Goal: Task Accomplishment & Management: Use online tool/utility

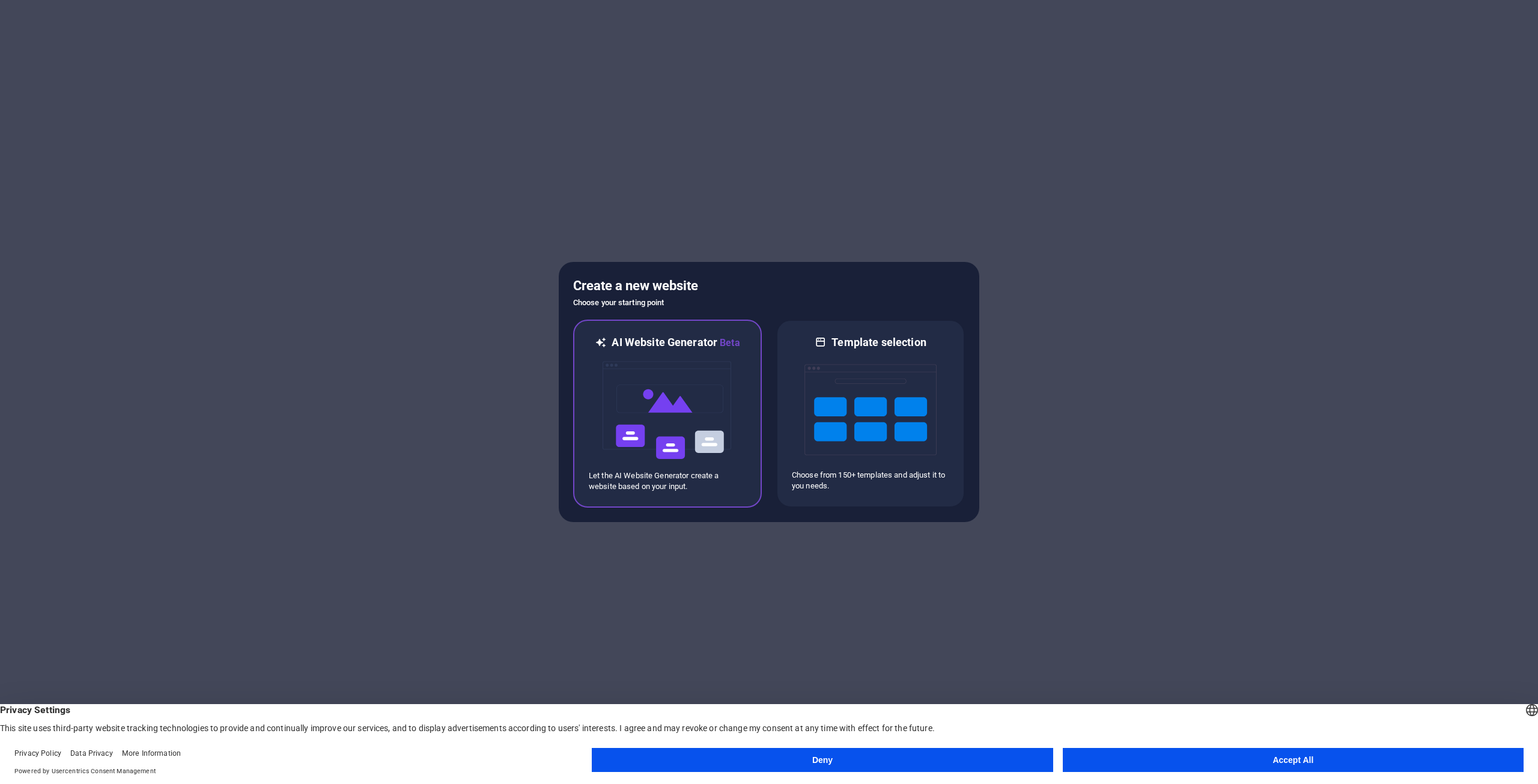
click at [668, 400] on img at bounding box center [668, 410] width 132 height 120
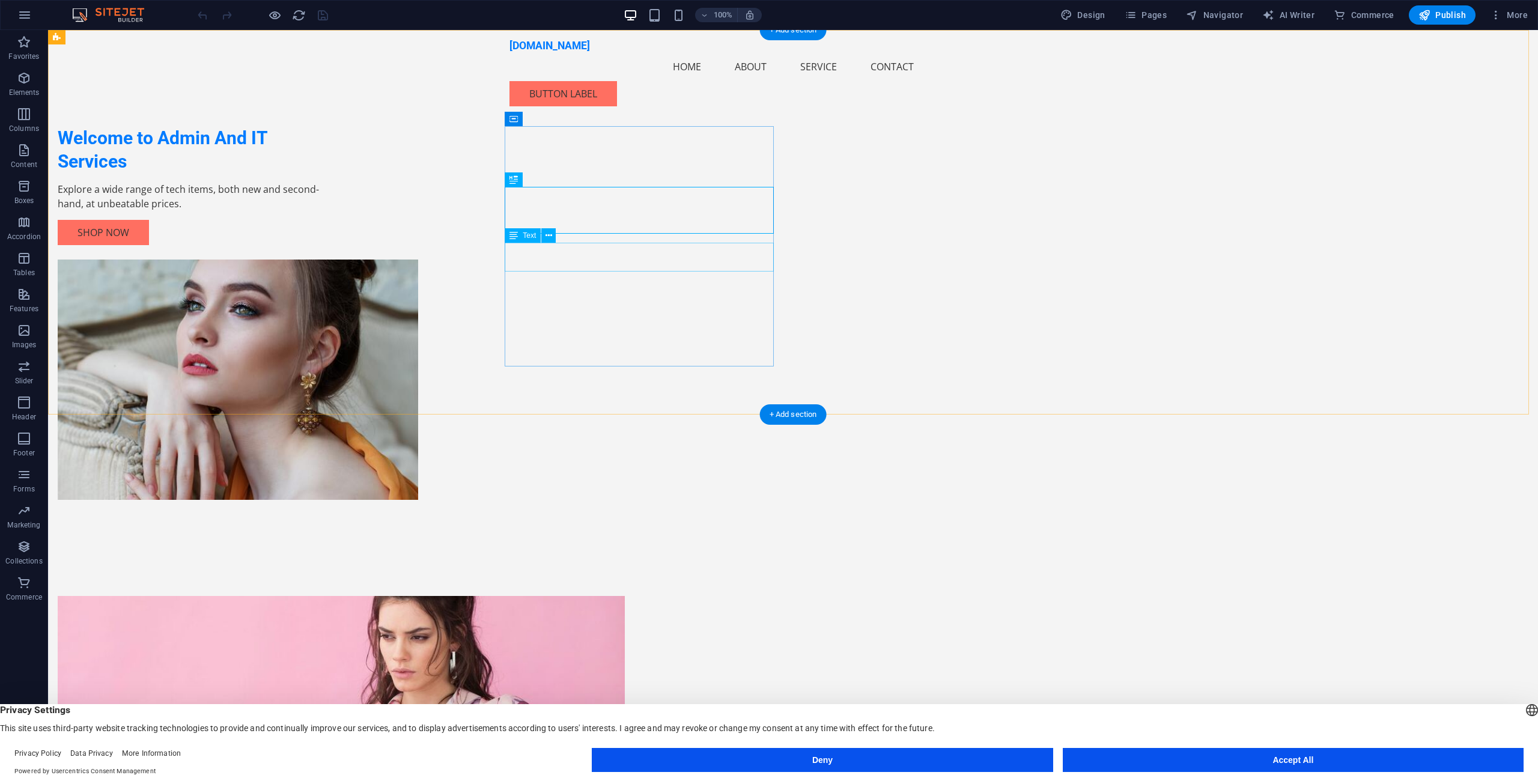
click at [327, 211] on div "Explore a wide range of tech items, both new and second-hand, at unbeatable pri…" at bounding box center [192, 196] width 269 height 29
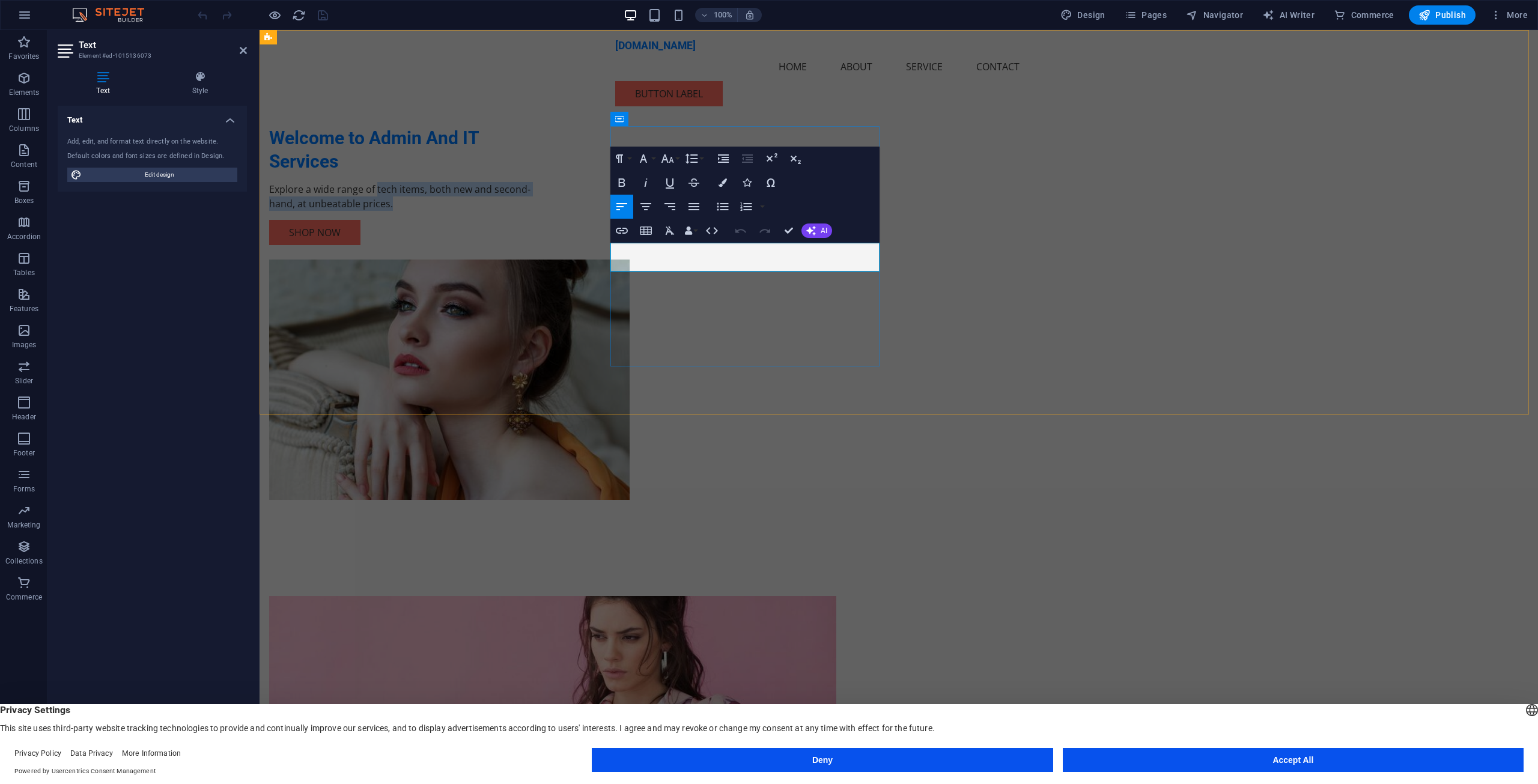
drag, startPoint x: 752, startPoint y: 265, endPoint x: 719, endPoint y: 255, distance: 34.5
click at [538, 211] on p "Explore a wide range of tech items, both new and second-hand, at unbeatable pri…" at bounding box center [403, 196] width 269 height 29
click at [538, 211] on p "Explore a wide range of items, both new and second-hand, at unbeatable prices." at bounding box center [403, 196] width 269 height 29
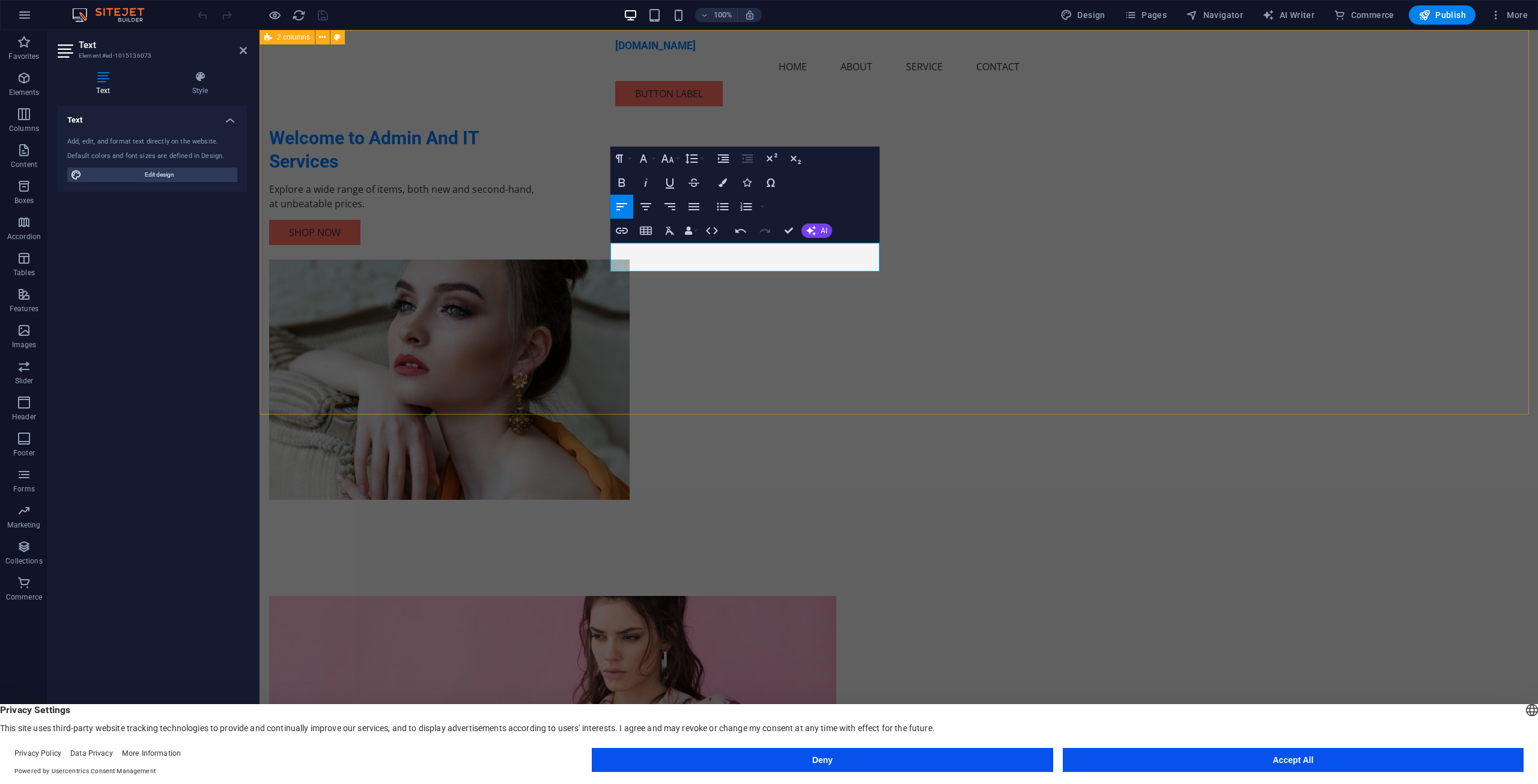
click at [1382, 167] on div "Welcome to Admin And IT Services Explore a wide range of items, both new and se…" at bounding box center [898, 288] width 1278 height 518
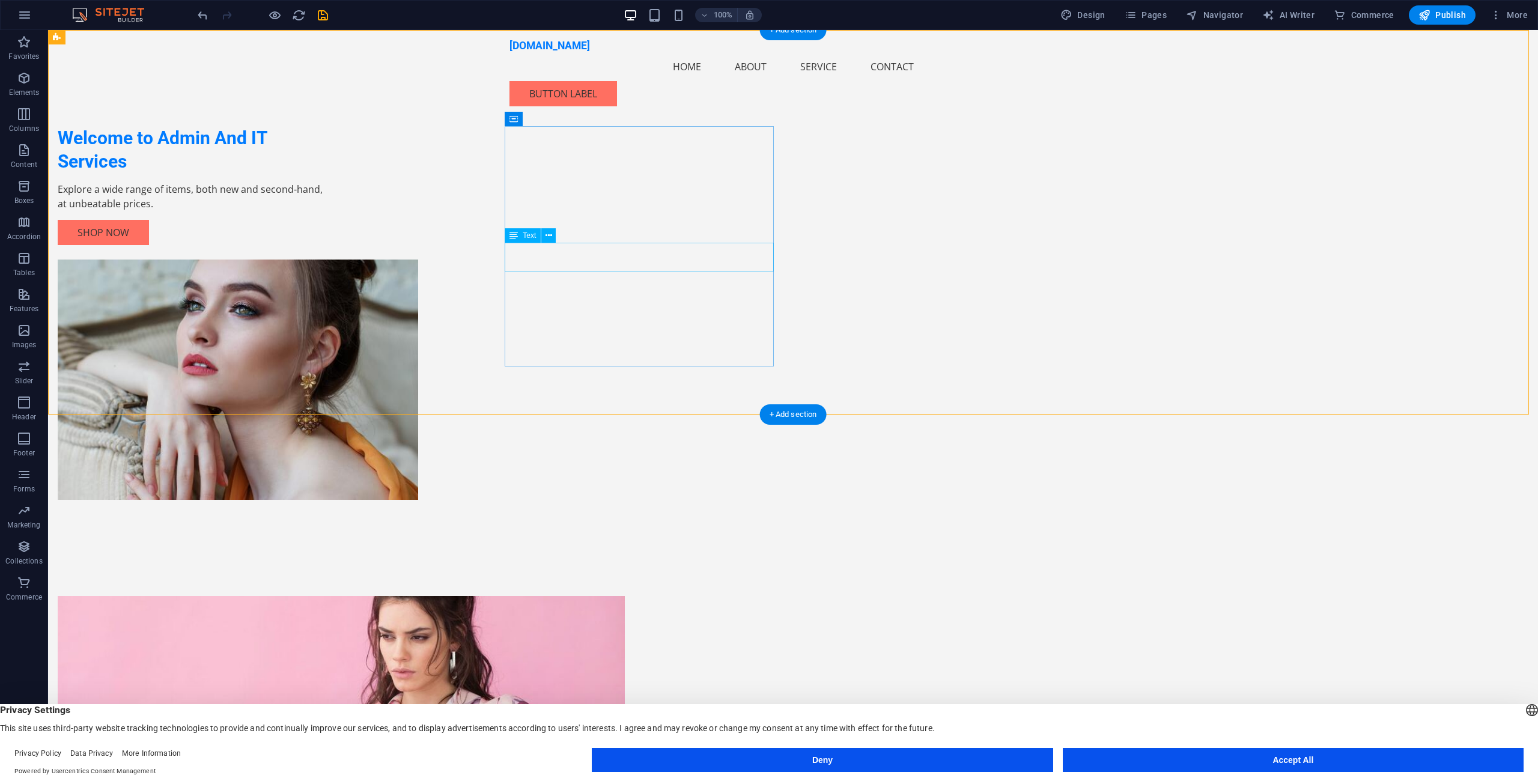
click at [327, 211] on div "Explore a wide range of items, both new and second-hand, at unbeatable prices." at bounding box center [192, 196] width 269 height 29
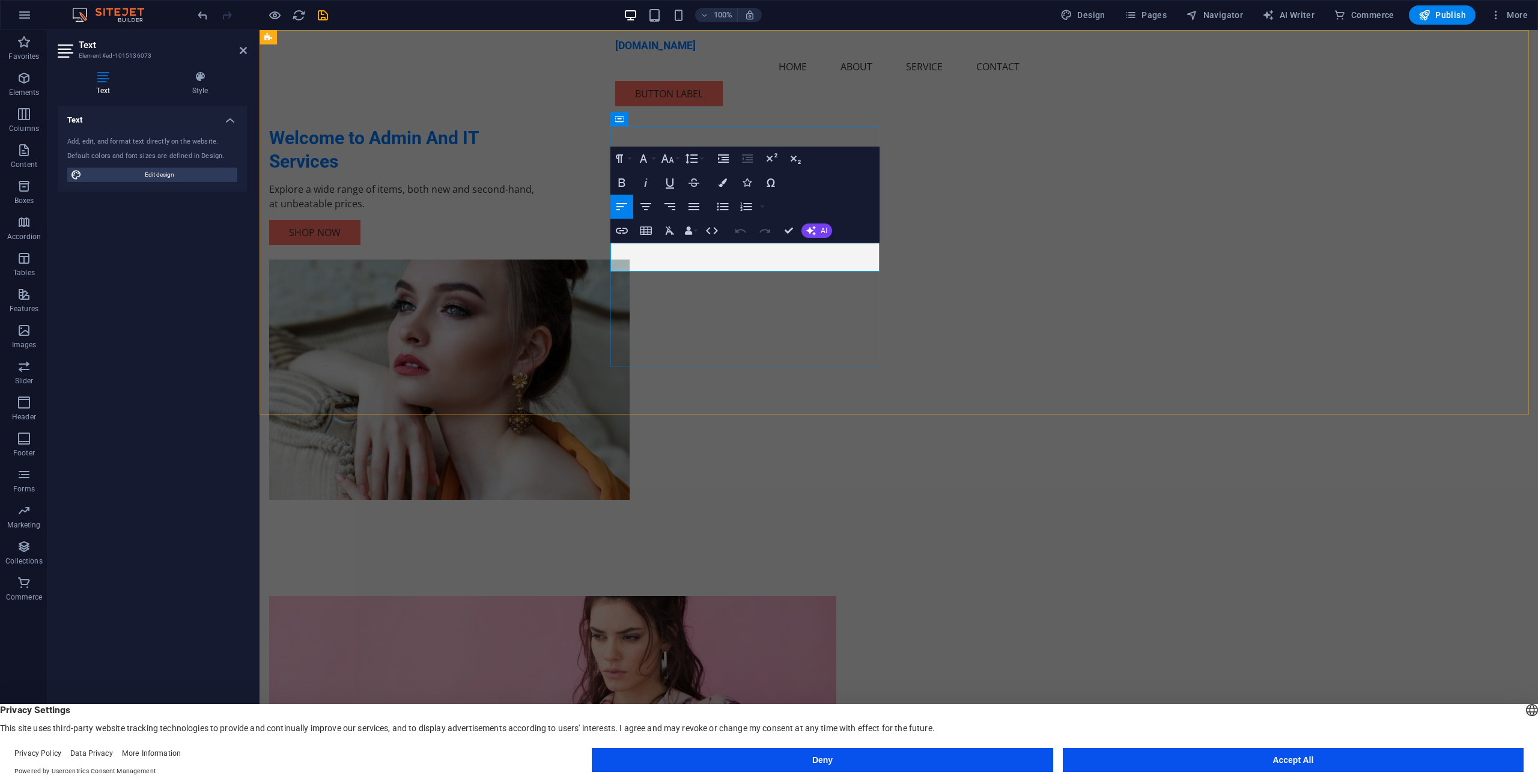
click at [538, 211] on p "Explore a wide range of items, both new and second-hand, at unbeatable prices." at bounding box center [403, 196] width 269 height 29
click at [538, 211] on p "Explore a wide range of items, both new and second-hand, at unbeatable prices. …" at bounding box center [403, 196] width 269 height 29
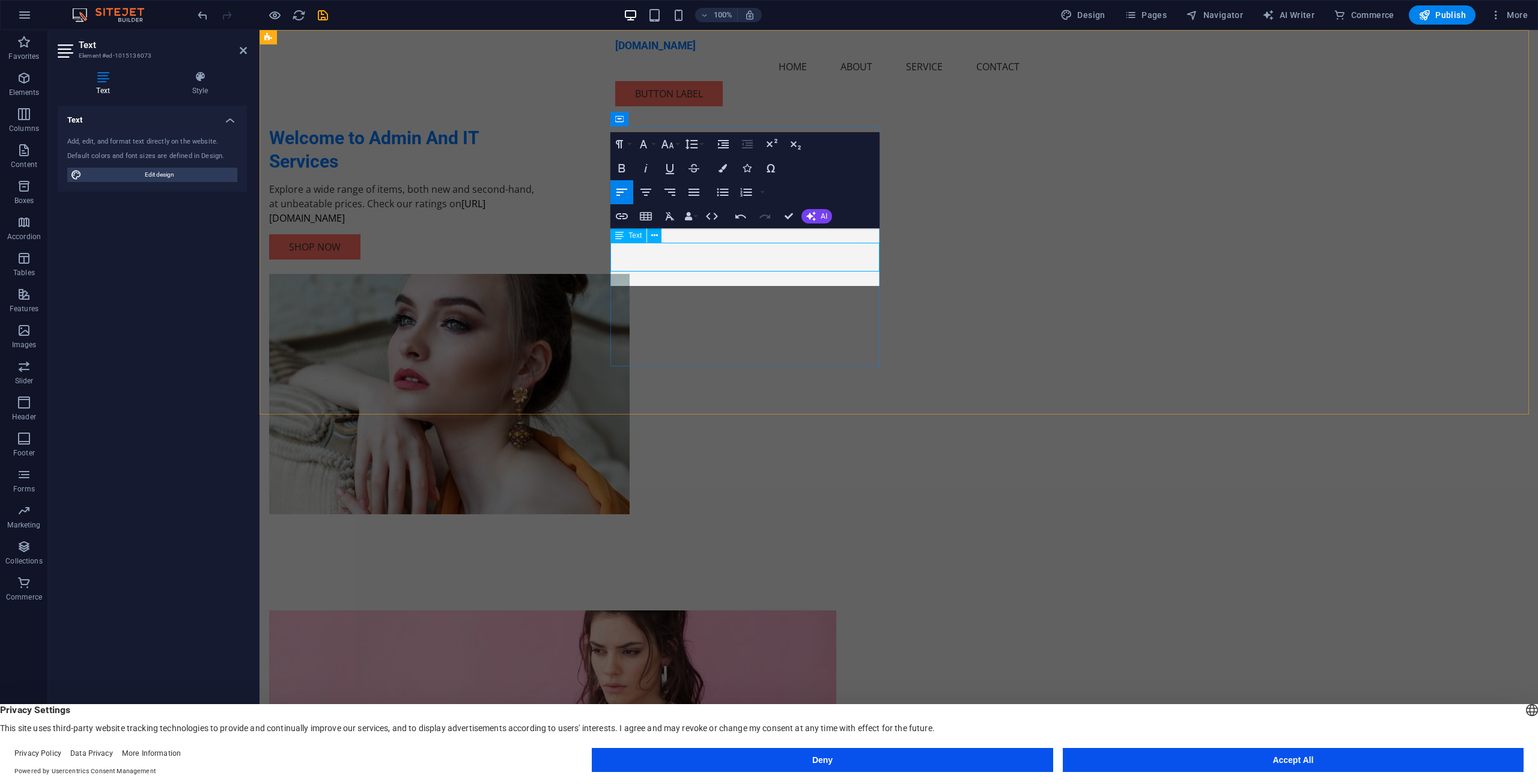
scroll to position [0, 5]
click at [1332, 235] on div "Welcome to Admin And IT Services Explore a wide range of items, both new and se…" at bounding box center [898, 295] width 1278 height 532
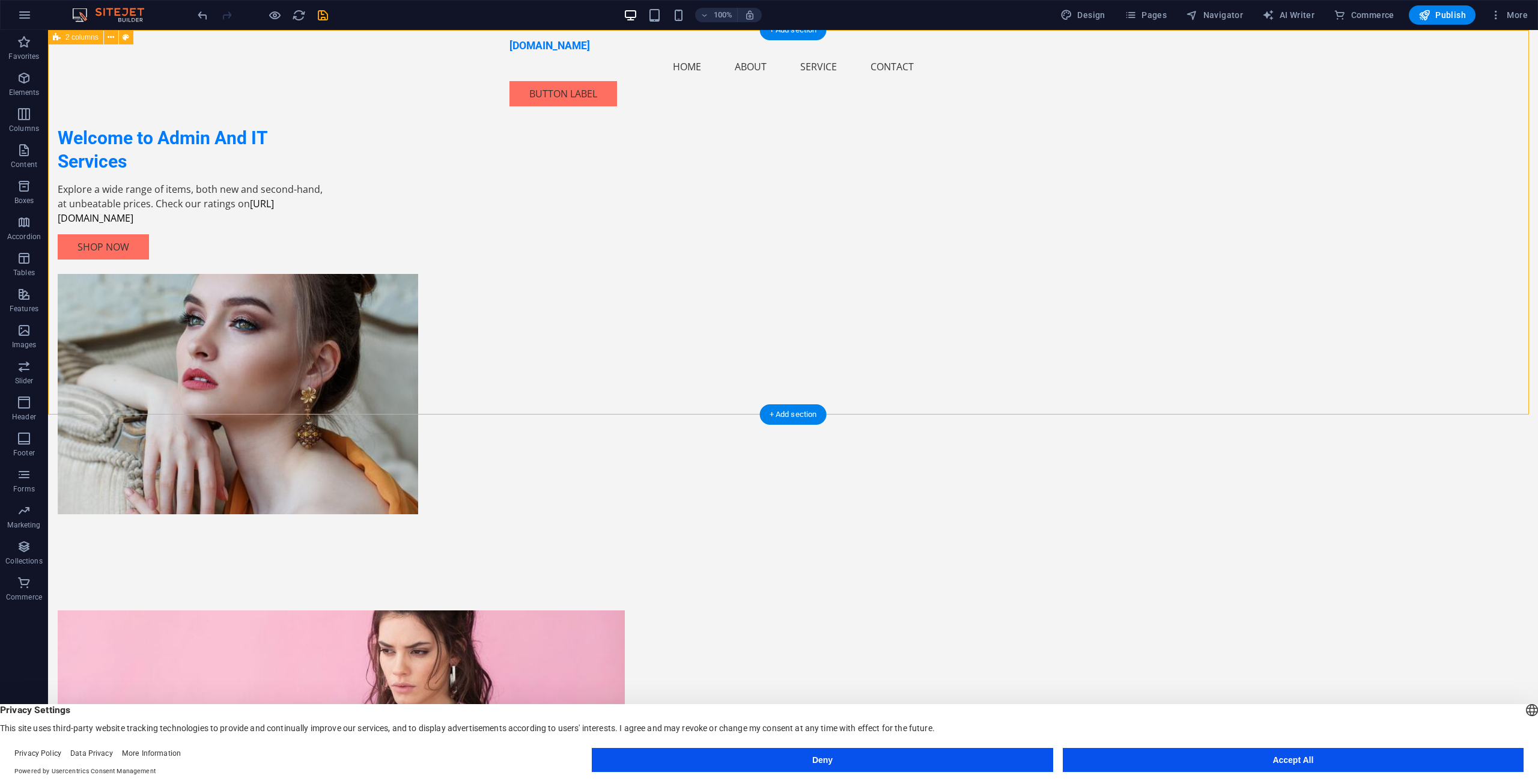
click at [1185, 266] on div "Welcome to Admin And IT Services Explore a wide range of items, both new and se…" at bounding box center [793, 295] width 1490 height 532
click at [812, 120] on icon at bounding box center [811, 119] width 8 height 14
click at [1203, 267] on div "Welcome to Admin And IT Services Explore a wide range of items, both new and se…" at bounding box center [793, 295] width 1490 height 532
click at [327, 274] on figure at bounding box center [192, 394] width 269 height 241
click at [858, 119] on span "Image" at bounding box center [852, 118] width 20 height 7
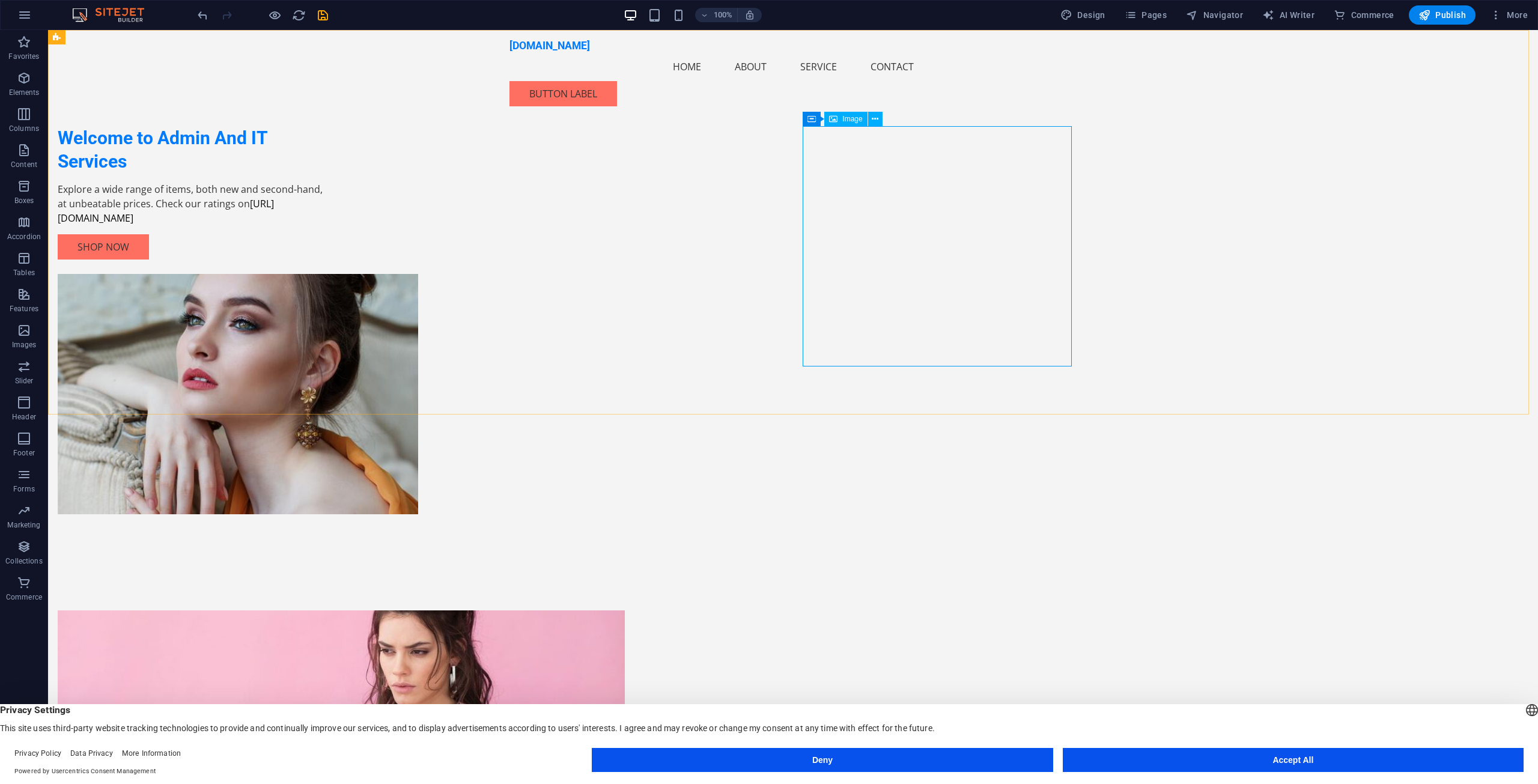
click at [850, 121] on span "Image" at bounding box center [852, 118] width 20 height 7
click at [874, 120] on icon at bounding box center [875, 119] width 7 height 13
click at [1257, 336] on div "Welcome to Admin And IT Services Explore a wide range of items, both new and se…" at bounding box center [793, 295] width 1490 height 532
drag, startPoint x: 1459, startPoint y: 262, endPoint x: 1268, endPoint y: 246, distance: 191.7
click at [1457, 261] on div "Welcome to Admin And IT Services Explore a wide range of items, both new and se…" at bounding box center [793, 295] width 1490 height 532
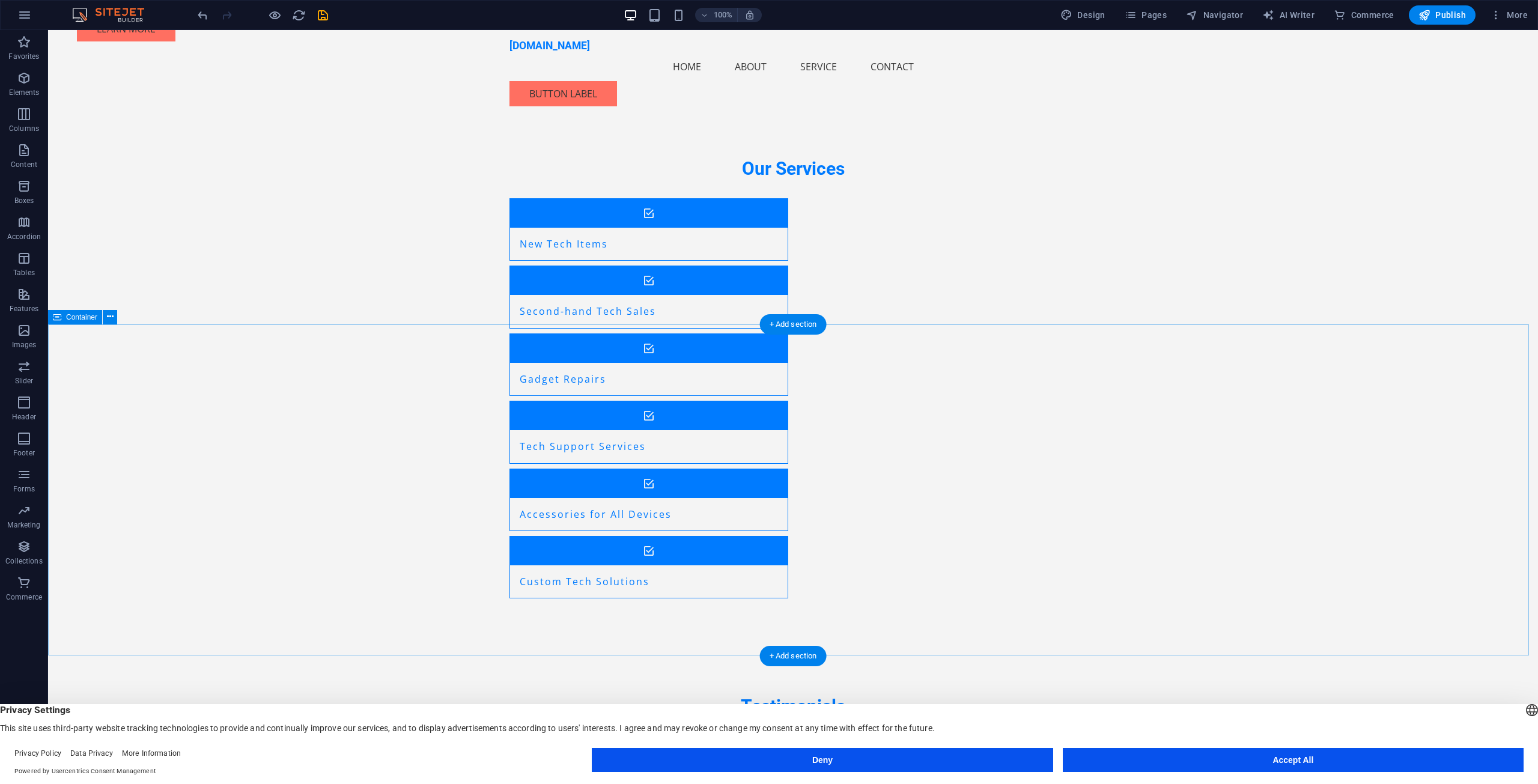
scroll to position [1045, 0]
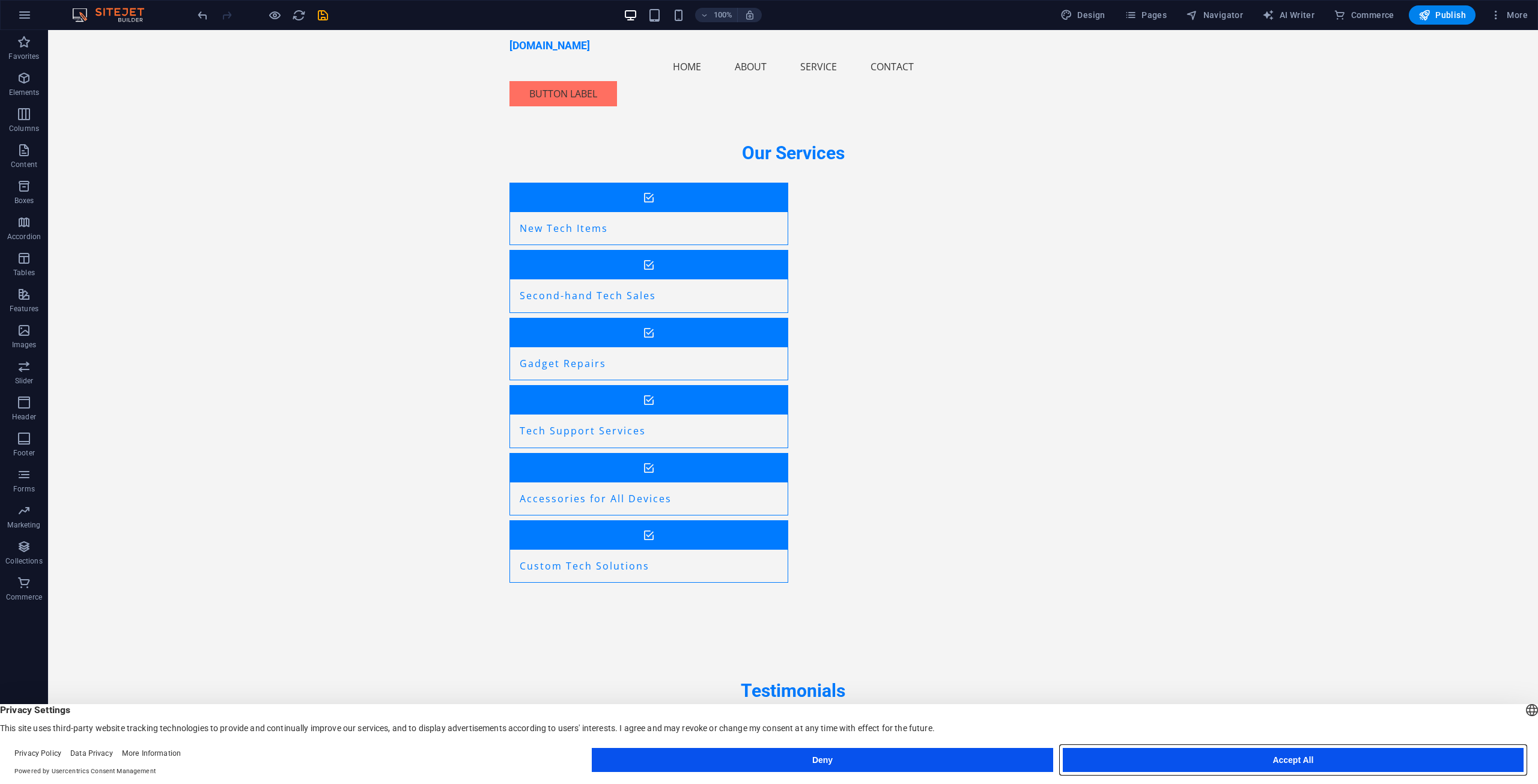
click at [1281, 756] on button "Accept All" at bounding box center [1293, 760] width 461 height 24
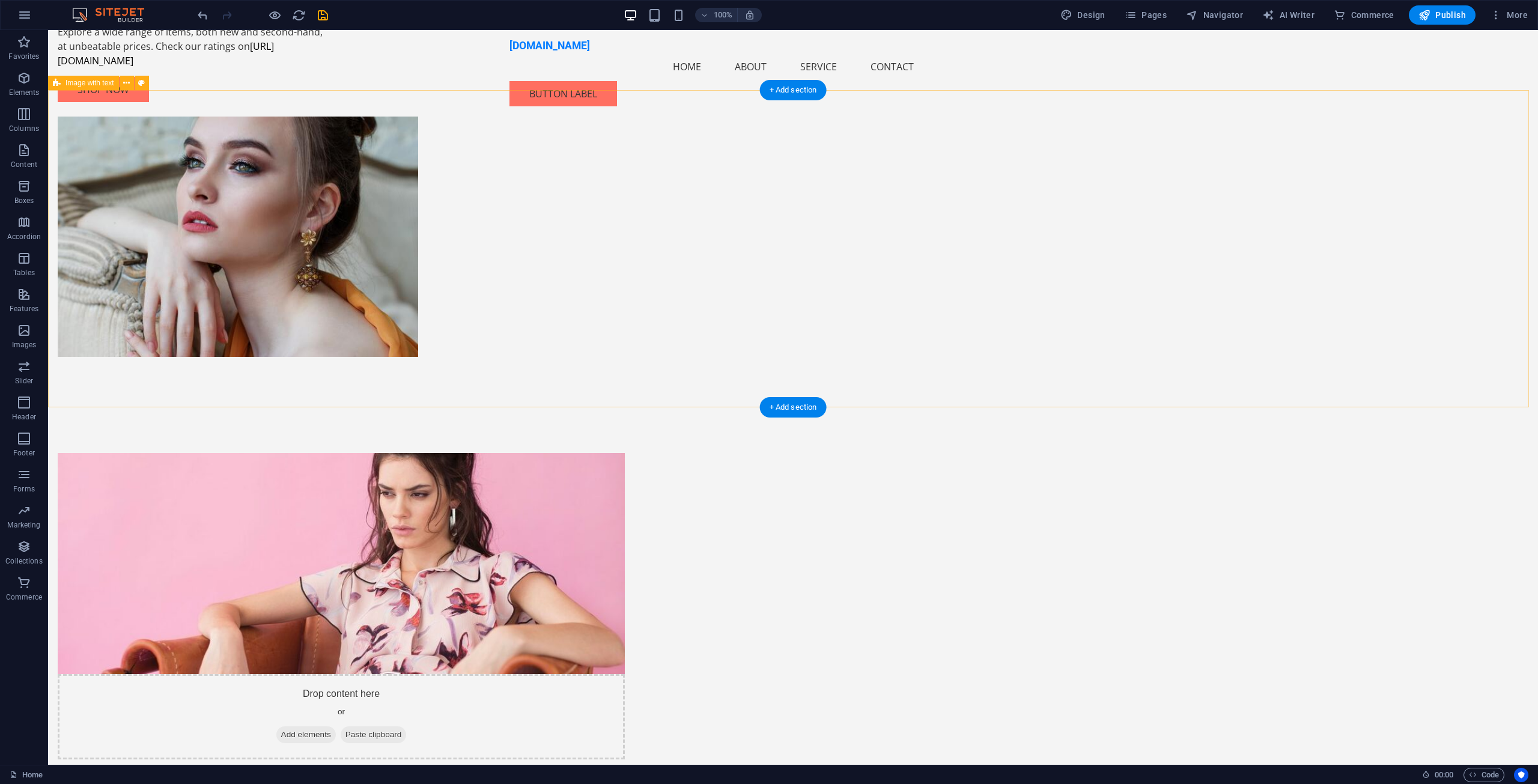
scroll to position [0, 0]
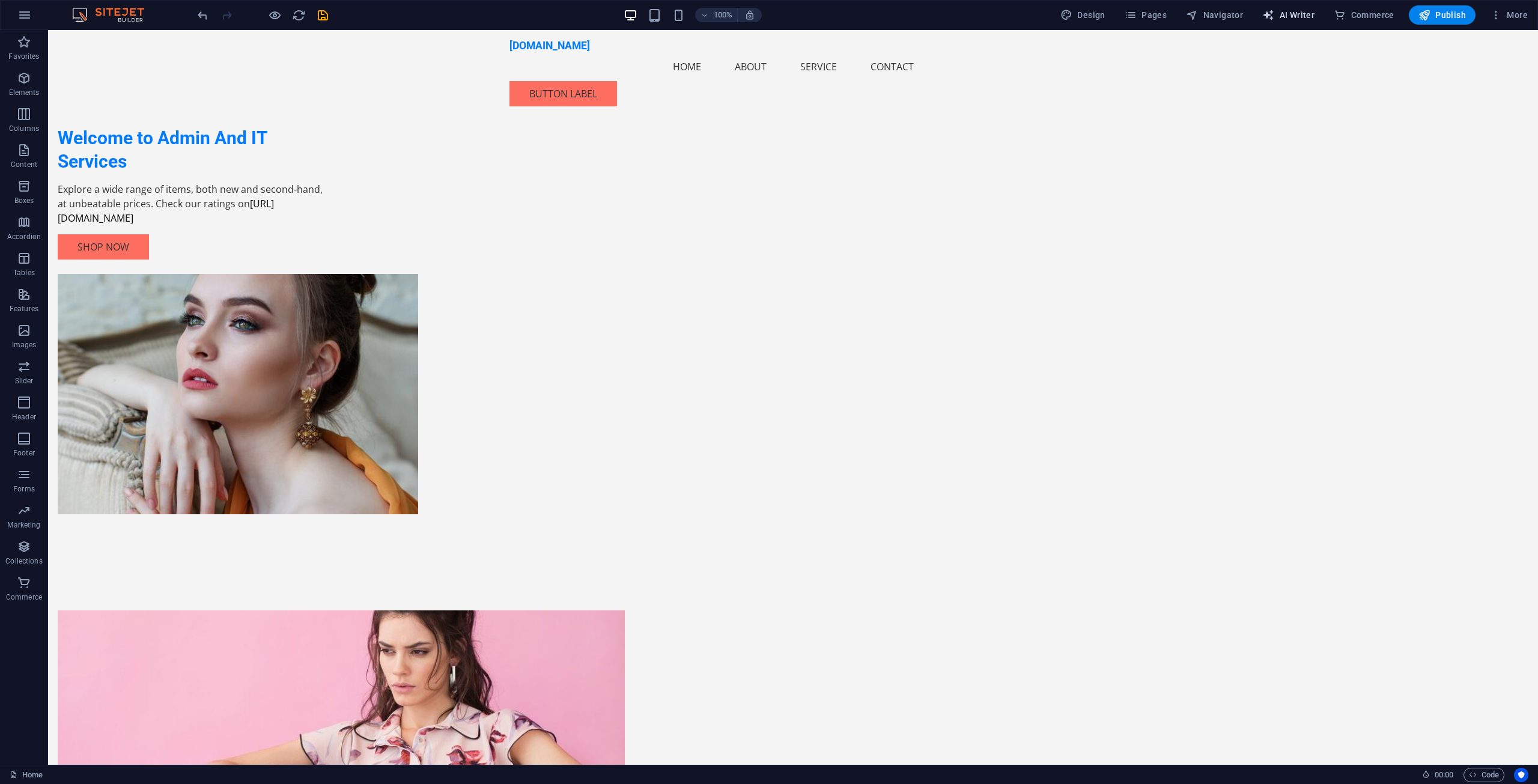
click at [1293, 16] on span "AI Writer" at bounding box center [1288, 15] width 53 height 12
select select "English"
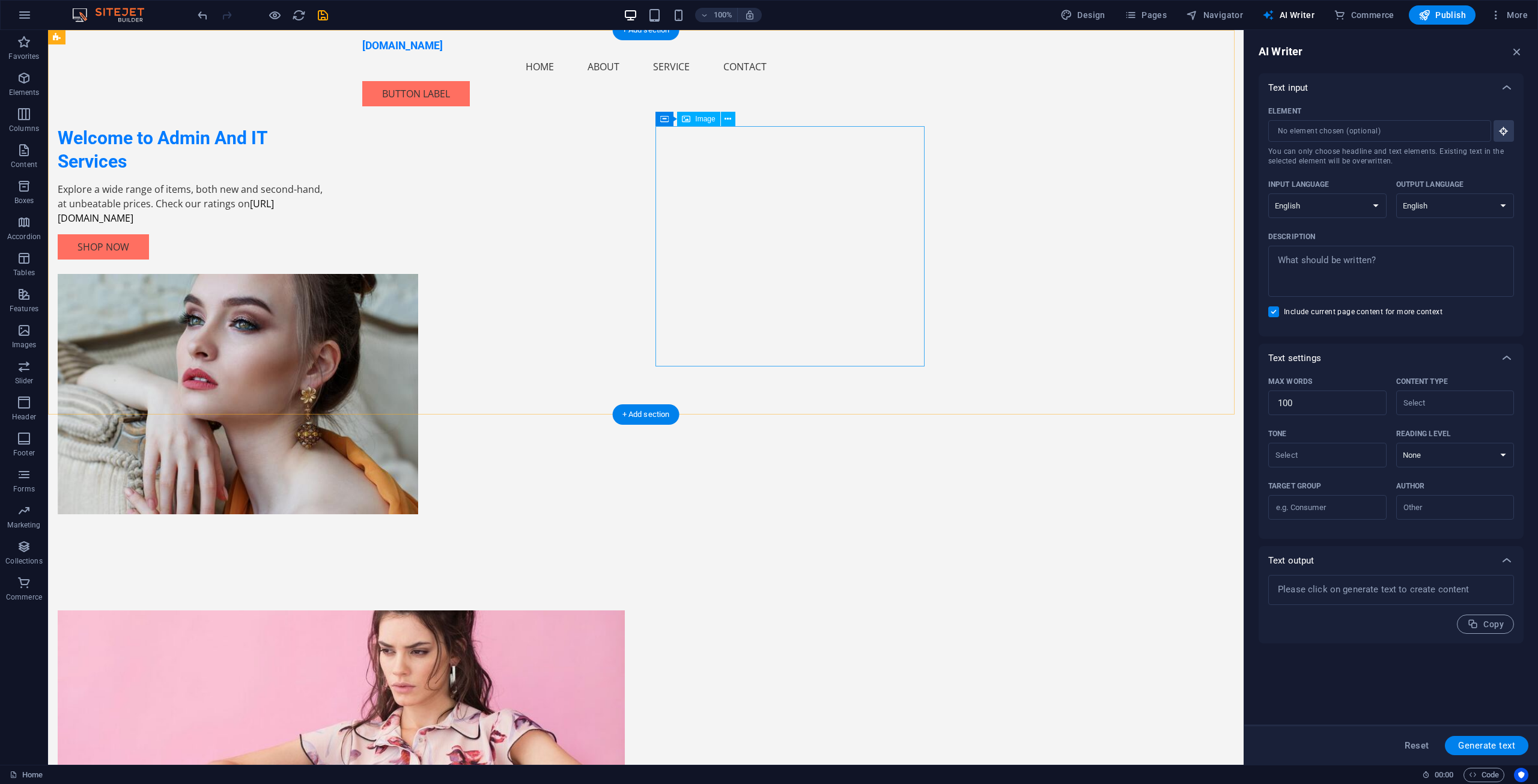
click at [327, 274] on figure at bounding box center [192, 394] width 269 height 241
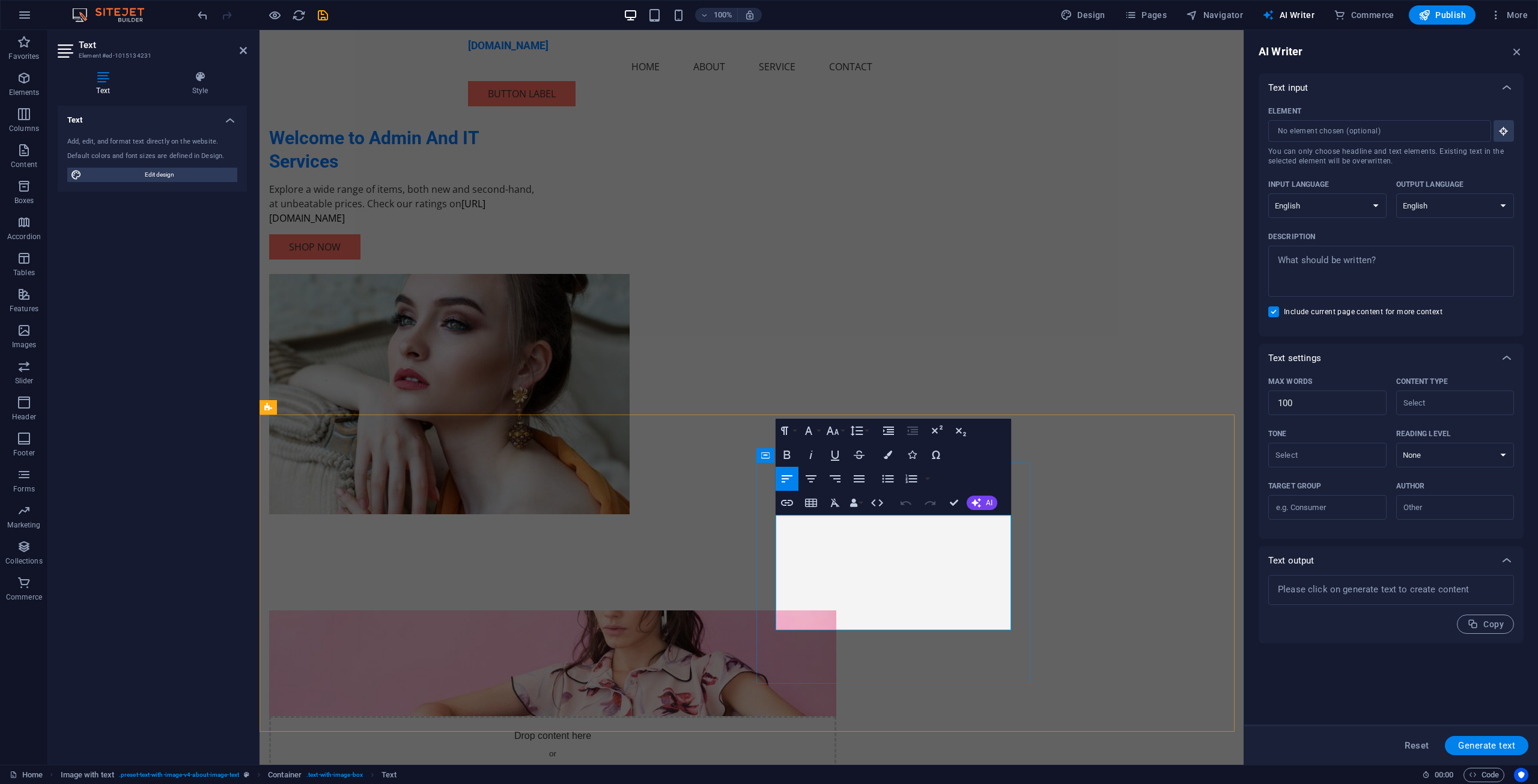
drag, startPoint x: 959, startPoint y: 537, endPoint x: 921, endPoint y: 540, distance: 38.1
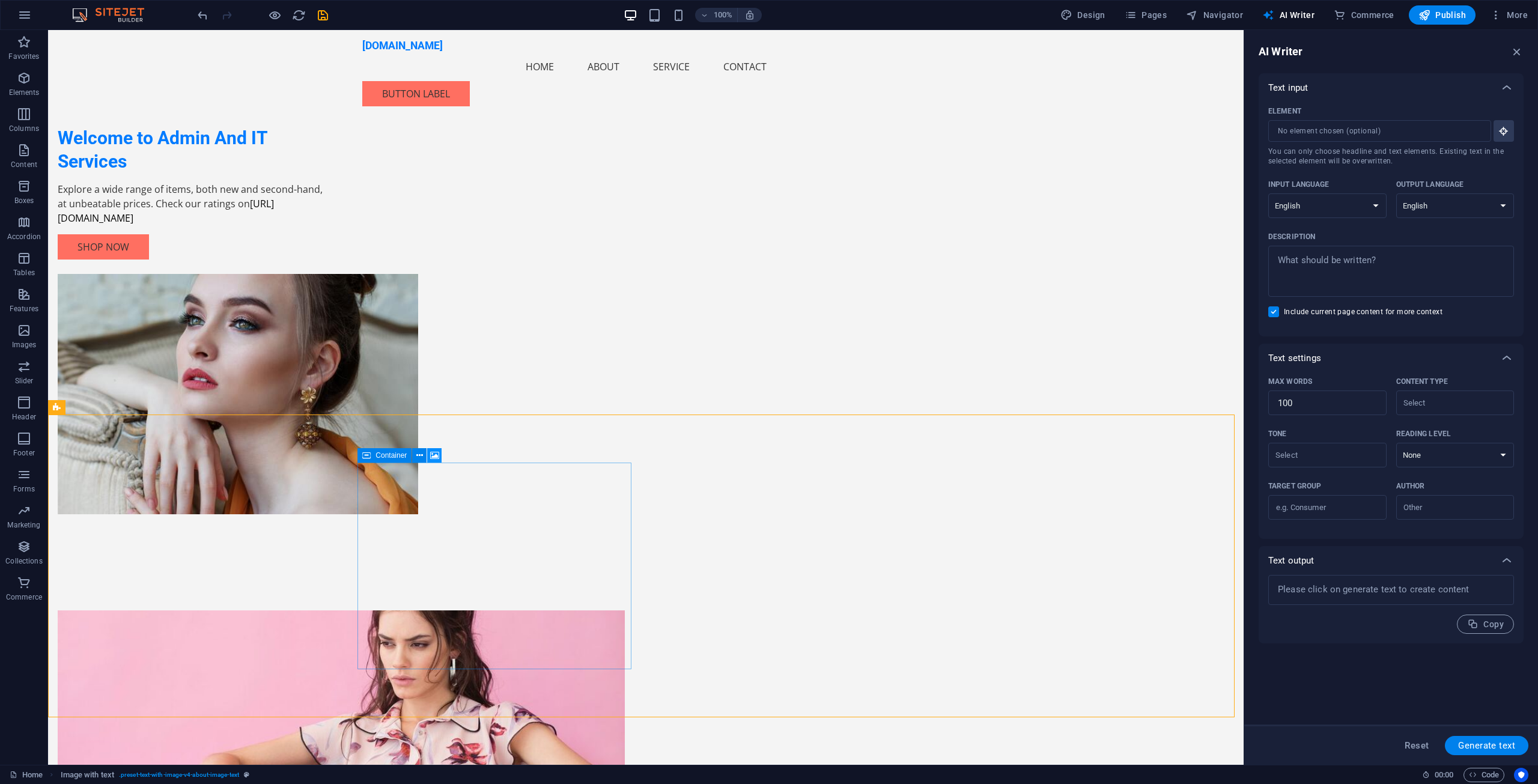
click at [432, 456] on icon at bounding box center [435, 455] width 9 height 13
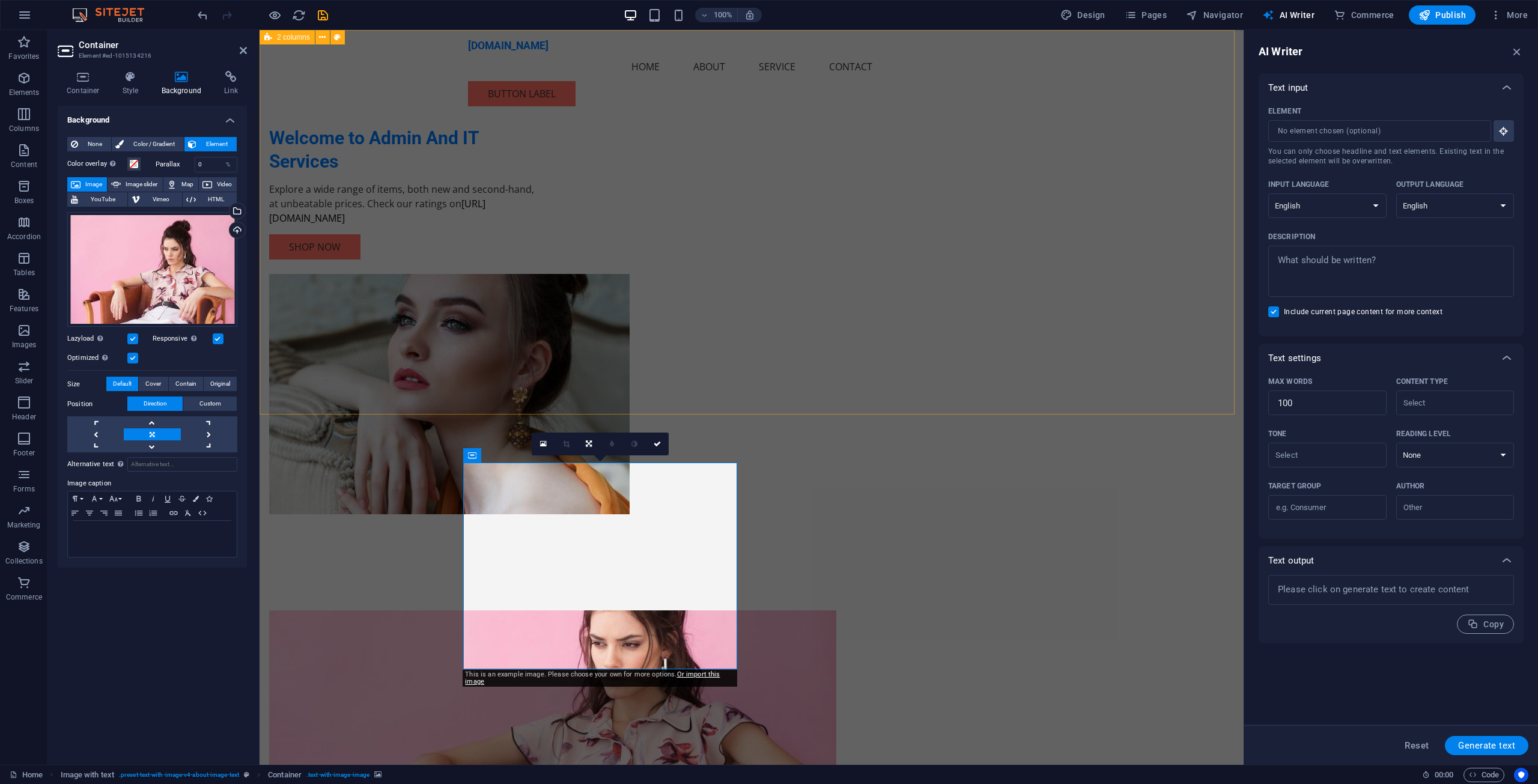
click at [511, 110] on div "Welcome to Admin And IT Services Explore a wide range of items, both new and se…" at bounding box center [751, 295] width 984 height 532
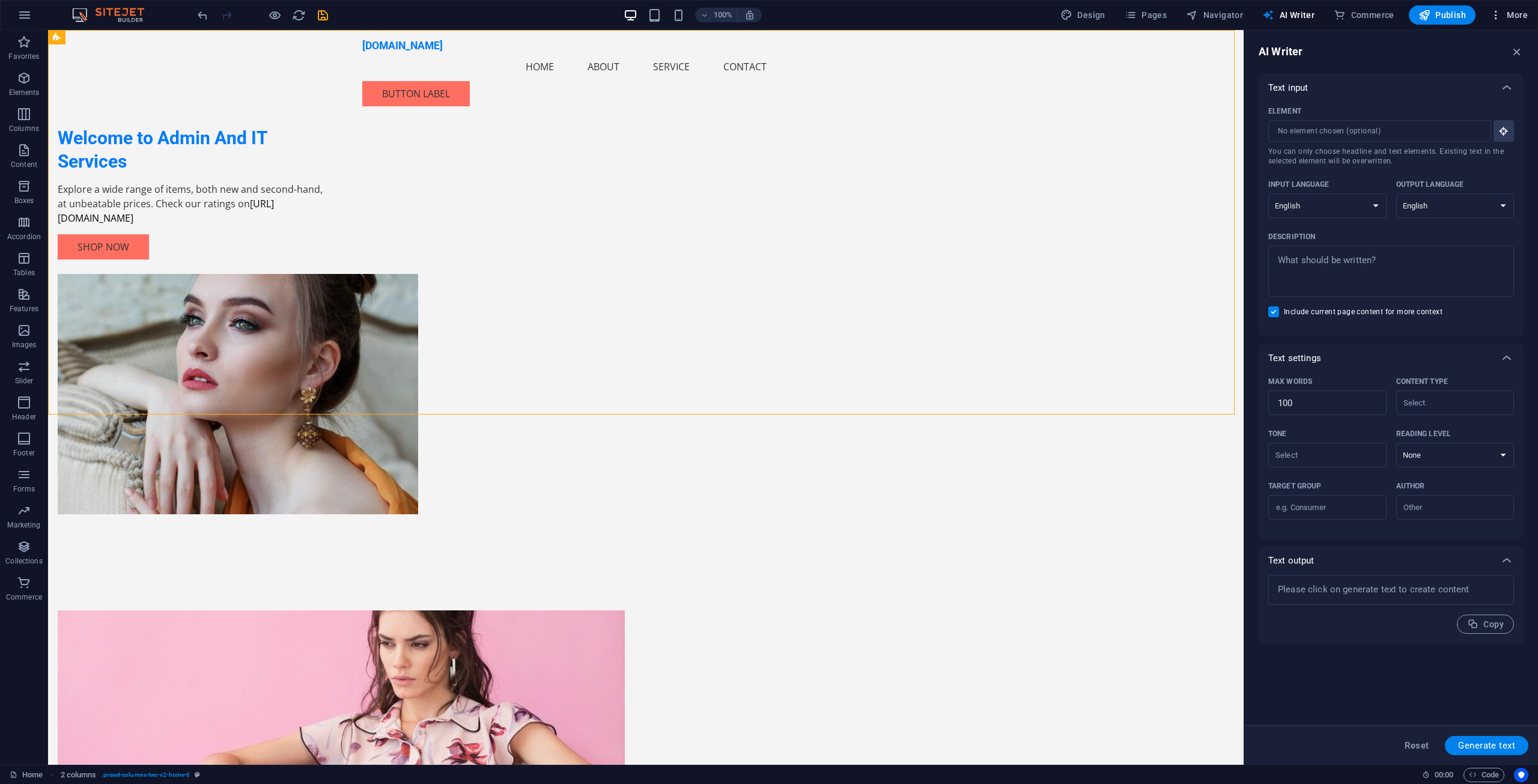
click at [1514, 13] on span "More" at bounding box center [1509, 15] width 38 height 12
click at [1154, 696] on div at bounding box center [769, 392] width 1538 height 784
click at [127, 11] on img at bounding box center [114, 14] width 90 height 14
click at [124, 16] on img at bounding box center [114, 14] width 90 height 14
click at [33, 18] on button "button" at bounding box center [24, 15] width 29 height 29
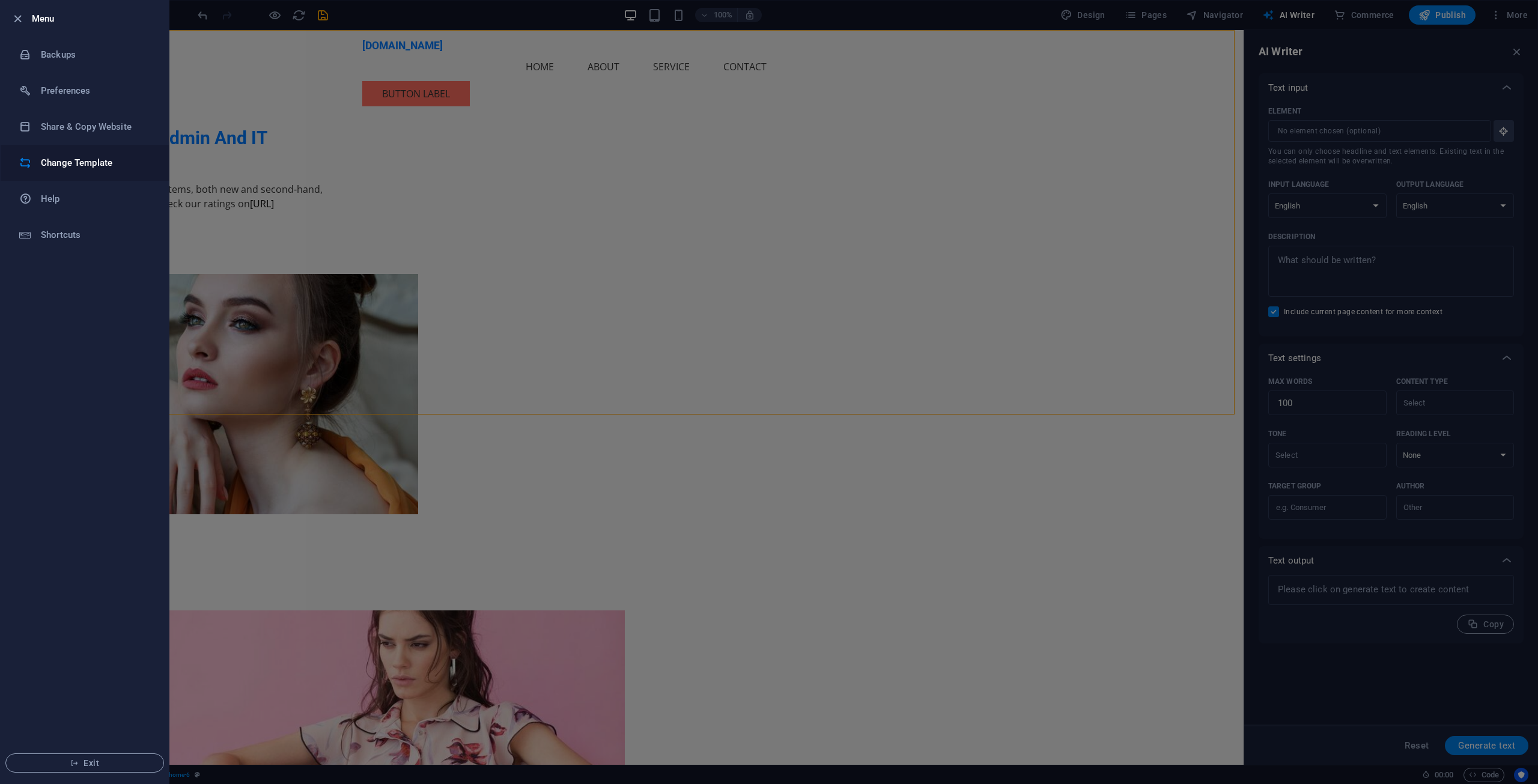
click at [68, 164] on h6 "Change Template" at bounding box center [97, 162] width 111 height 14
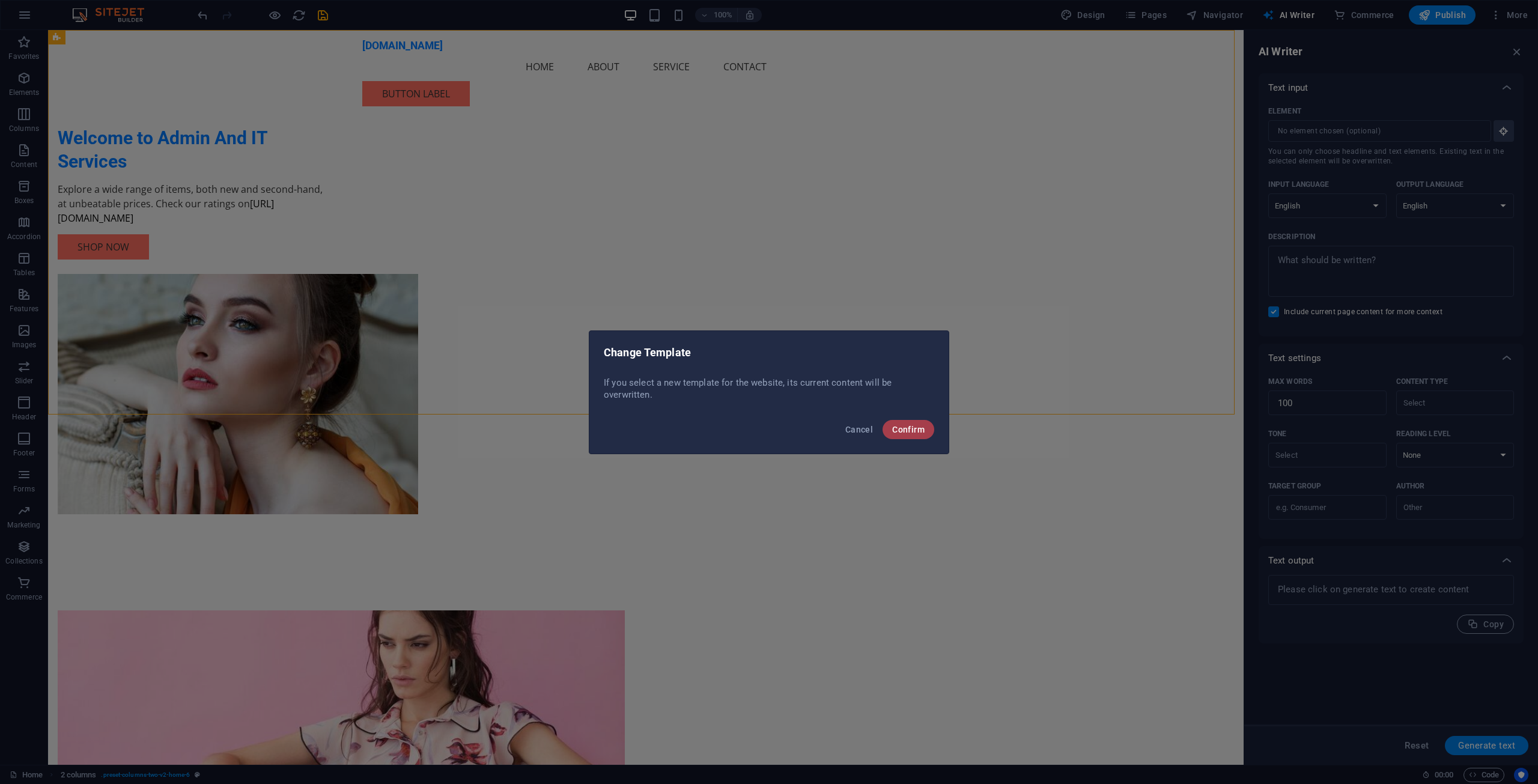
click at [921, 429] on span "Confirm" at bounding box center [908, 429] width 33 height 10
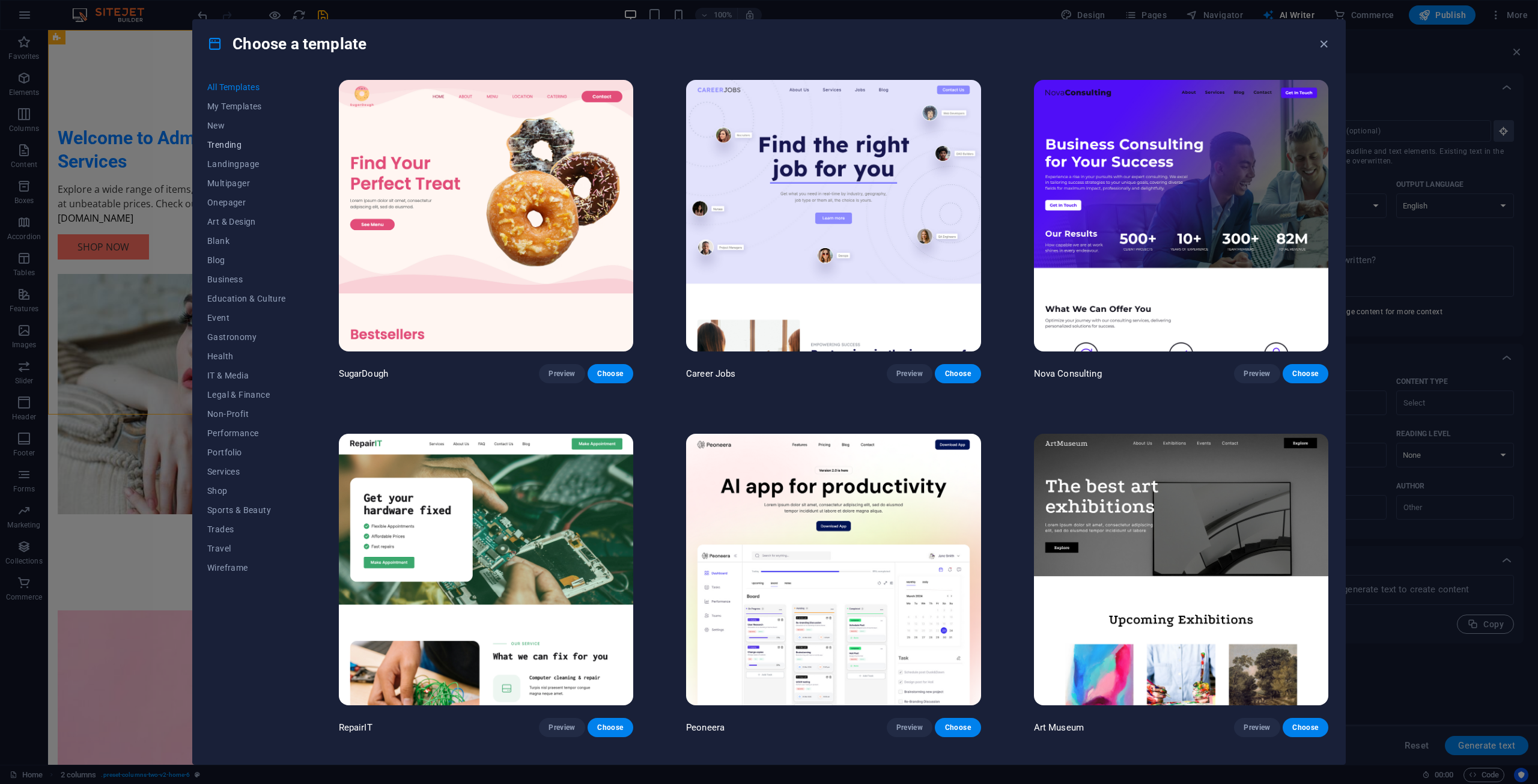
click at [226, 142] on span "Trending" at bounding box center [246, 145] width 78 height 10
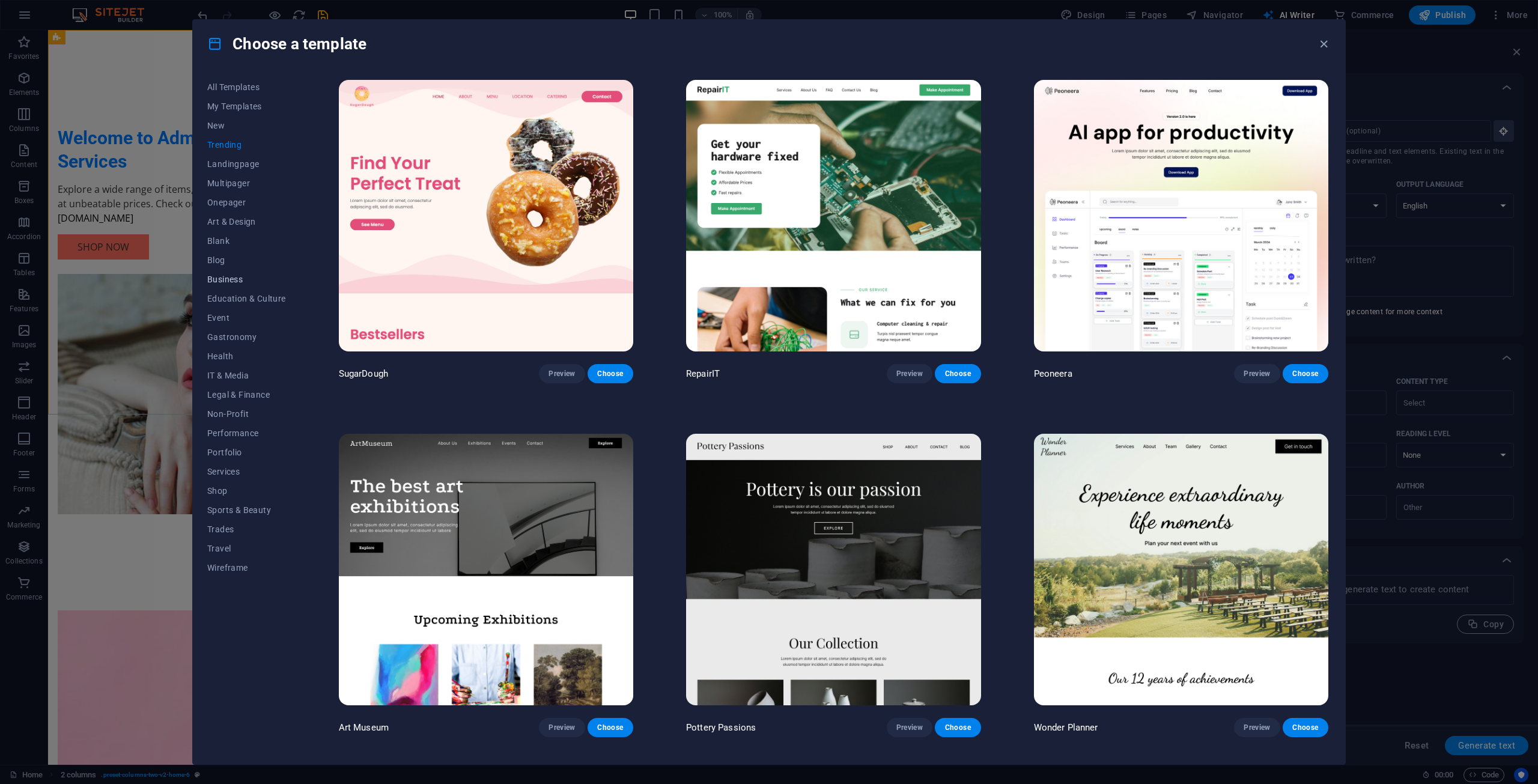
click at [244, 282] on span "Business" at bounding box center [246, 279] width 78 height 10
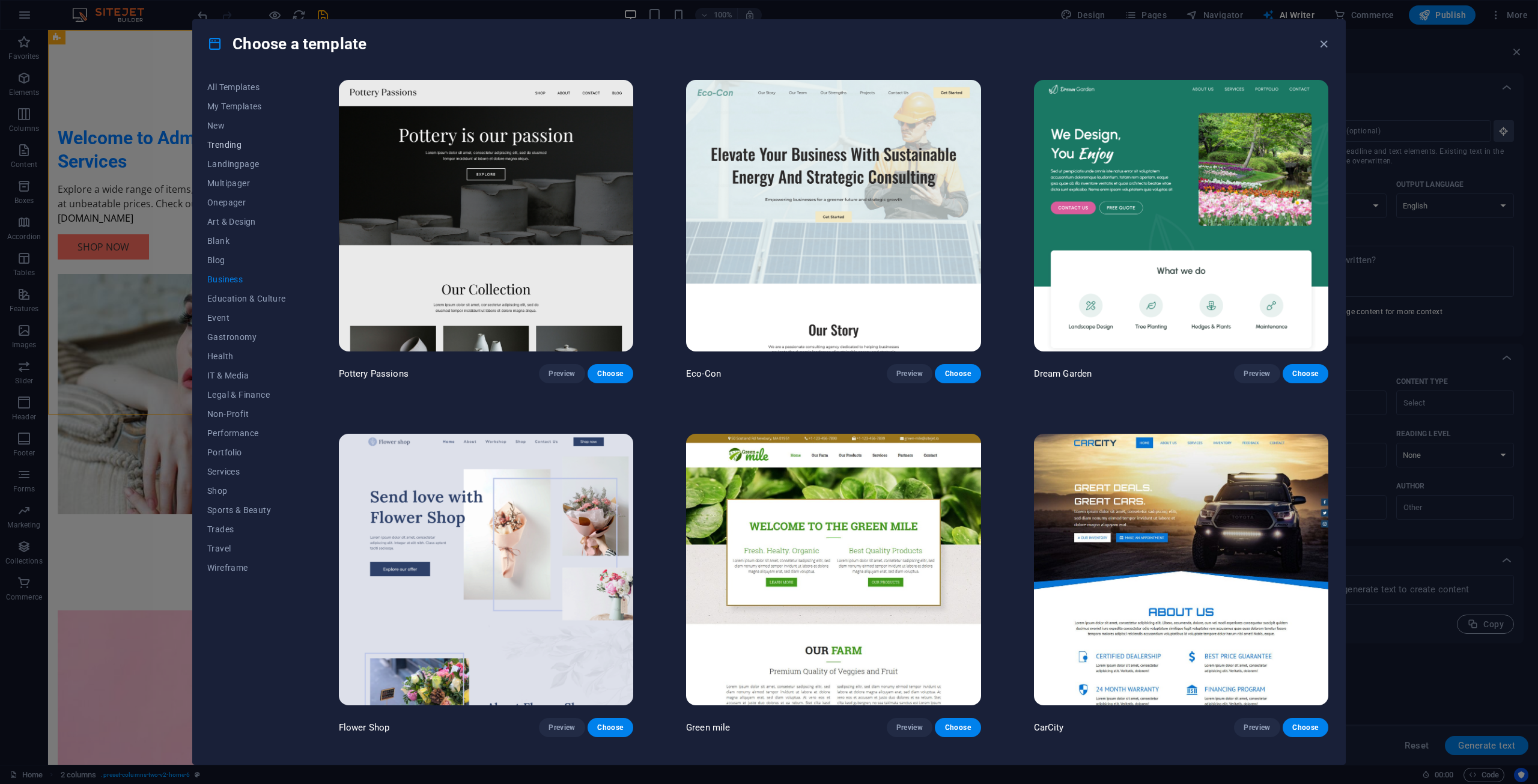
click at [238, 148] on span "Trending" at bounding box center [246, 145] width 78 height 10
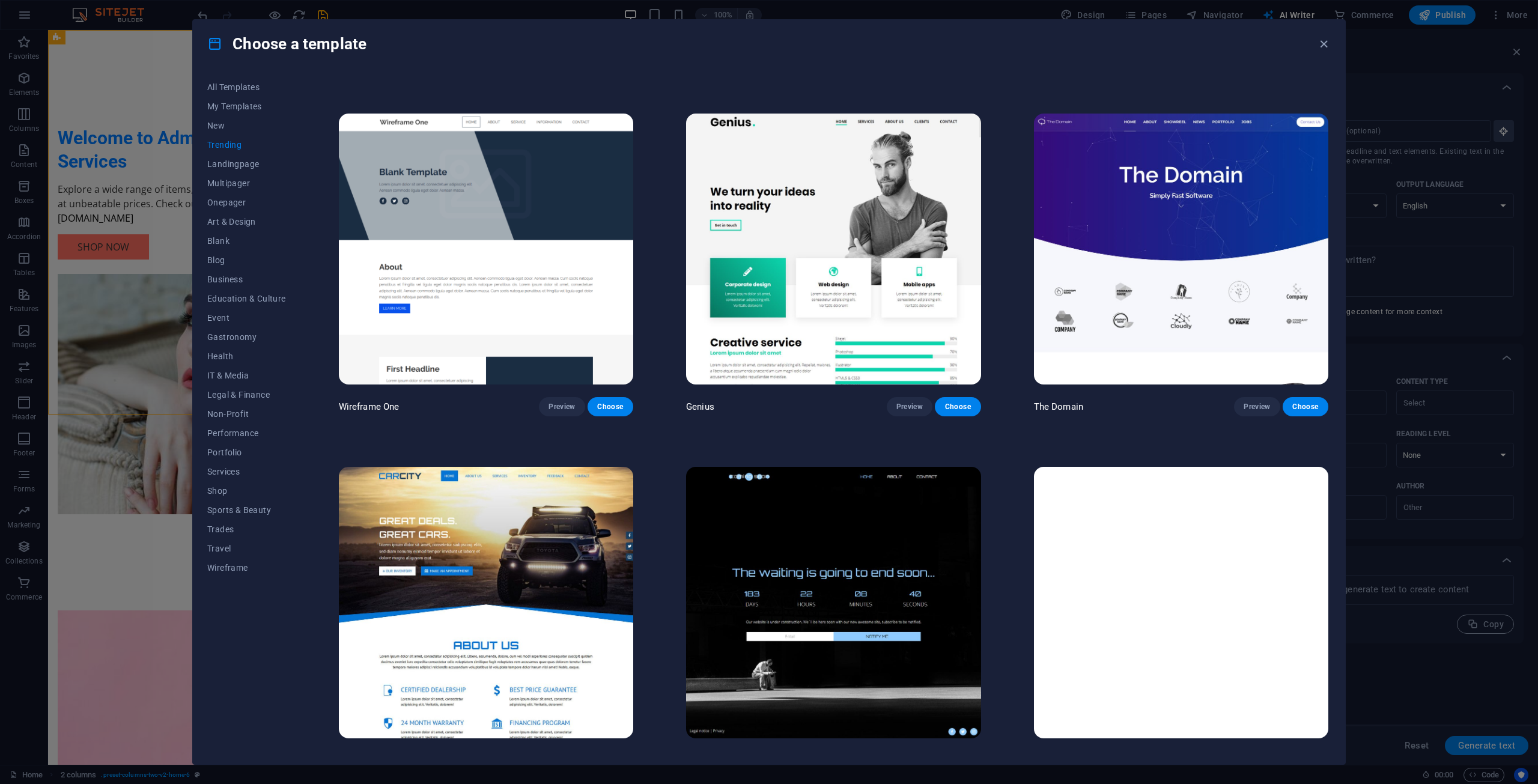
scroll to position [1393, 0]
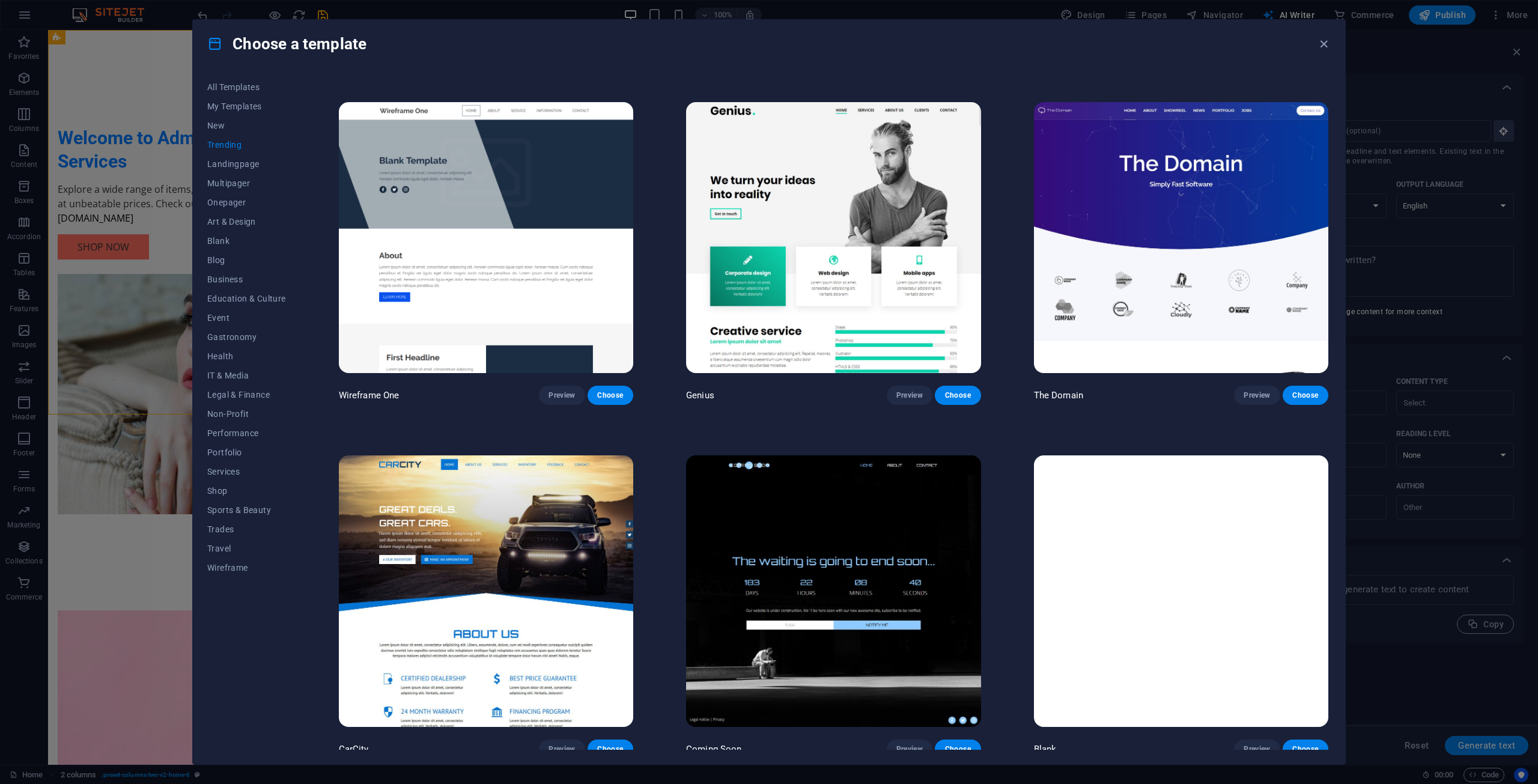
click at [204, 371] on div "All Templates My Templates New Trending Landingpage Multipager Onepager Art & D…" at bounding box center [768, 416] width 1152 height 696
click at [219, 374] on span "IT & Media" at bounding box center [246, 375] width 78 height 10
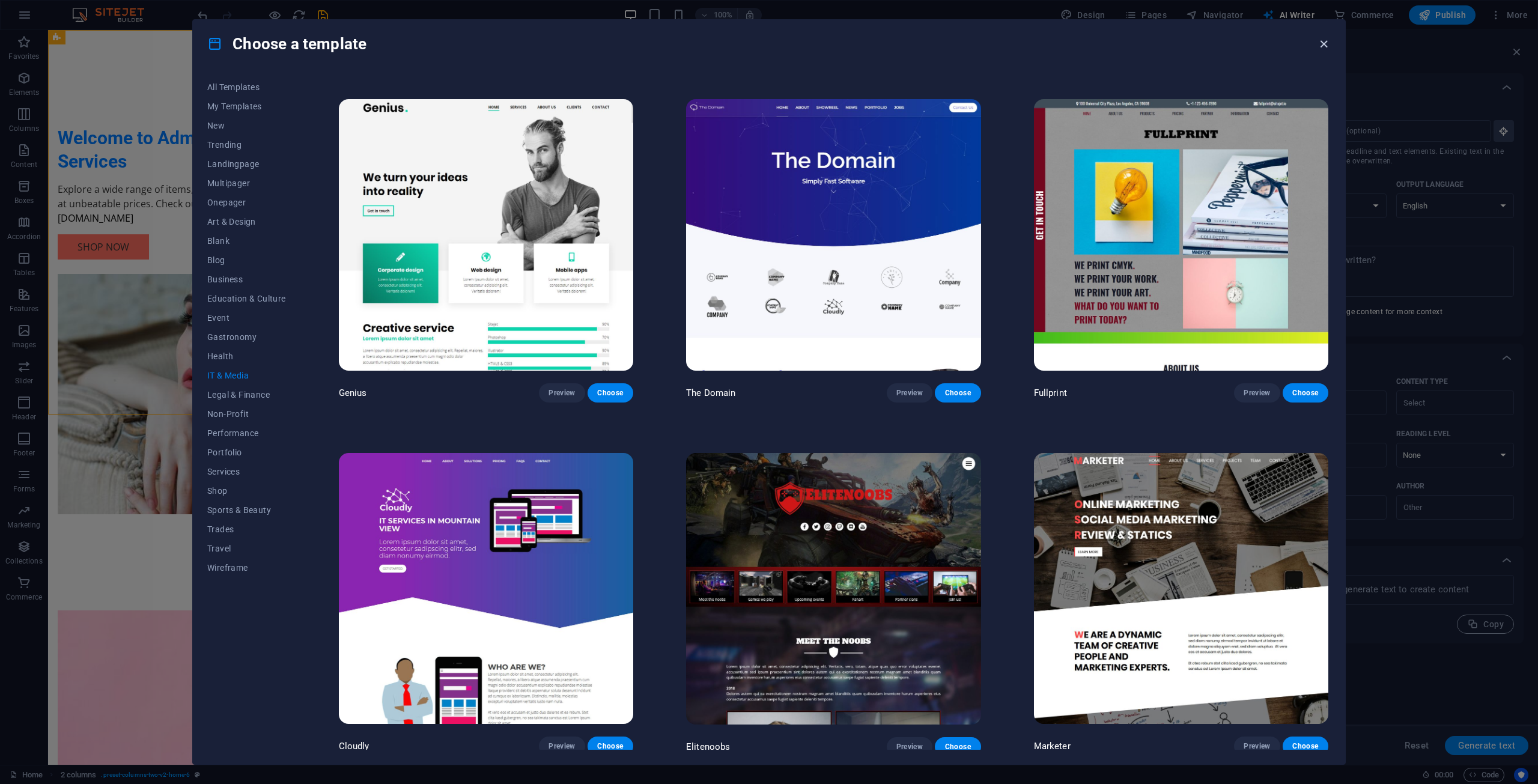
click at [1322, 40] on icon "button" at bounding box center [1324, 44] width 14 height 14
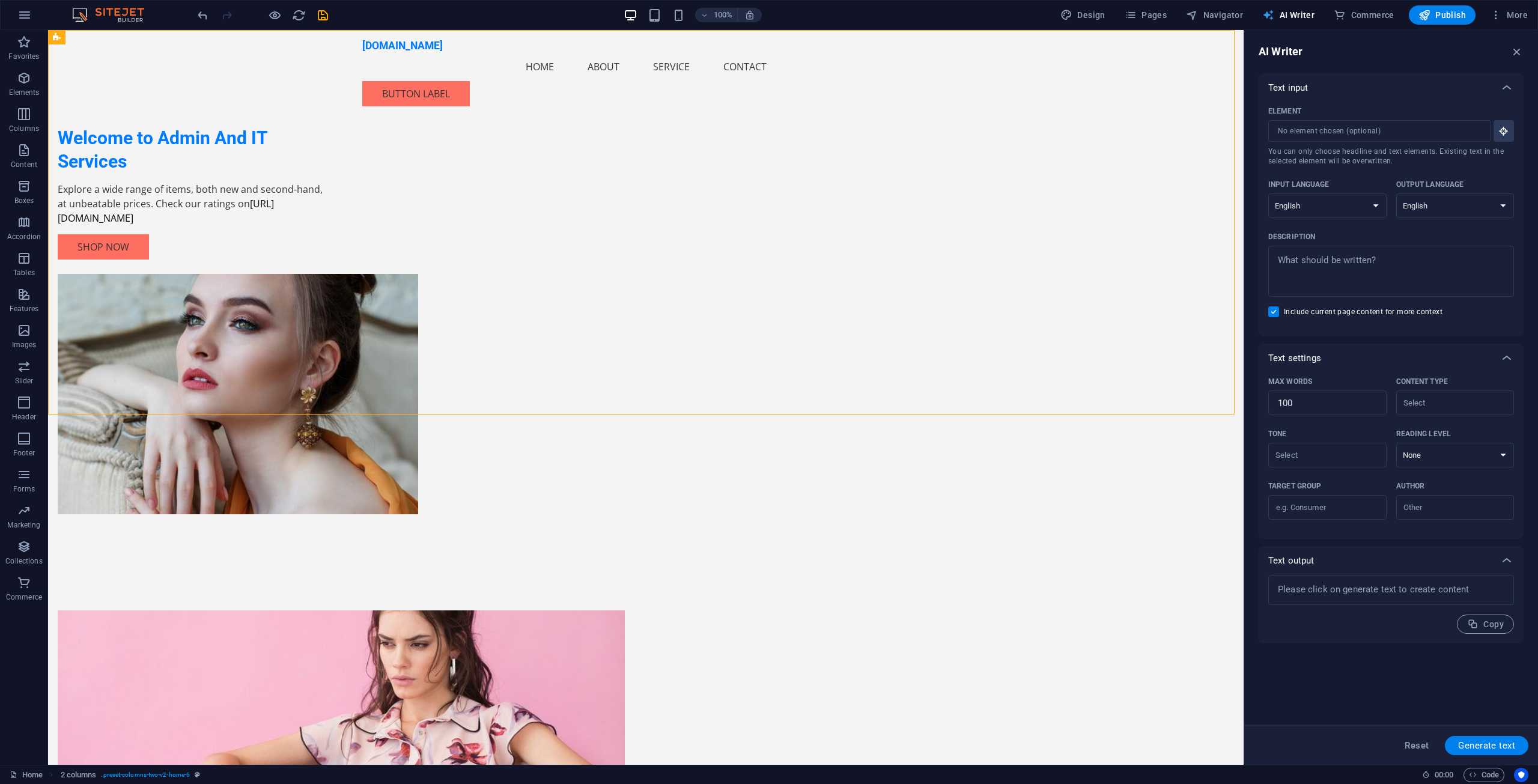
click at [1304, 11] on span "AI Writer" at bounding box center [1288, 15] width 53 height 12
click at [31, 15] on icon "button" at bounding box center [24, 14] width 14 height 14
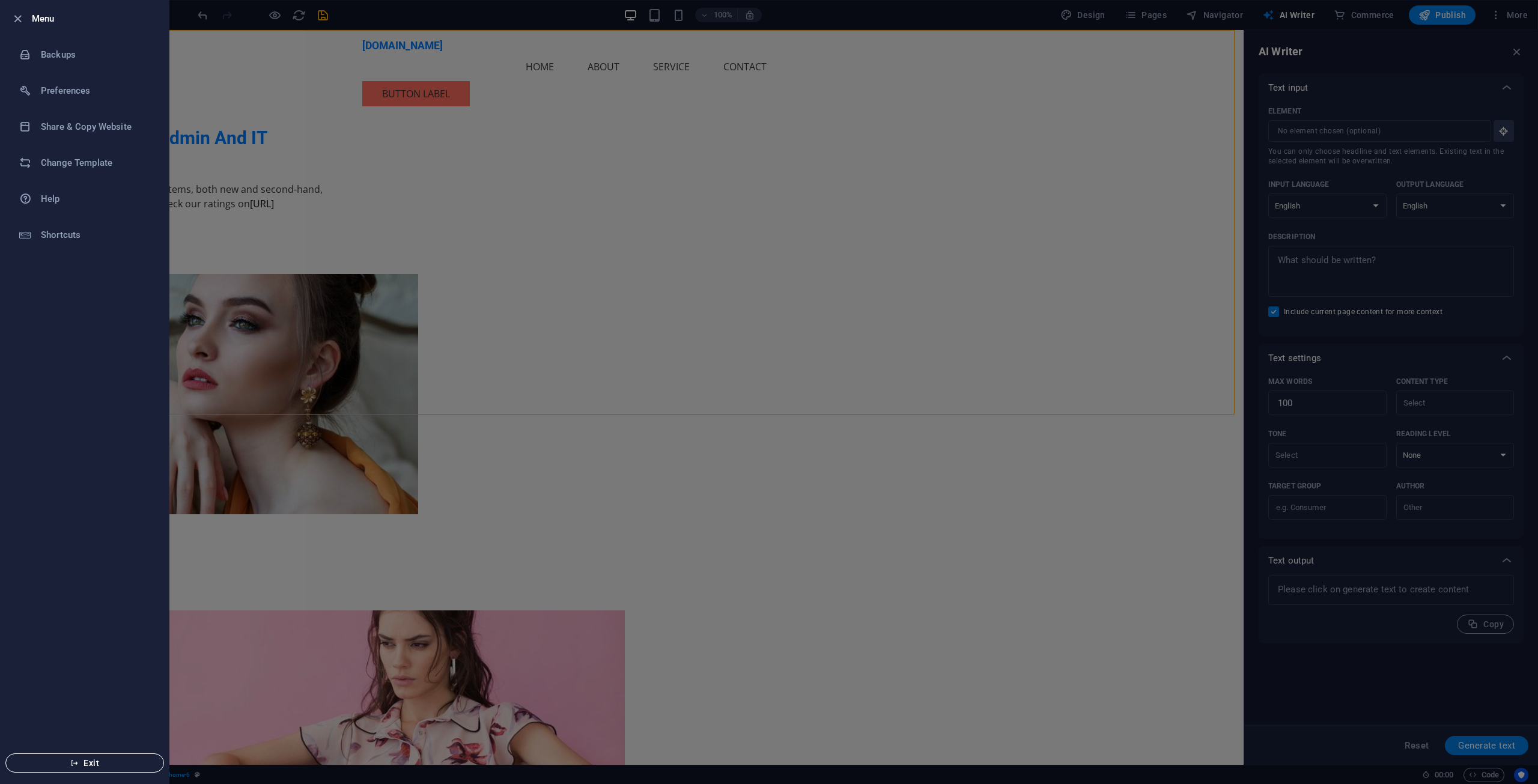
click at [85, 770] on button "Exit" at bounding box center [85, 762] width 158 height 19
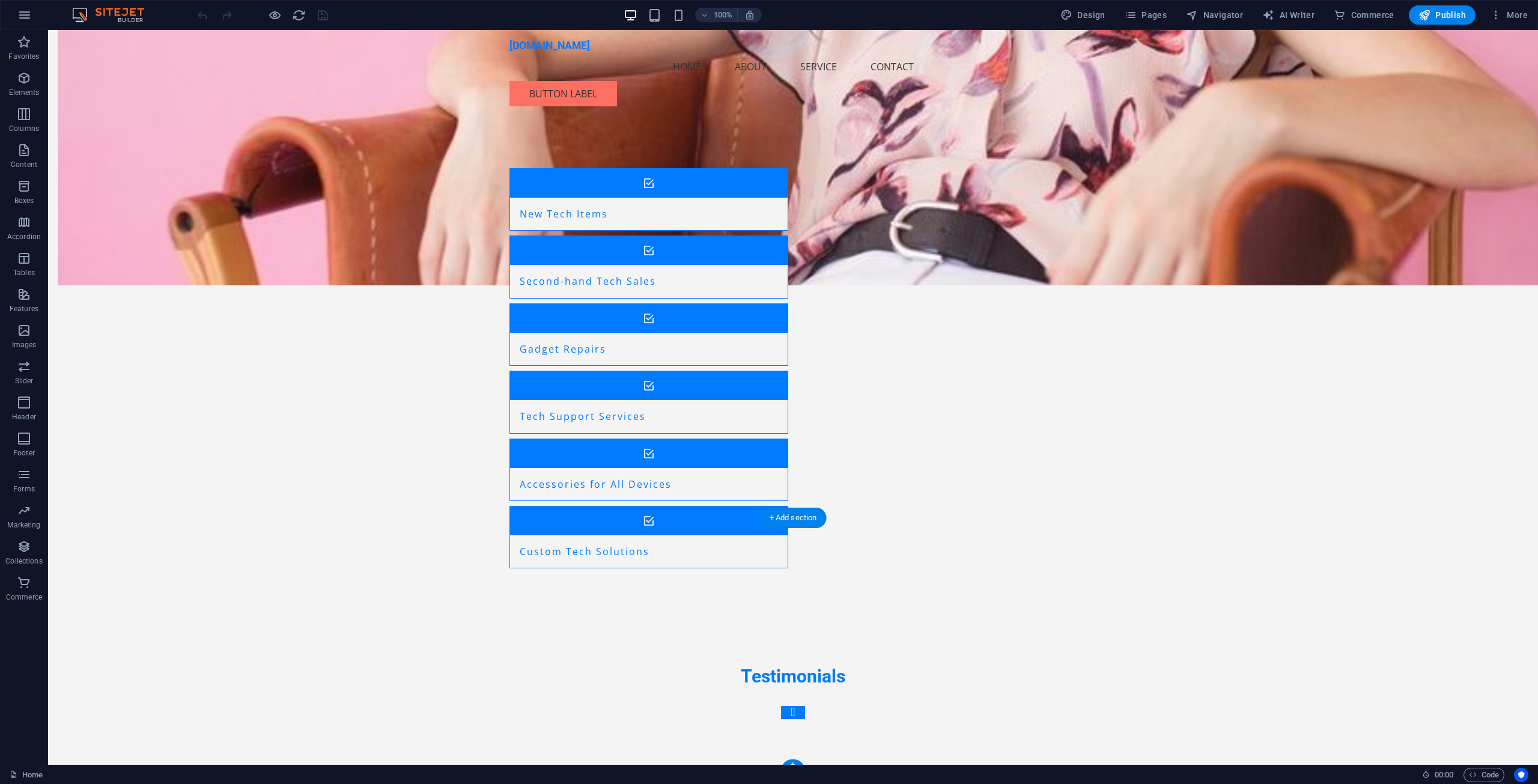
scroll to position [1045, 0]
click at [15, 588] on span "Commerce" at bounding box center [24, 590] width 48 height 29
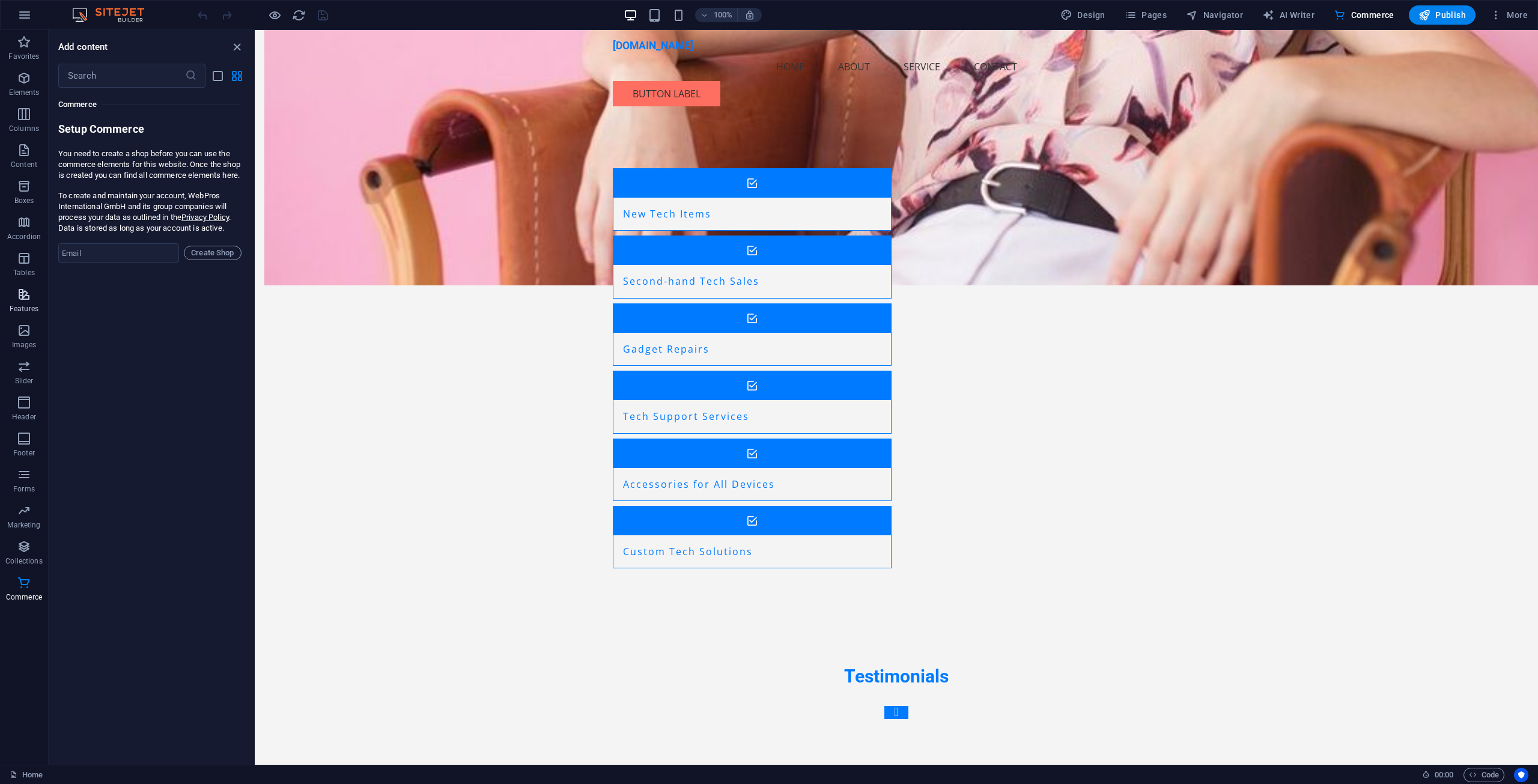
click at [34, 288] on span "Features" at bounding box center [24, 301] width 48 height 29
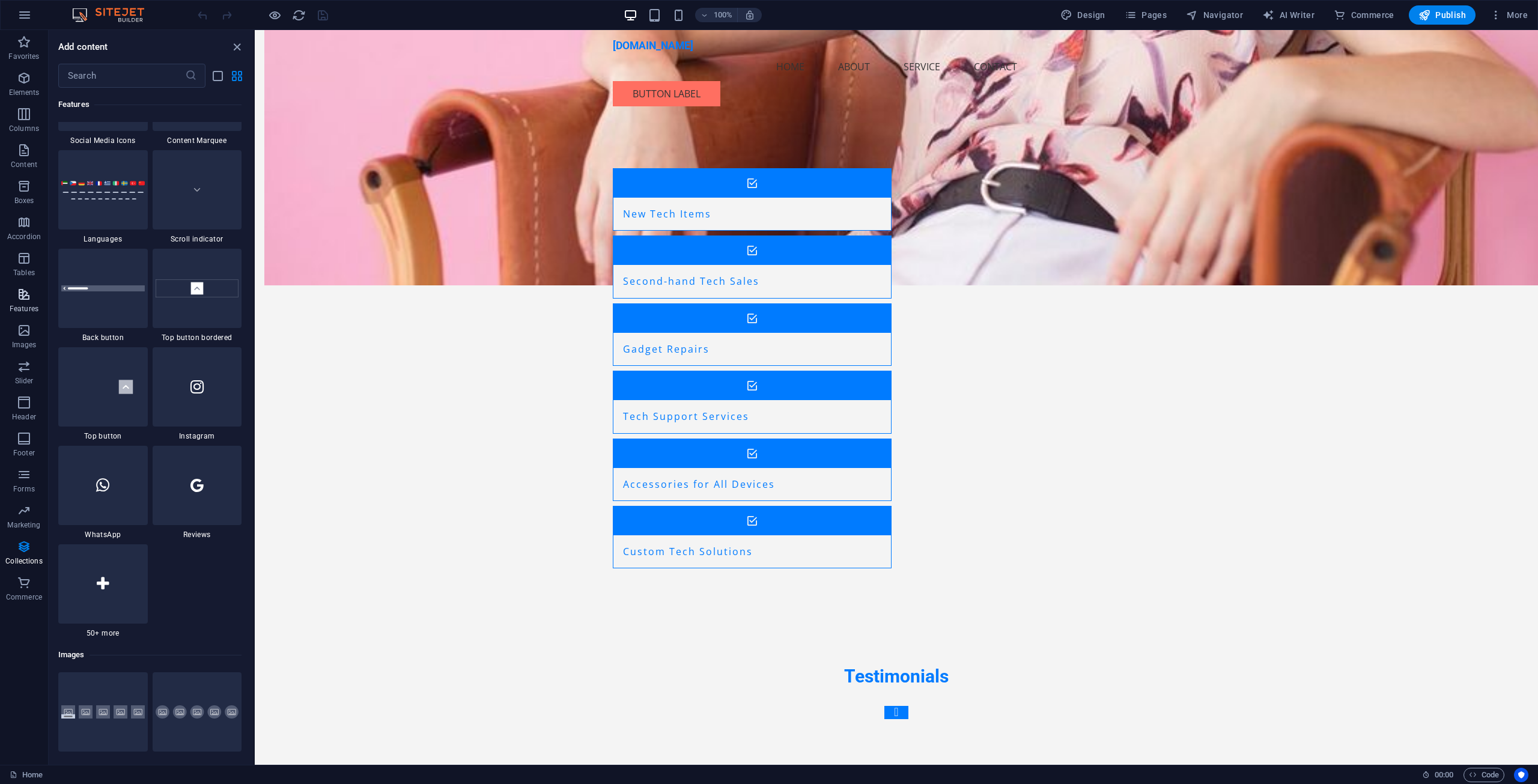
scroll to position [4682, 0]
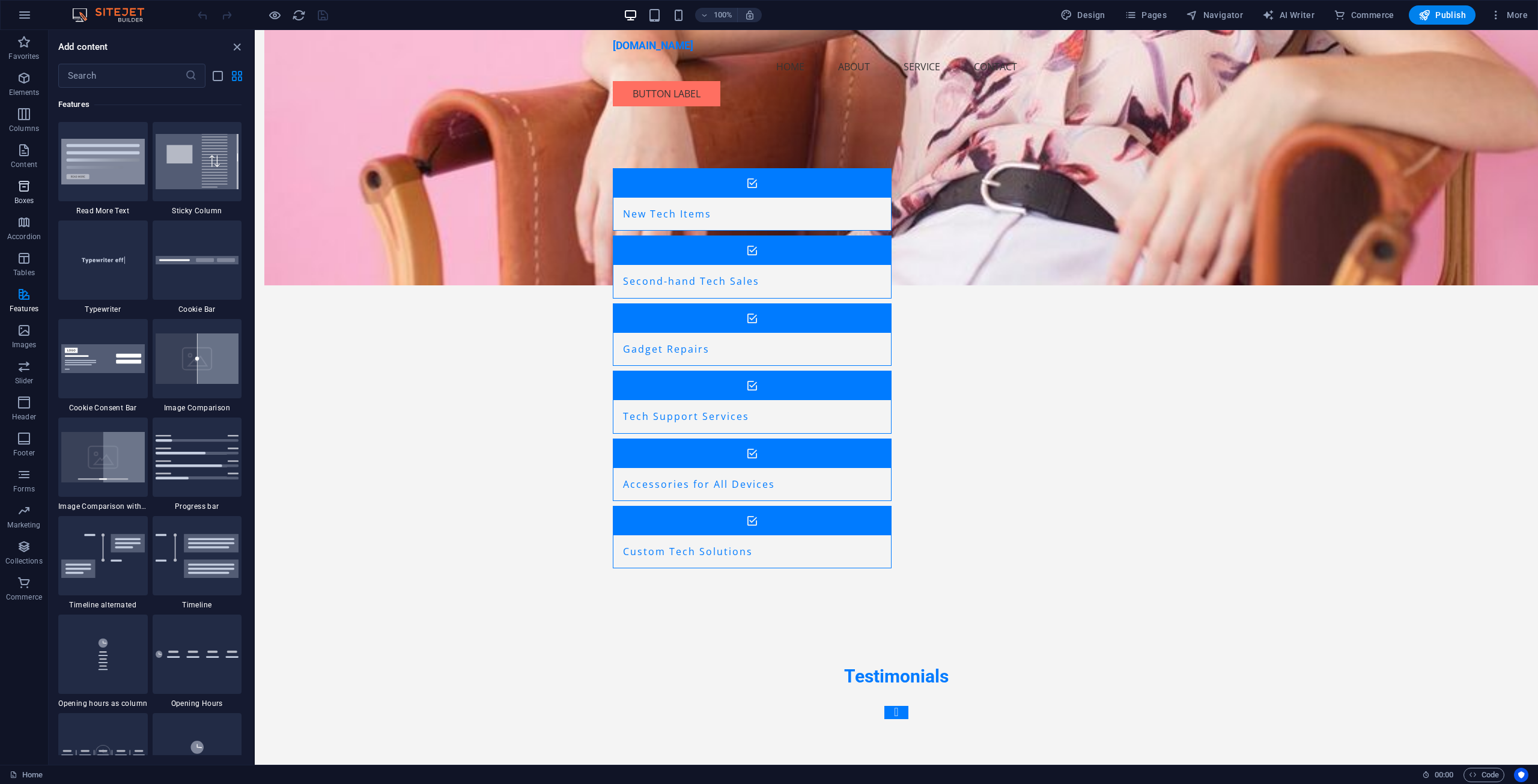
click at [23, 187] on icon "button" at bounding box center [24, 186] width 14 height 14
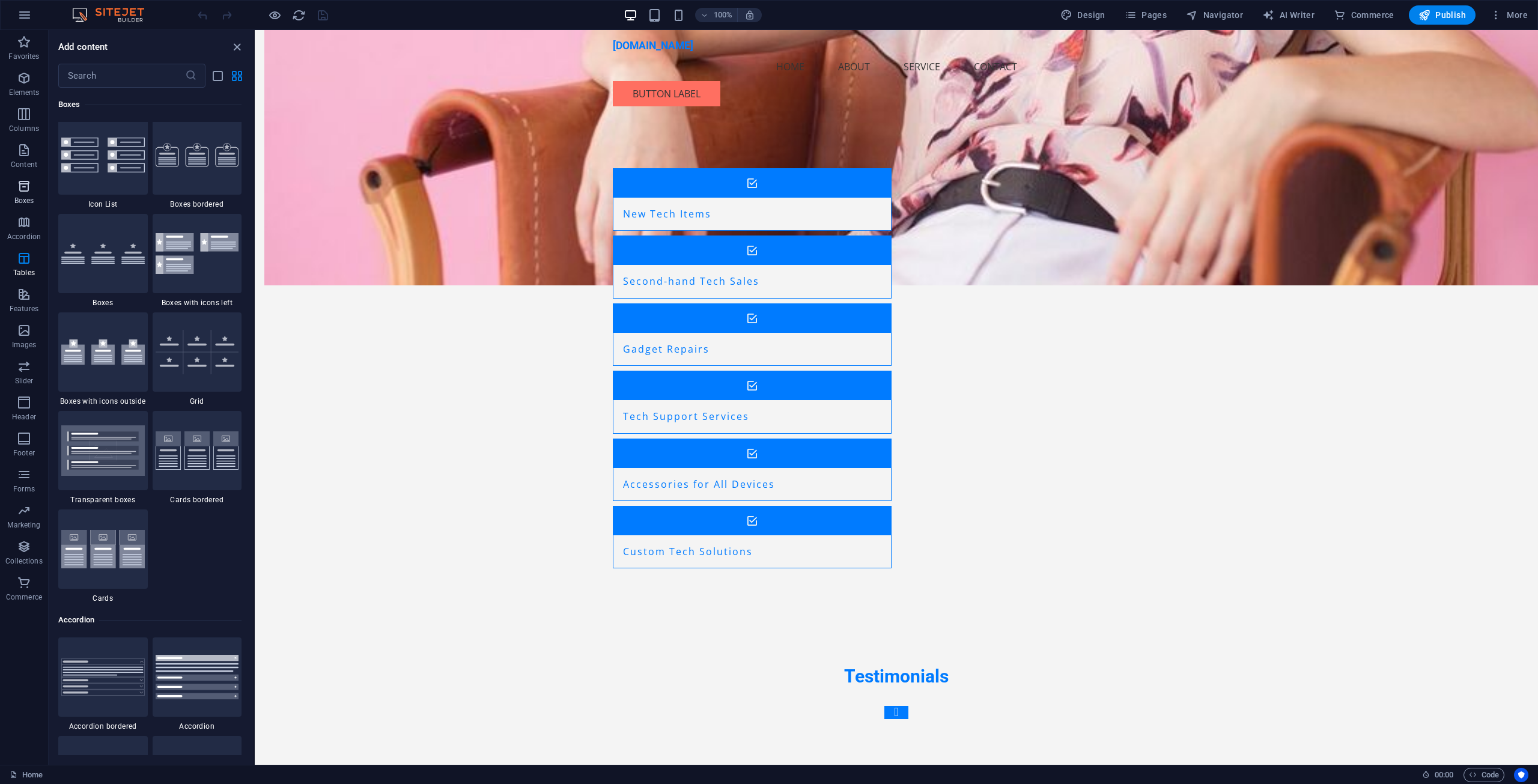
scroll to position [3313, 0]
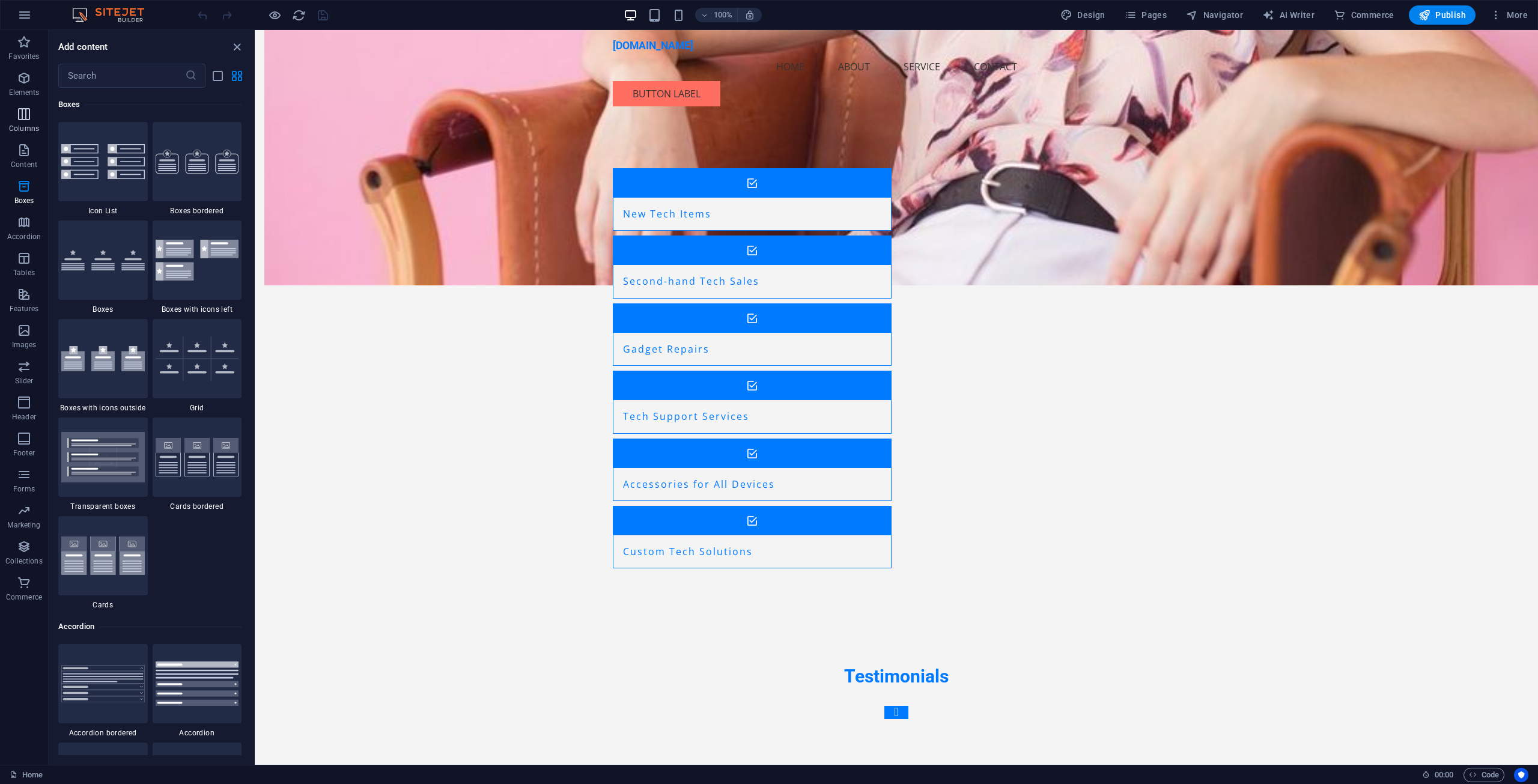
click at [24, 122] on span "Columns" at bounding box center [24, 121] width 48 height 29
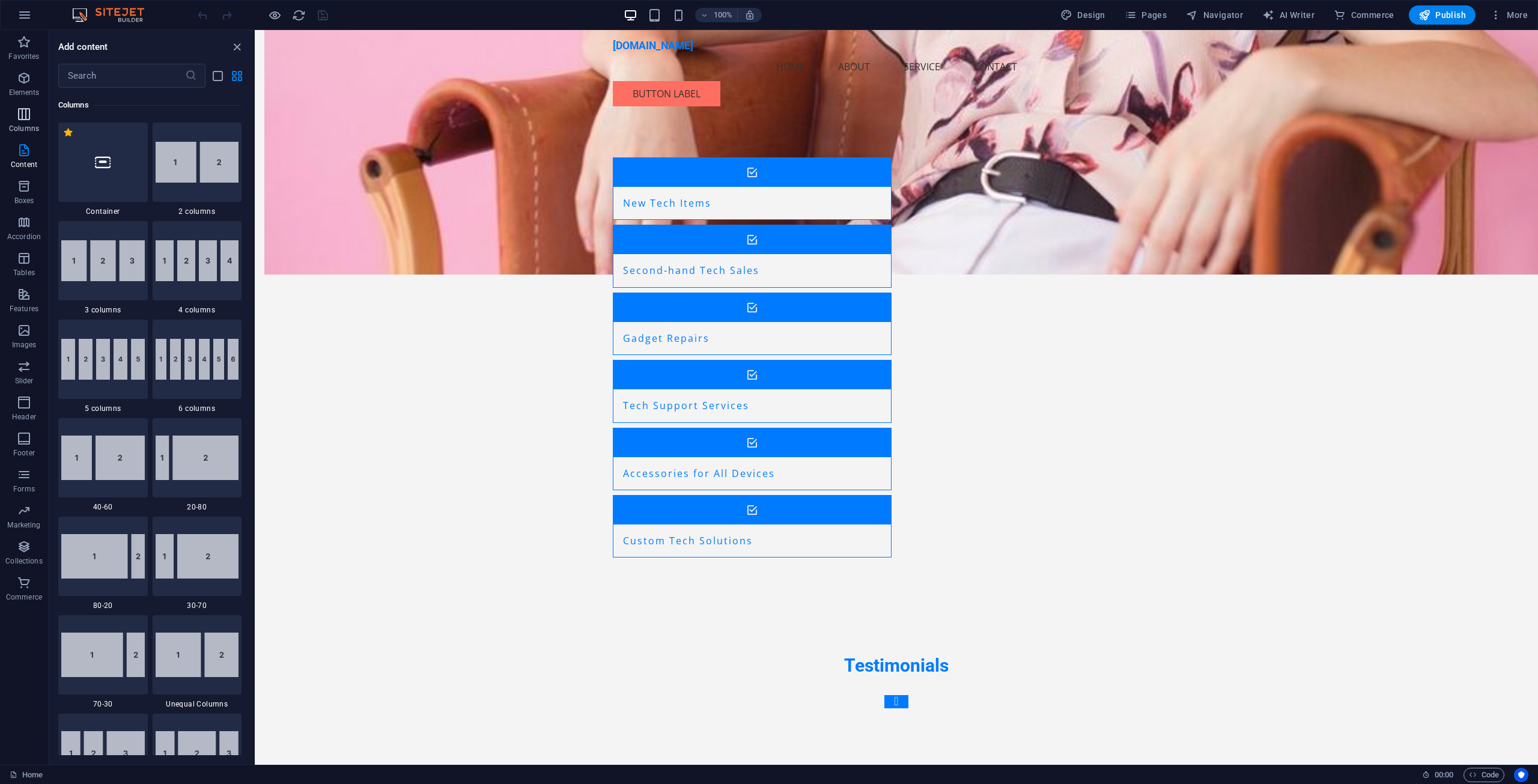
scroll to position [1060, 0]
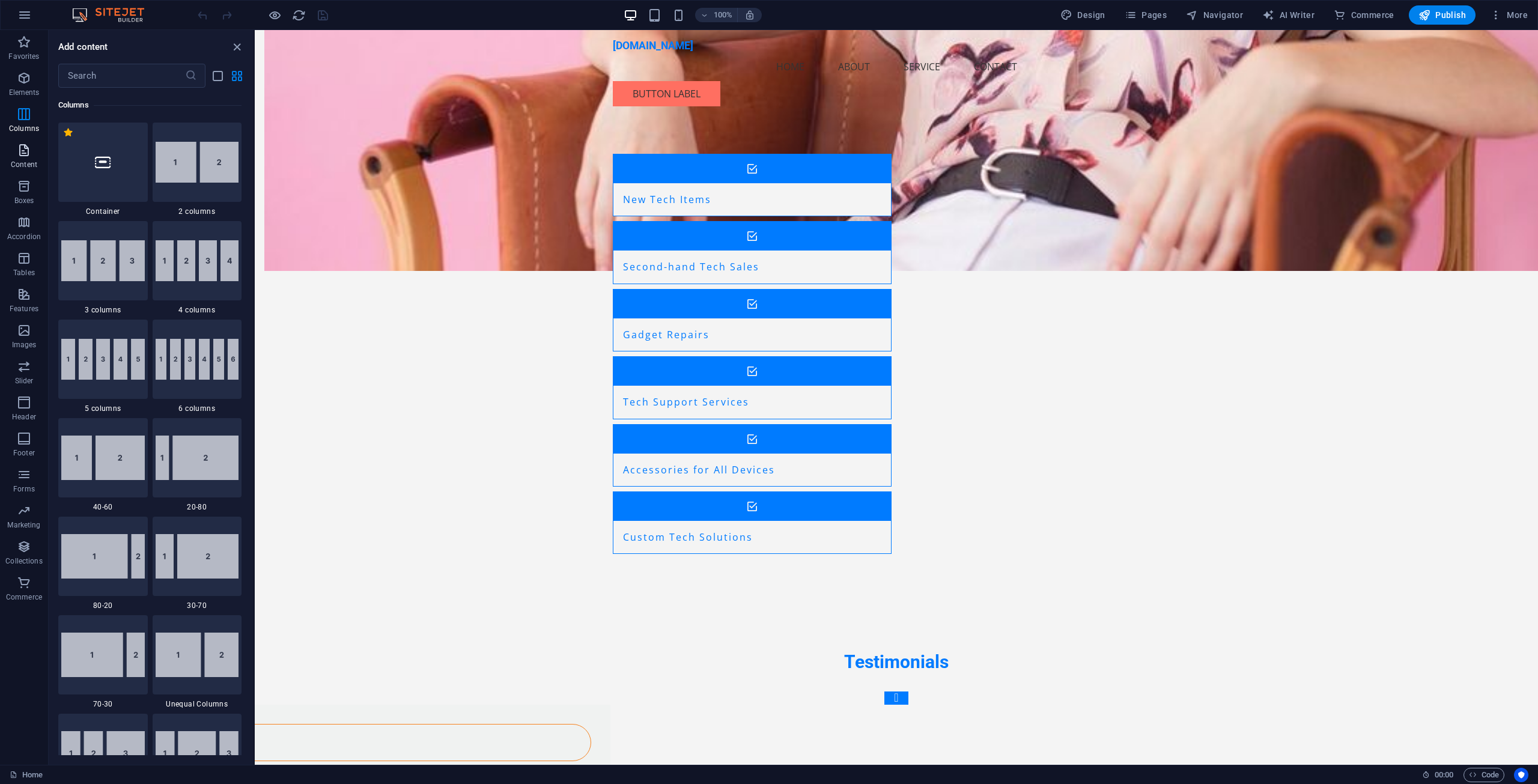
click at [30, 147] on icon "button" at bounding box center [24, 150] width 14 height 14
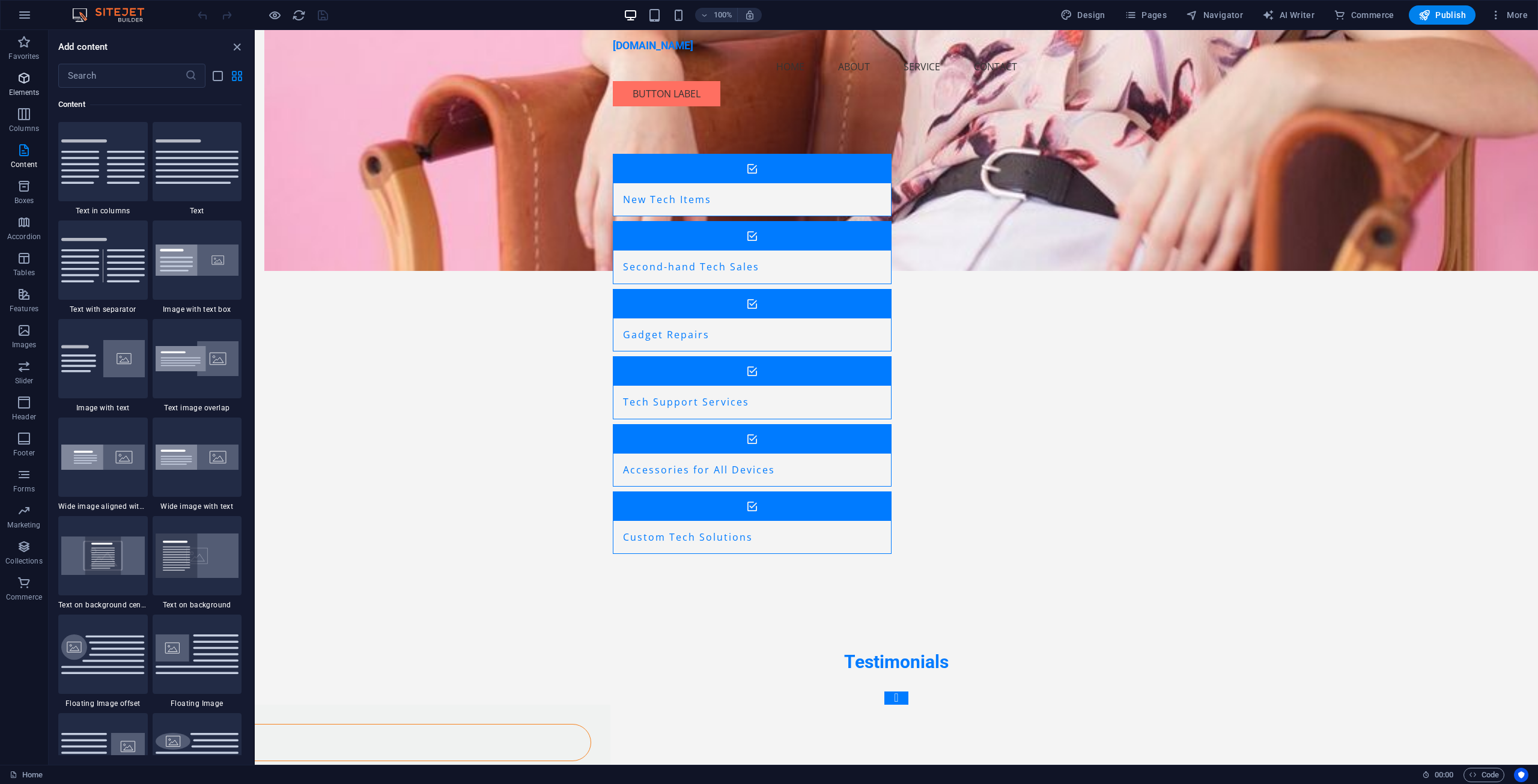
click at [21, 91] on p "Elements" at bounding box center [24, 92] width 30 height 10
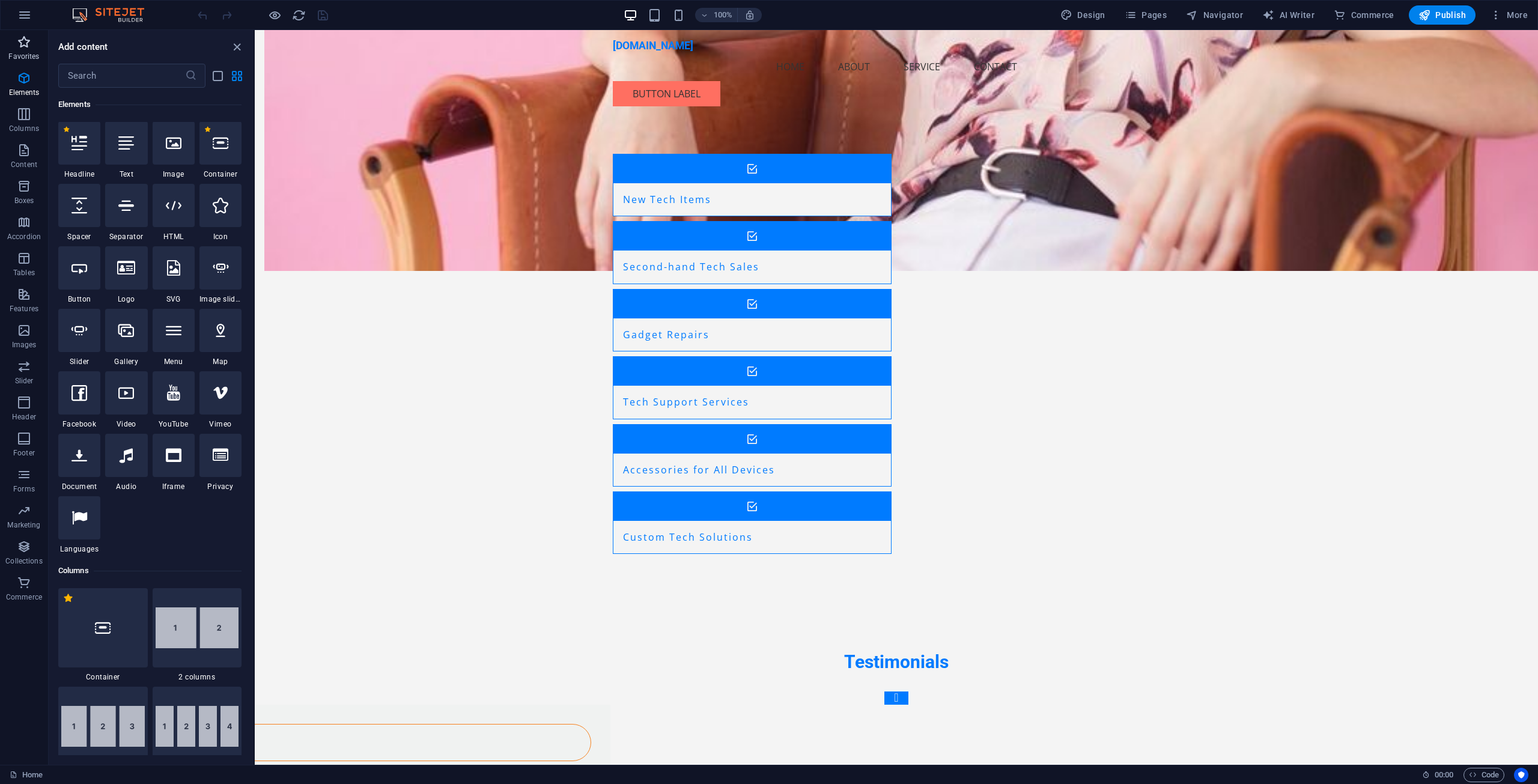
click at [23, 52] on p "Favorites" at bounding box center [24, 56] width 30 height 10
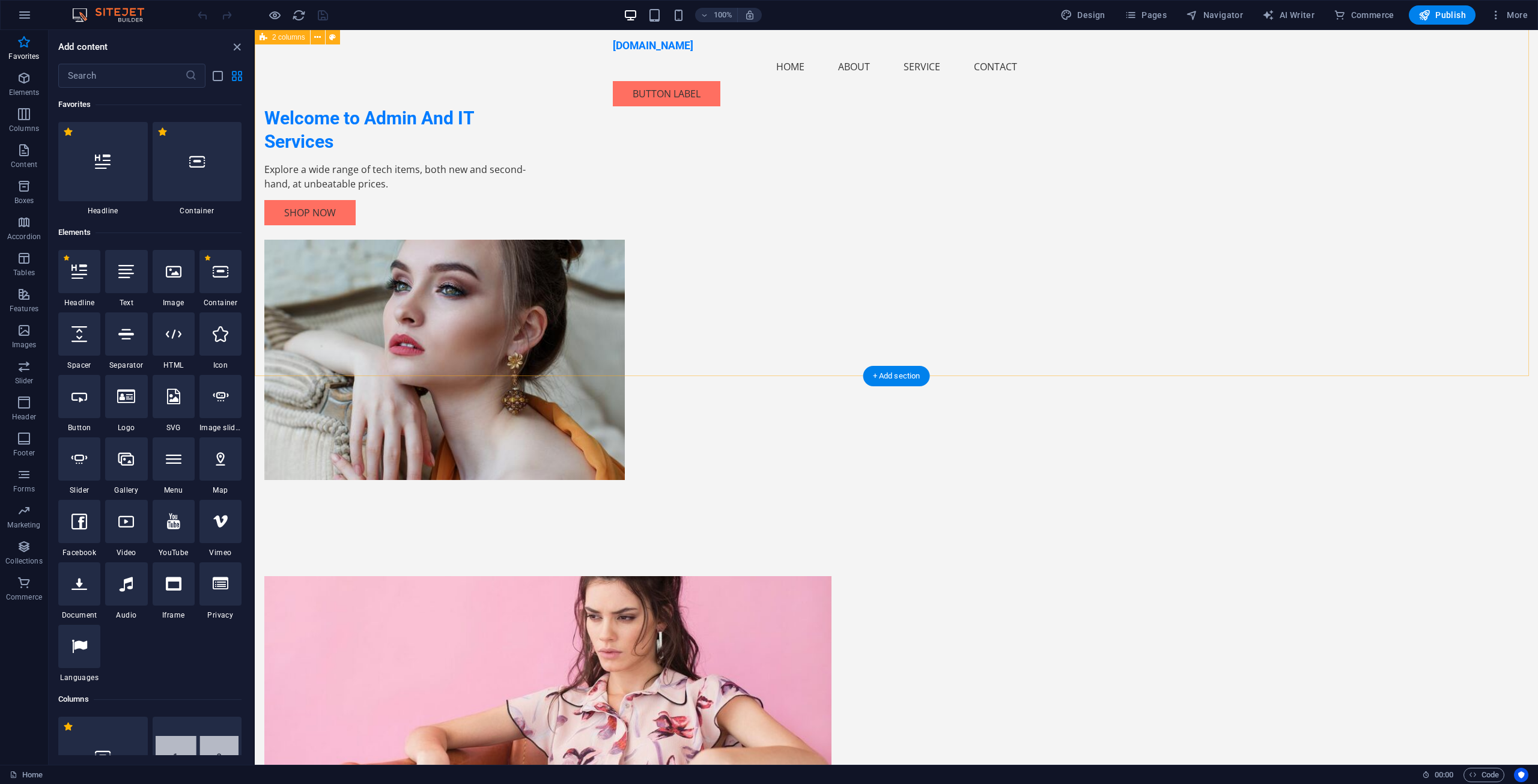
scroll to position [0, 0]
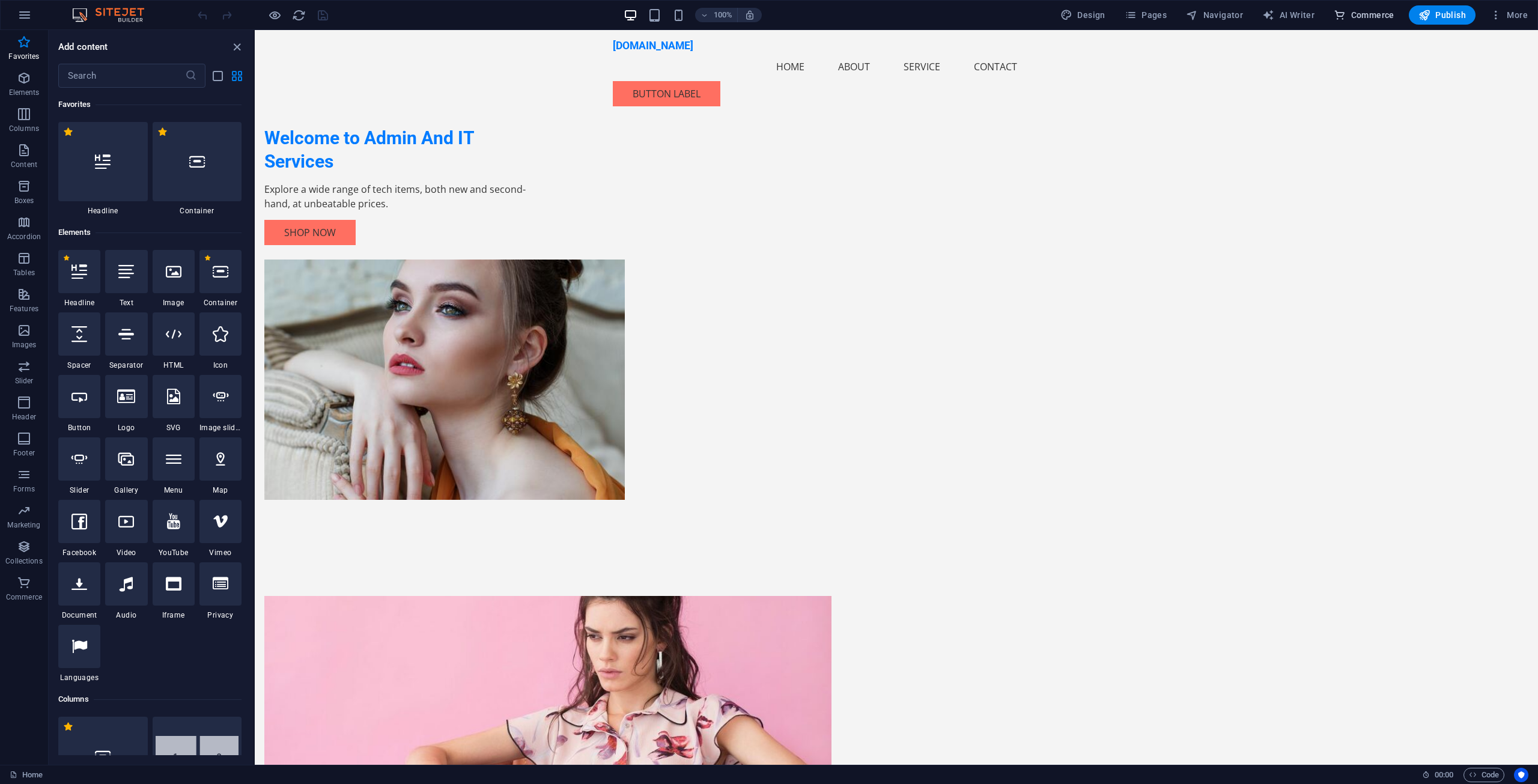
click at [1374, 8] on button "Commerce" at bounding box center [1364, 14] width 70 height 19
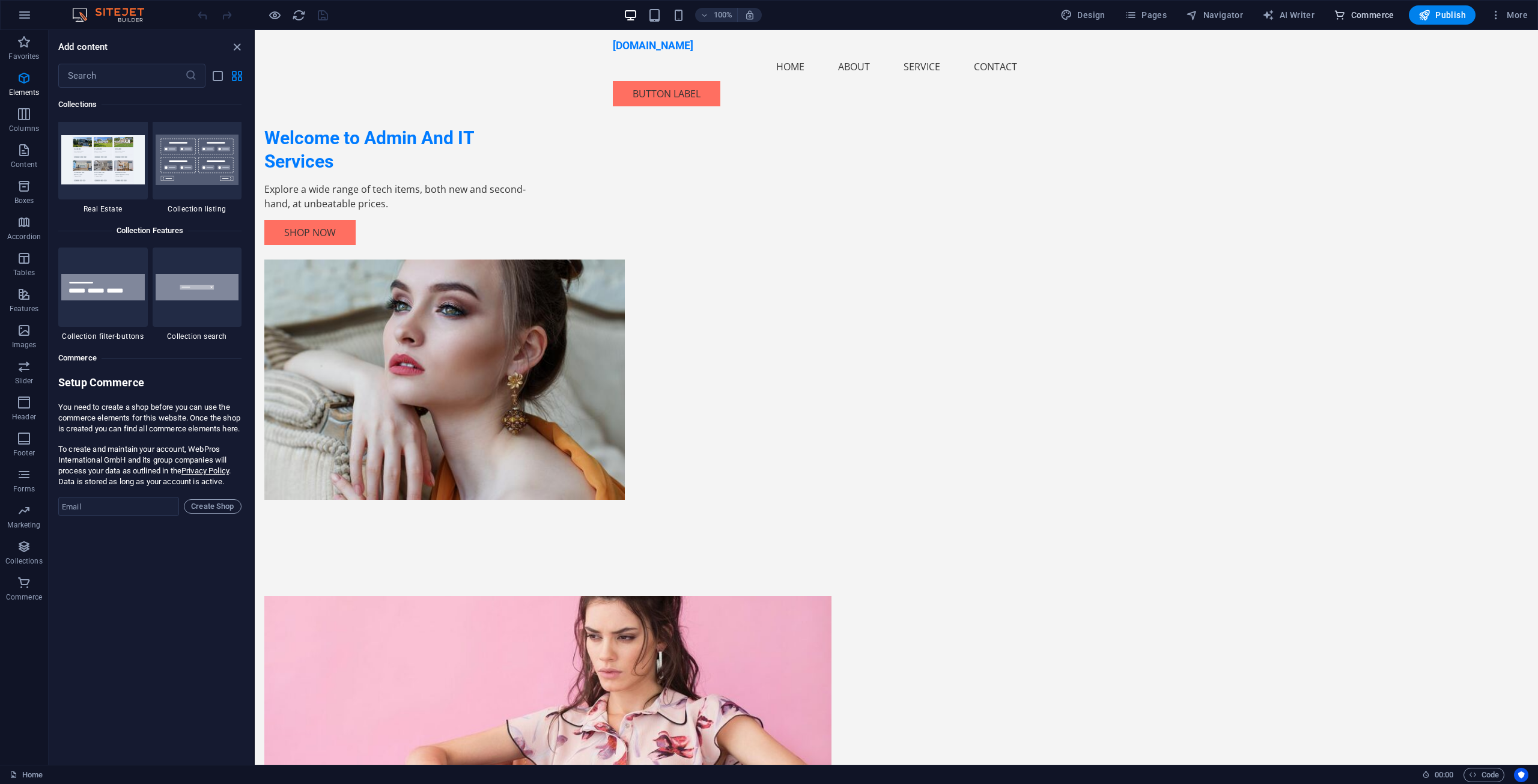
scroll to position [11574, 0]
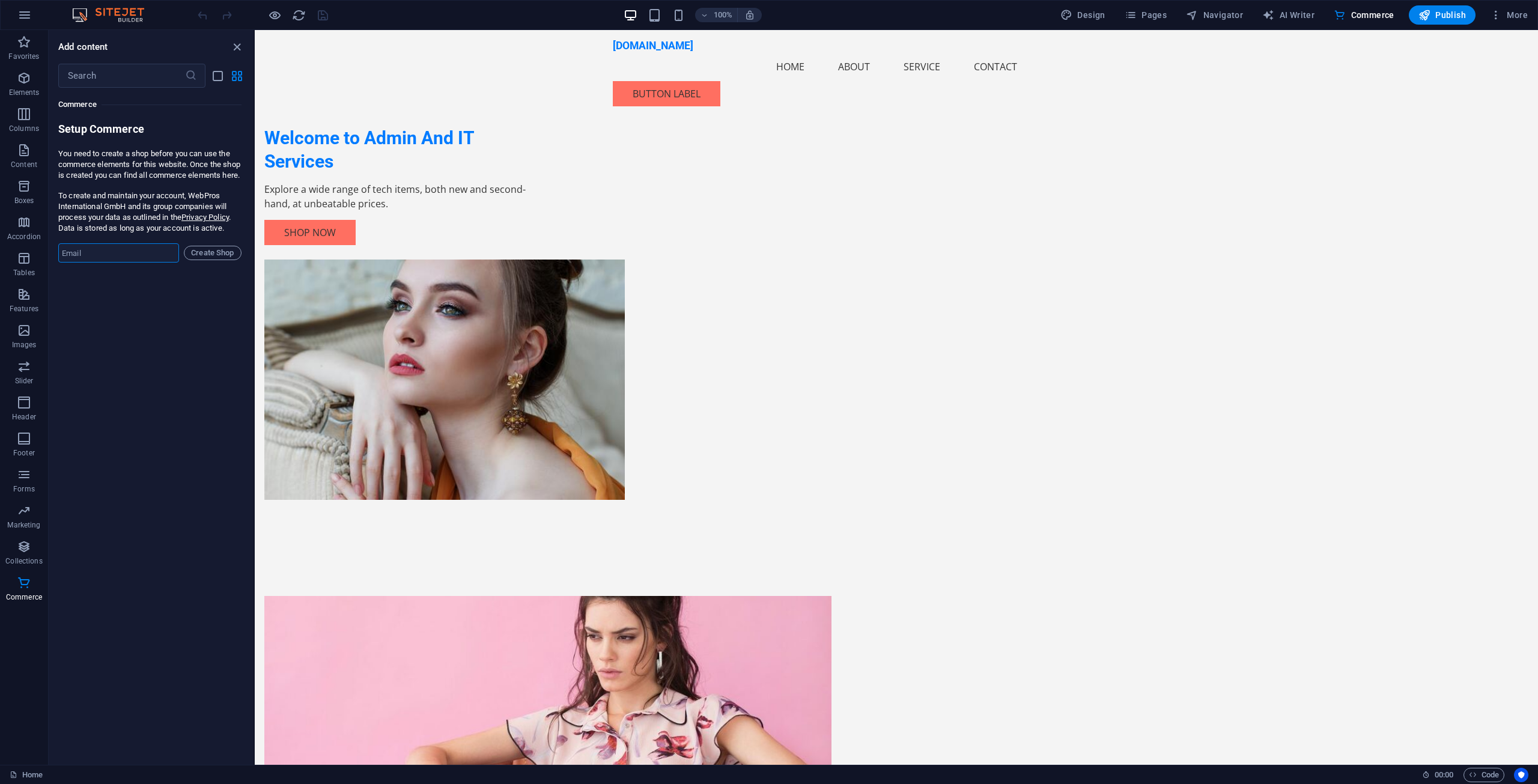
click at [156, 263] on input "email" at bounding box center [119, 253] width 121 height 19
click at [1514, 19] on span "More" at bounding box center [1509, 15] width 38 height 12
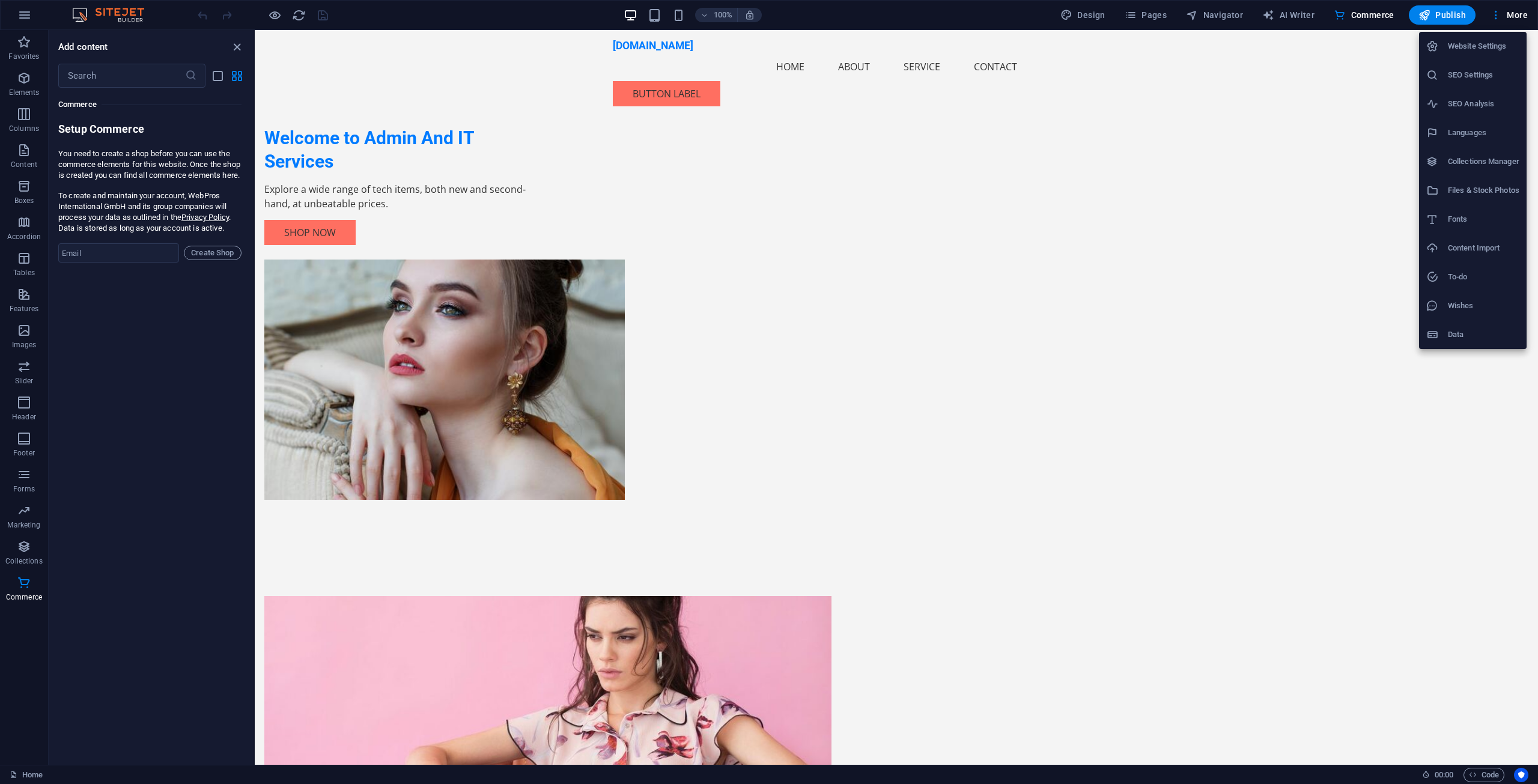
click at [1337, 517] on div at bounding box center [769, 392] width 1538 height 784
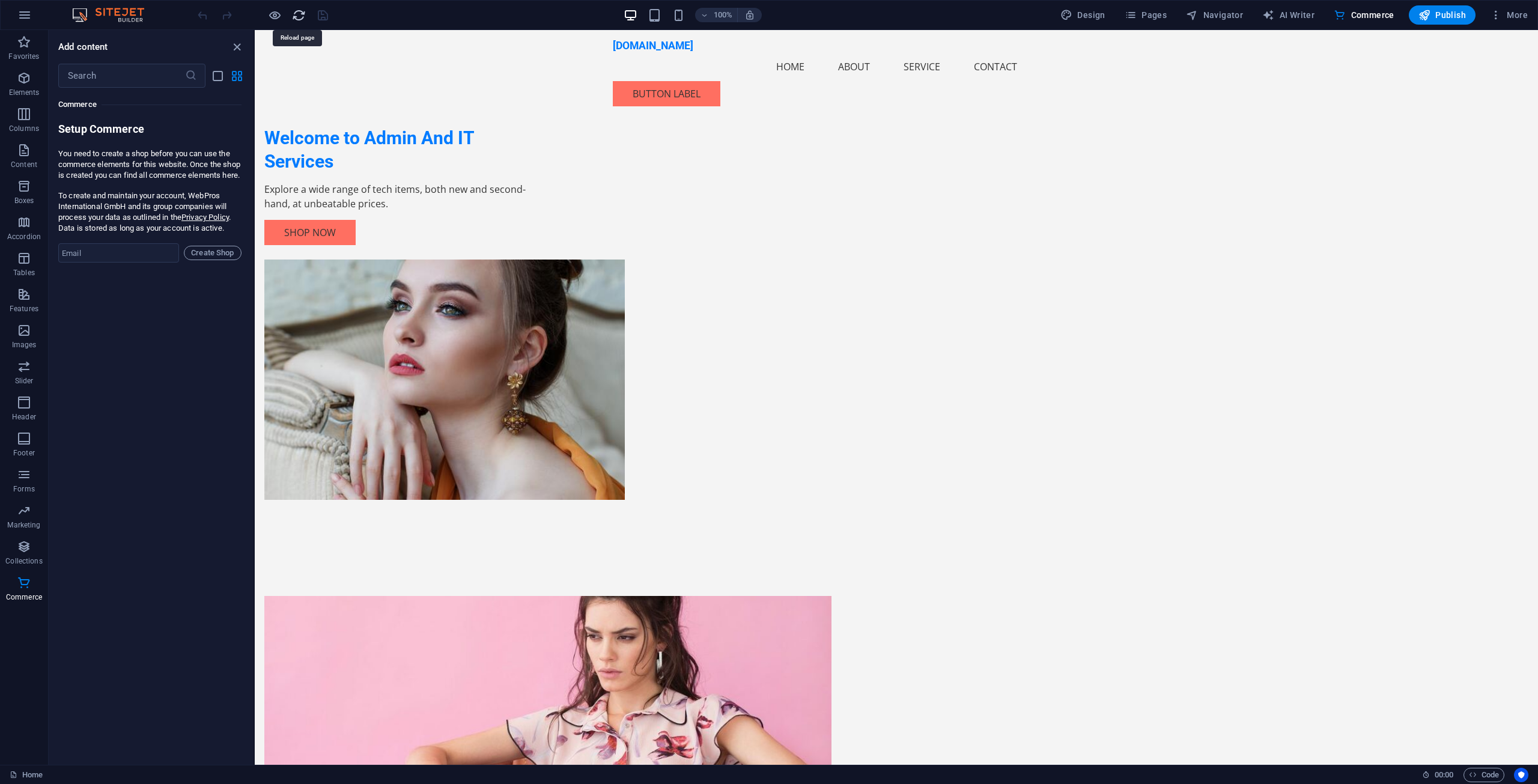
click at [292, 18] on icon "reload" at bounding box center [298, 15] width 14 height 14
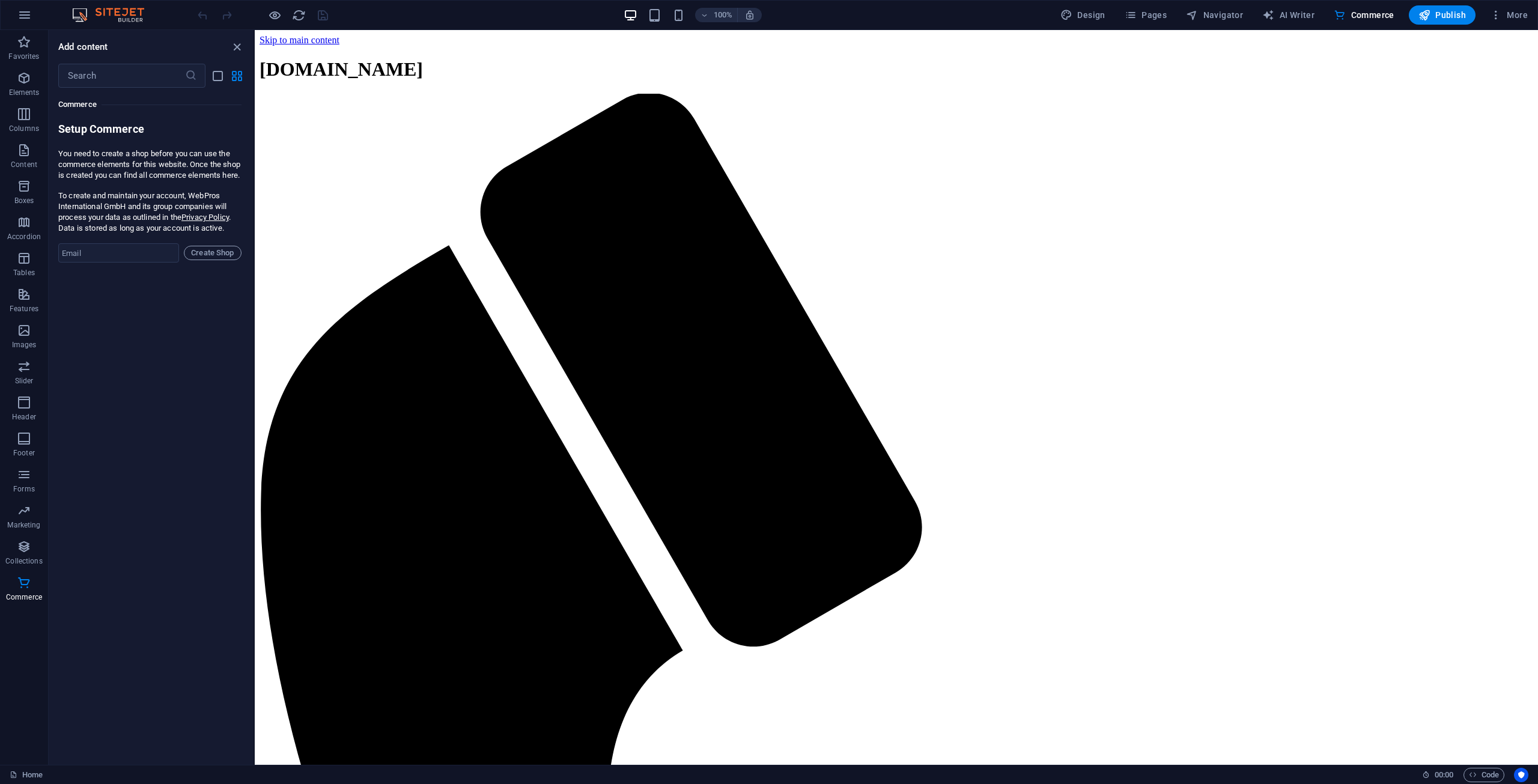
scroll to position [0, 0]
click at [24, 18] on icon "button" at bounding box center [24, 14] width 14 height 14
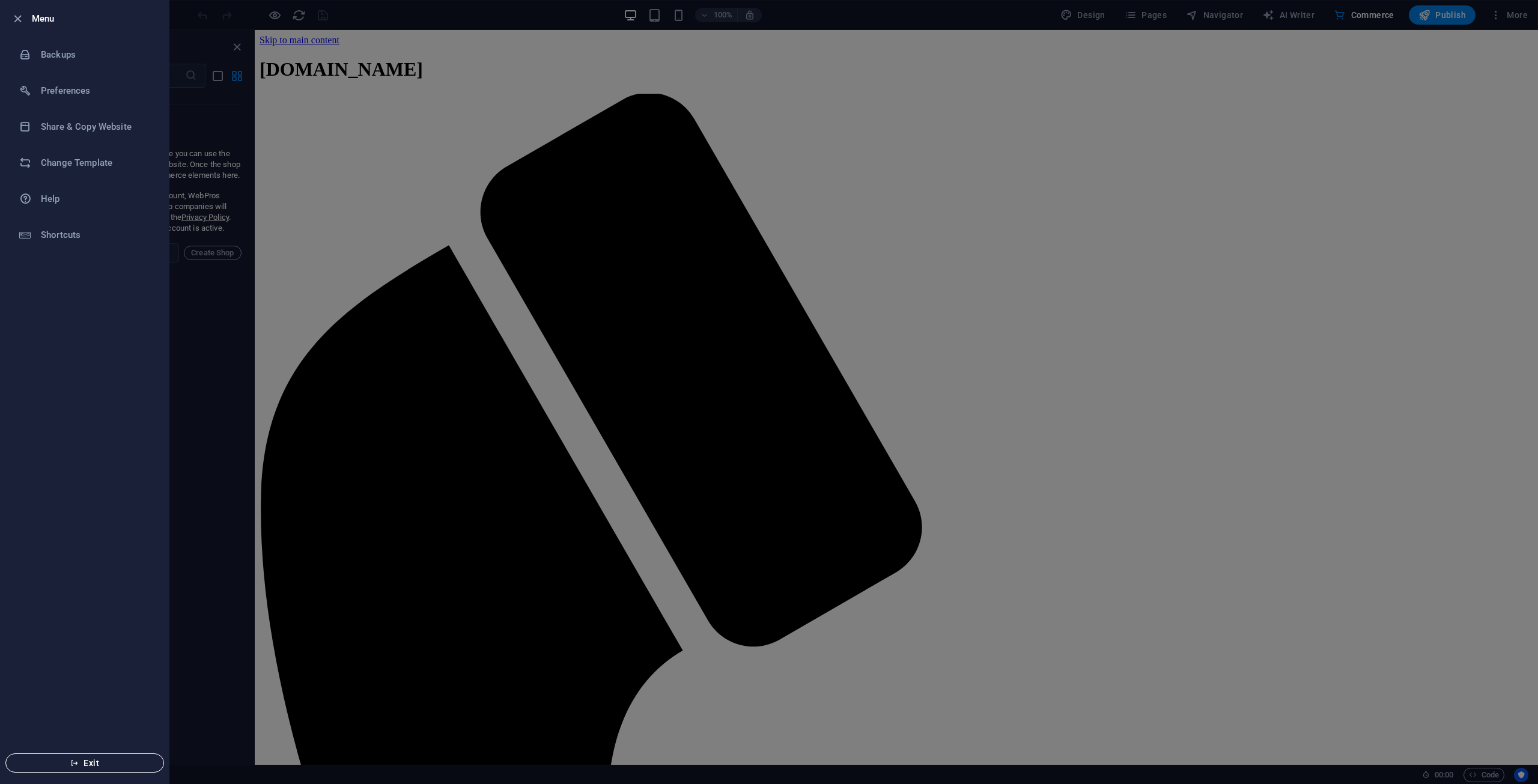
drag, startPoint x: 97, startPoint y: 763, endPoint x: 104, endPoint y: 763, distance: 7.0
click at [97, 764] on span "Exit" at bounding box center [85, 763] width 138 height 10
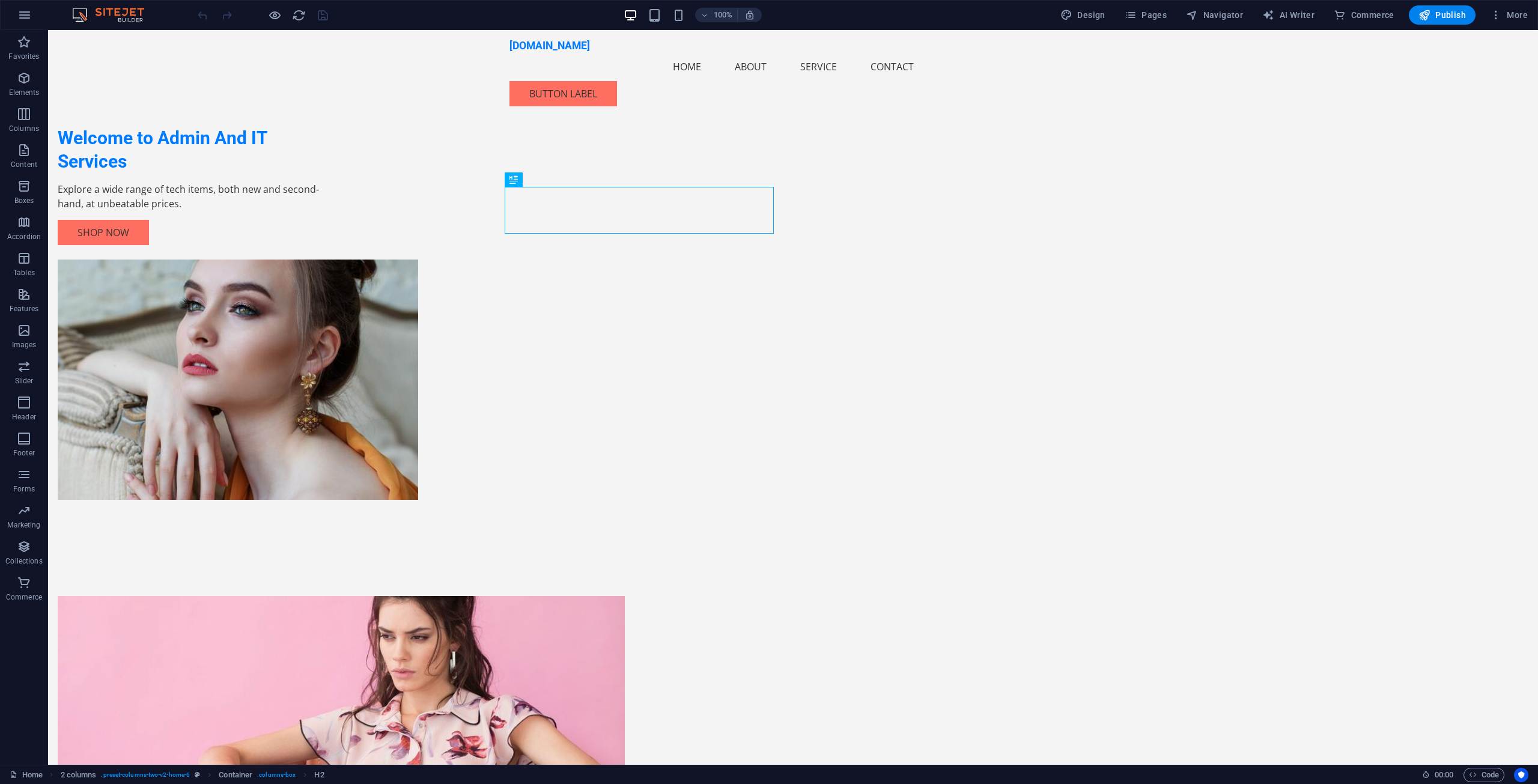
click at [119, 18] on img at bounding box center [114, 14] width 90 height 14
drag, startPoint x: 101, startPoint y: 14, endPoint x: 76, endPoint y: 16, distance: 25.1
click at [100, 14] on img at bounding box center [114, 14] width 90 height 14
click at [27, 16] on icon "button" at bounding box center [24, 14] width 14 height 14
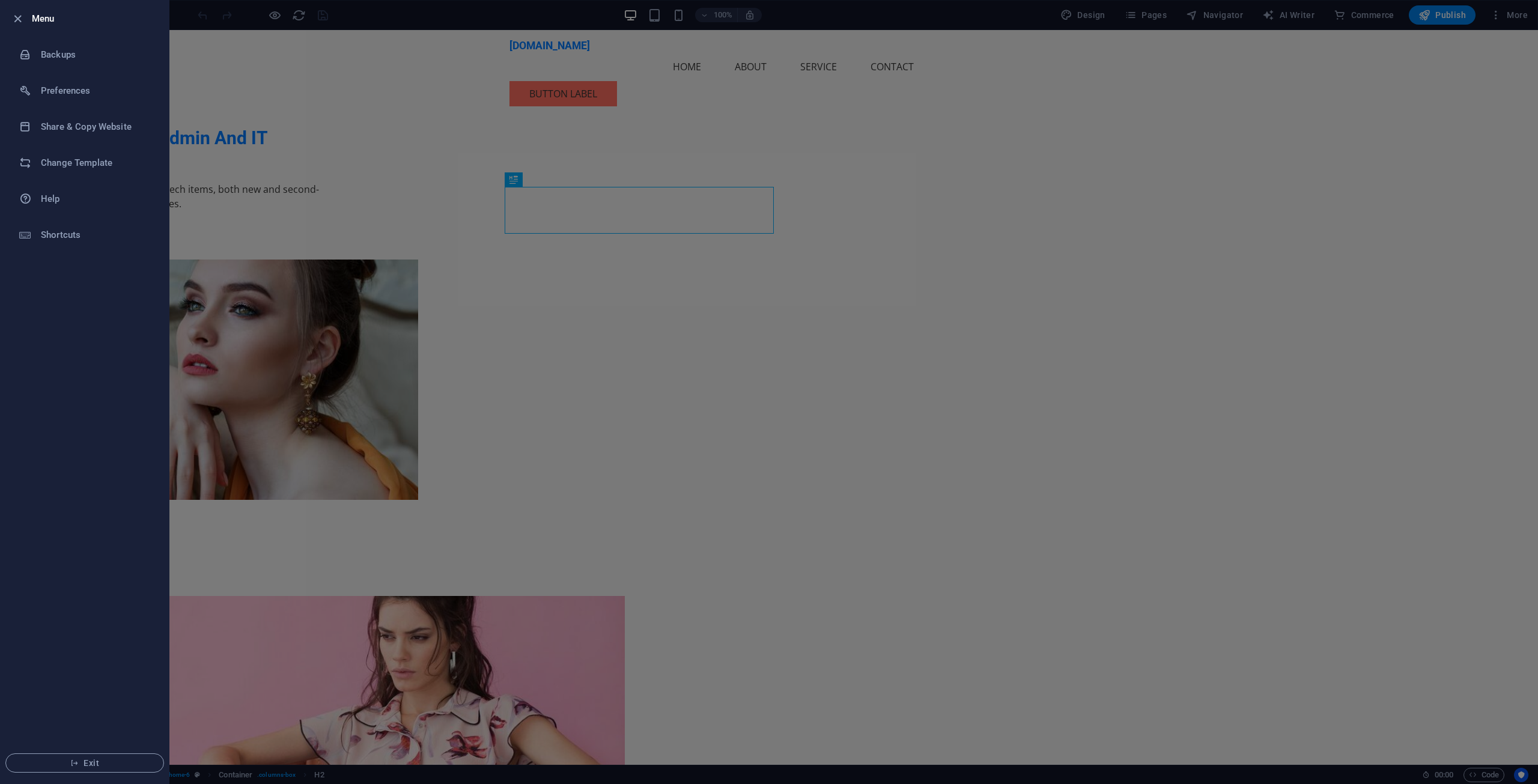
click at [272, 214] on div at bounding box center [769, 392] width 1538 height 784
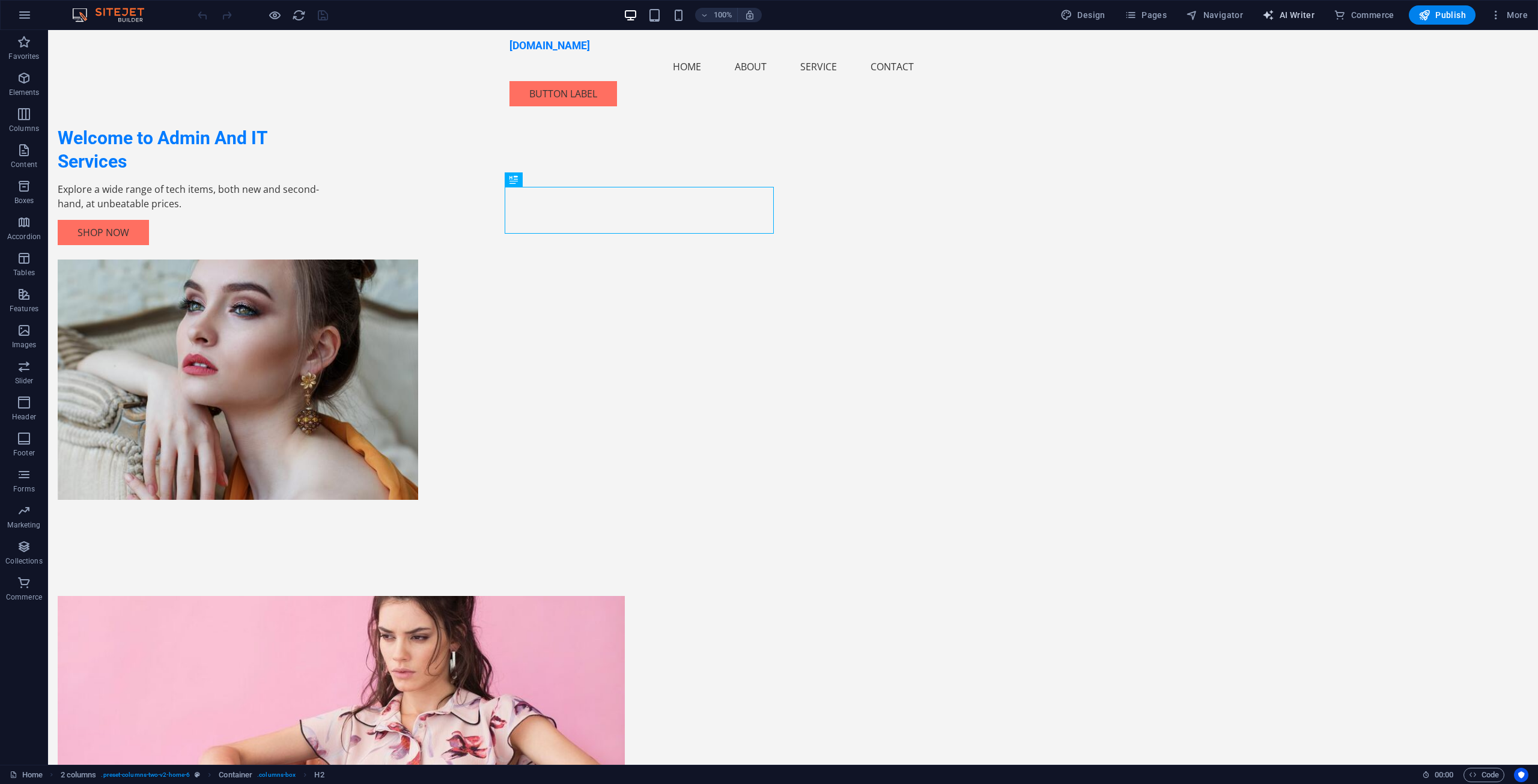
click at [1293, 11] on span "AI Writer" at bounding box center [1288, 15] width 53 height 12
select select "English"
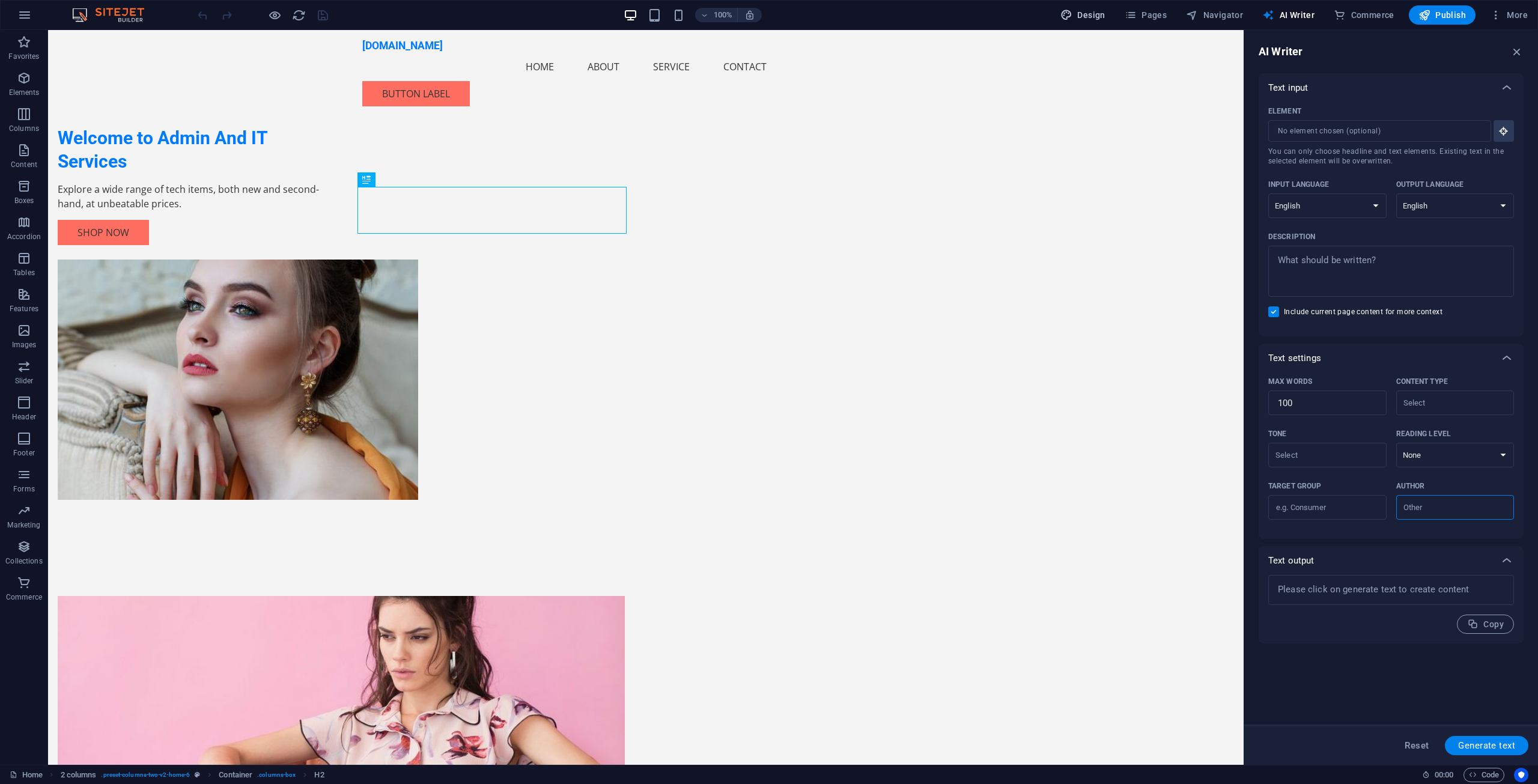
click at [1096, 14] on span "Design" at bounding box center [1083, 15] width 45 height 12
select select "px"
select select "200"
select select "px"
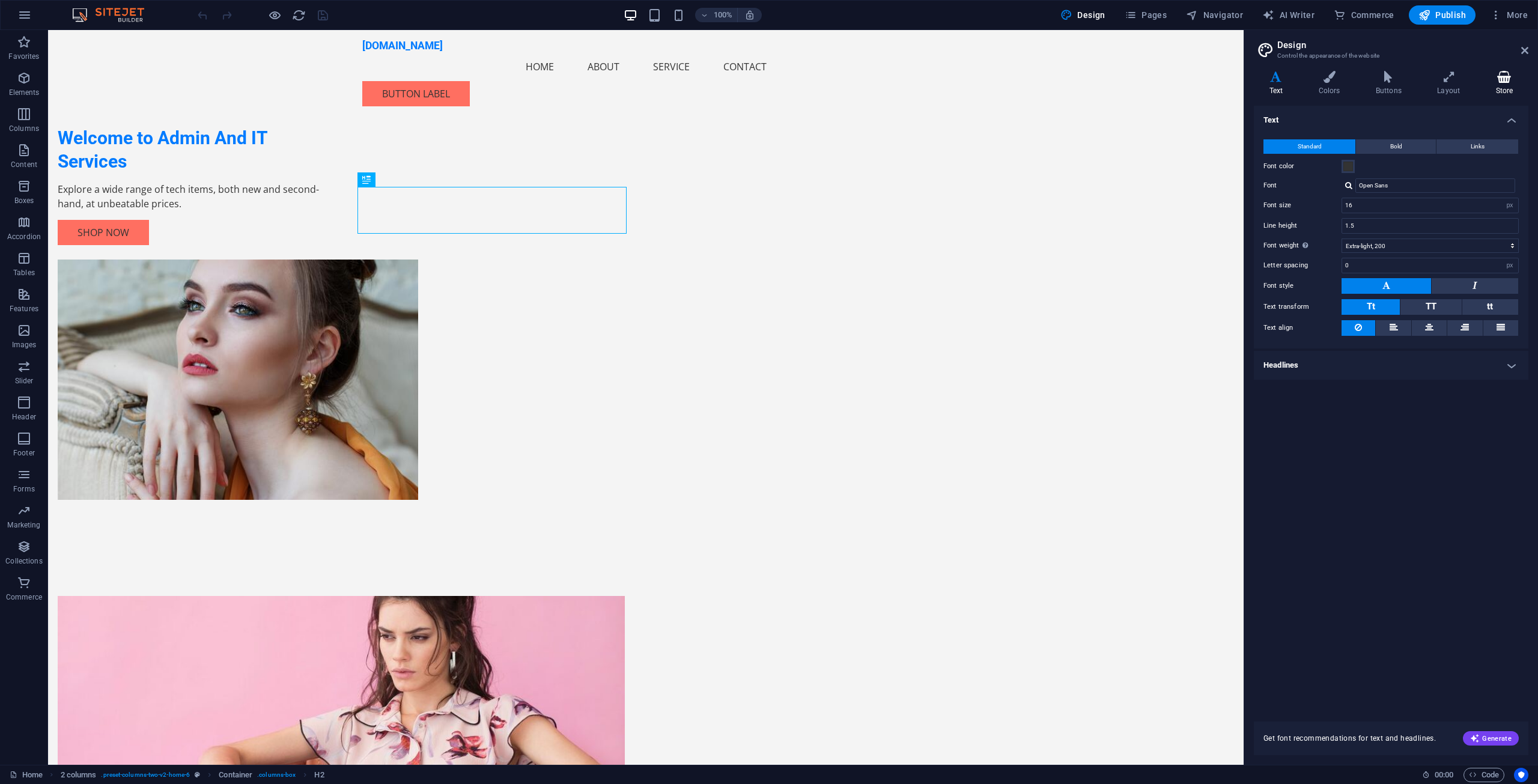
click at [1511, 84] on h4 "Store" at bounding box center [1504, 83] width 48 height 25
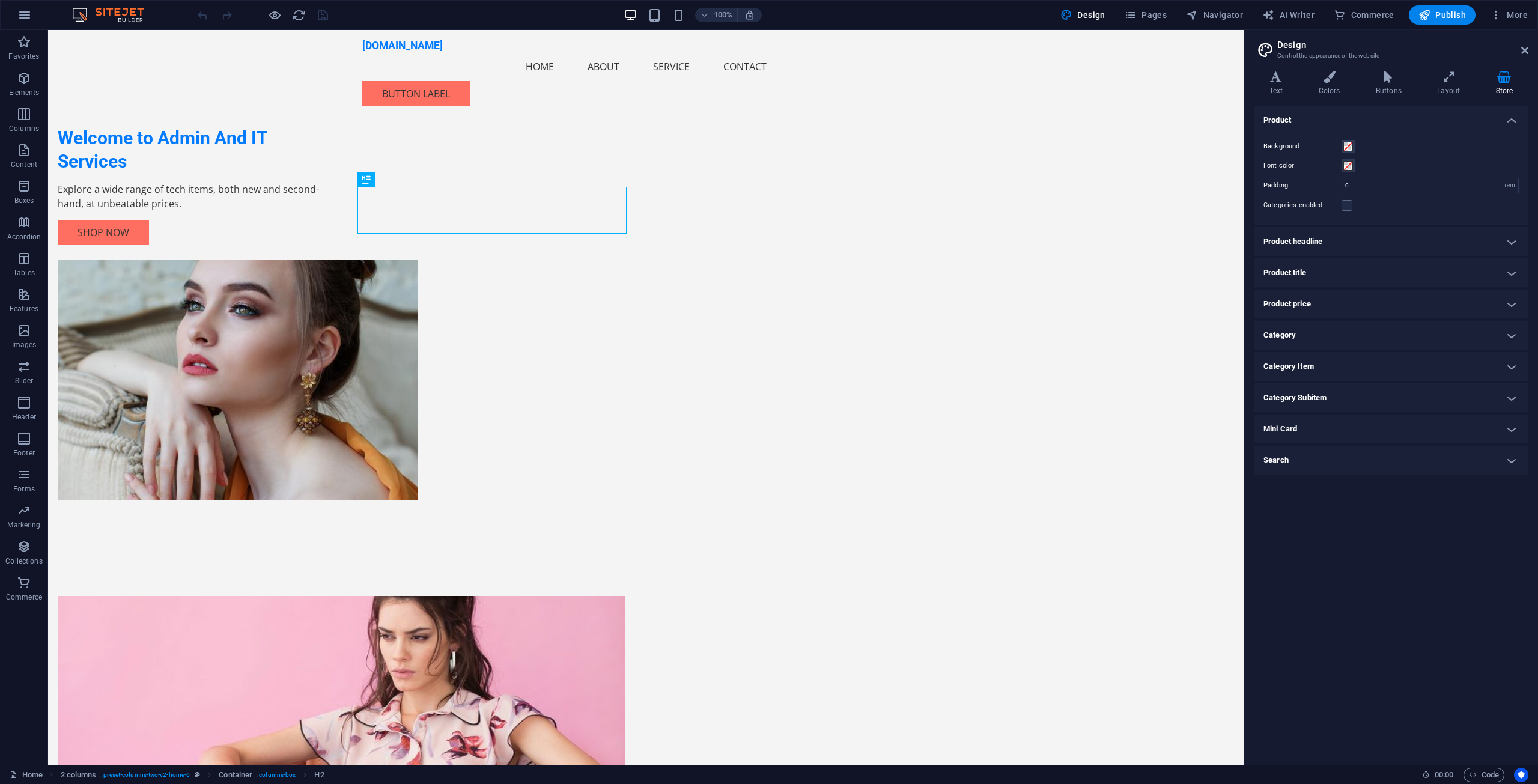
click at [1370, 553] on div "Product Background Font color Padding 0 rem px Categories enabled Product headl…" at bounding box center [1391, 430] width 275 height 649
click at [1524, 5] on button "More" at bounding box center [1509, 14] width 47 height 19
click at [21, 189] on div at bounding box center [769, 392] width 1538 height 784
click at [18, 330] on icon "button" at bounding box center [24, 330] width 14 height 14
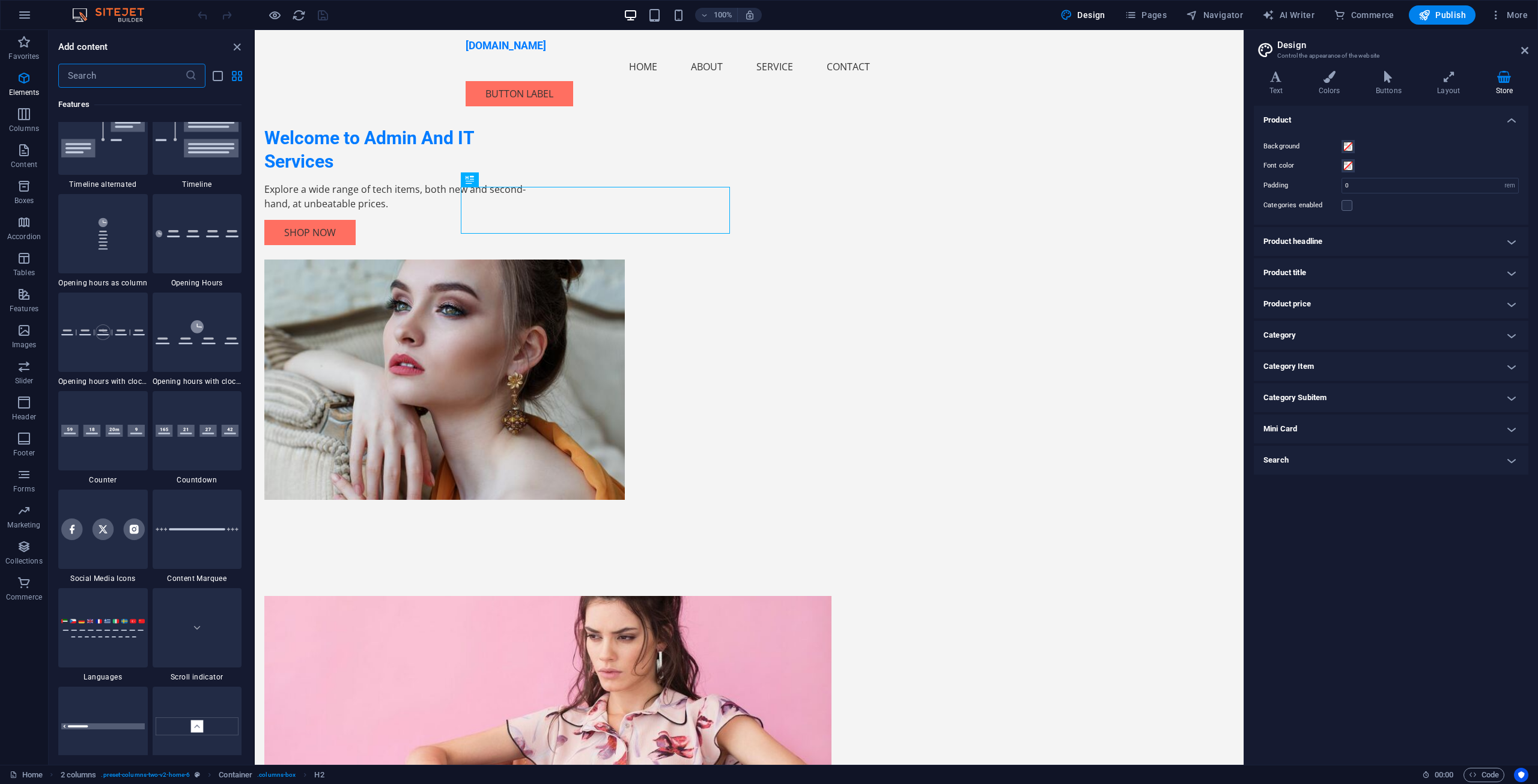
scroll to position [6090, 0]
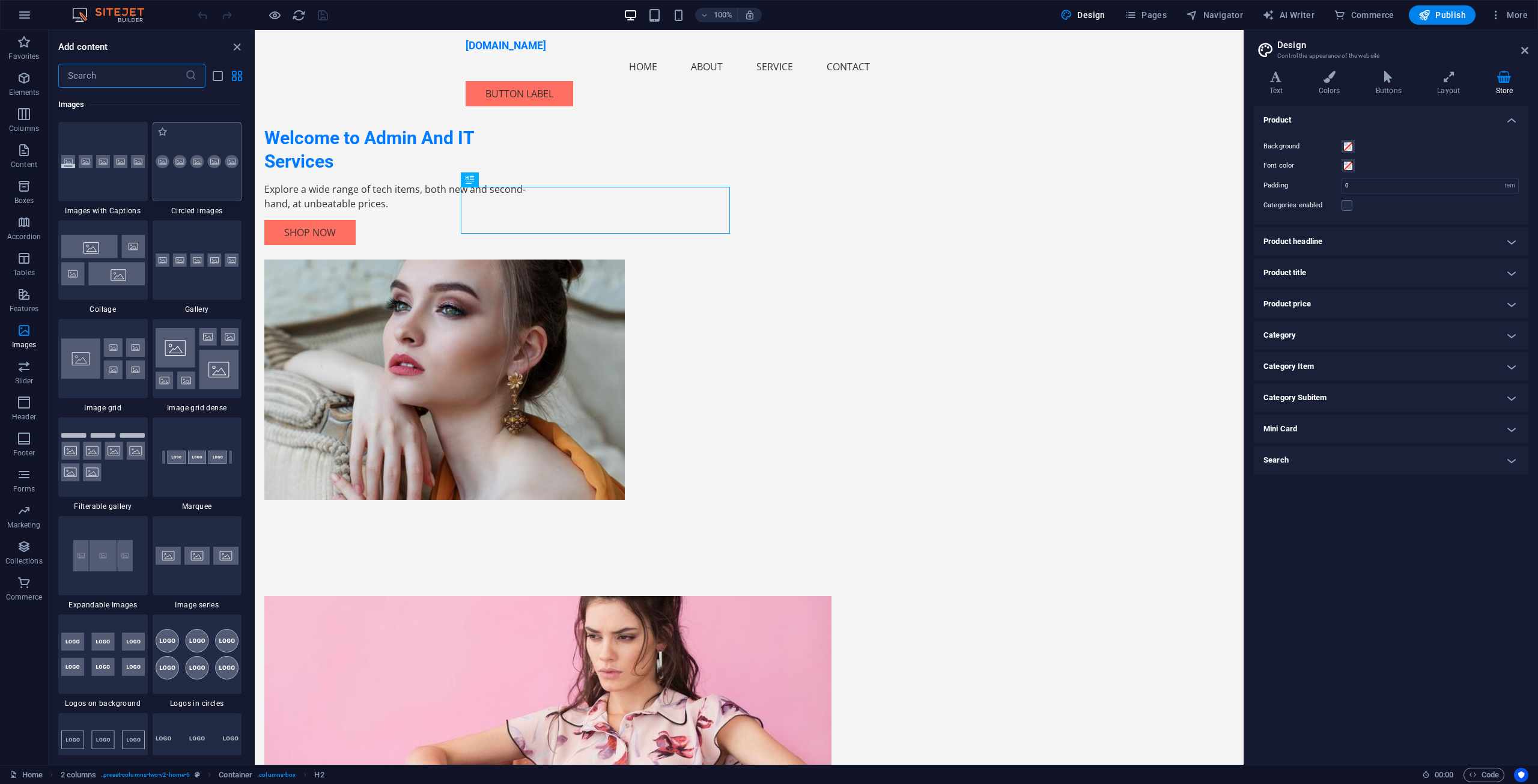
click at [206, 179] on div at bounding box center [197, 161] width 90 height 79
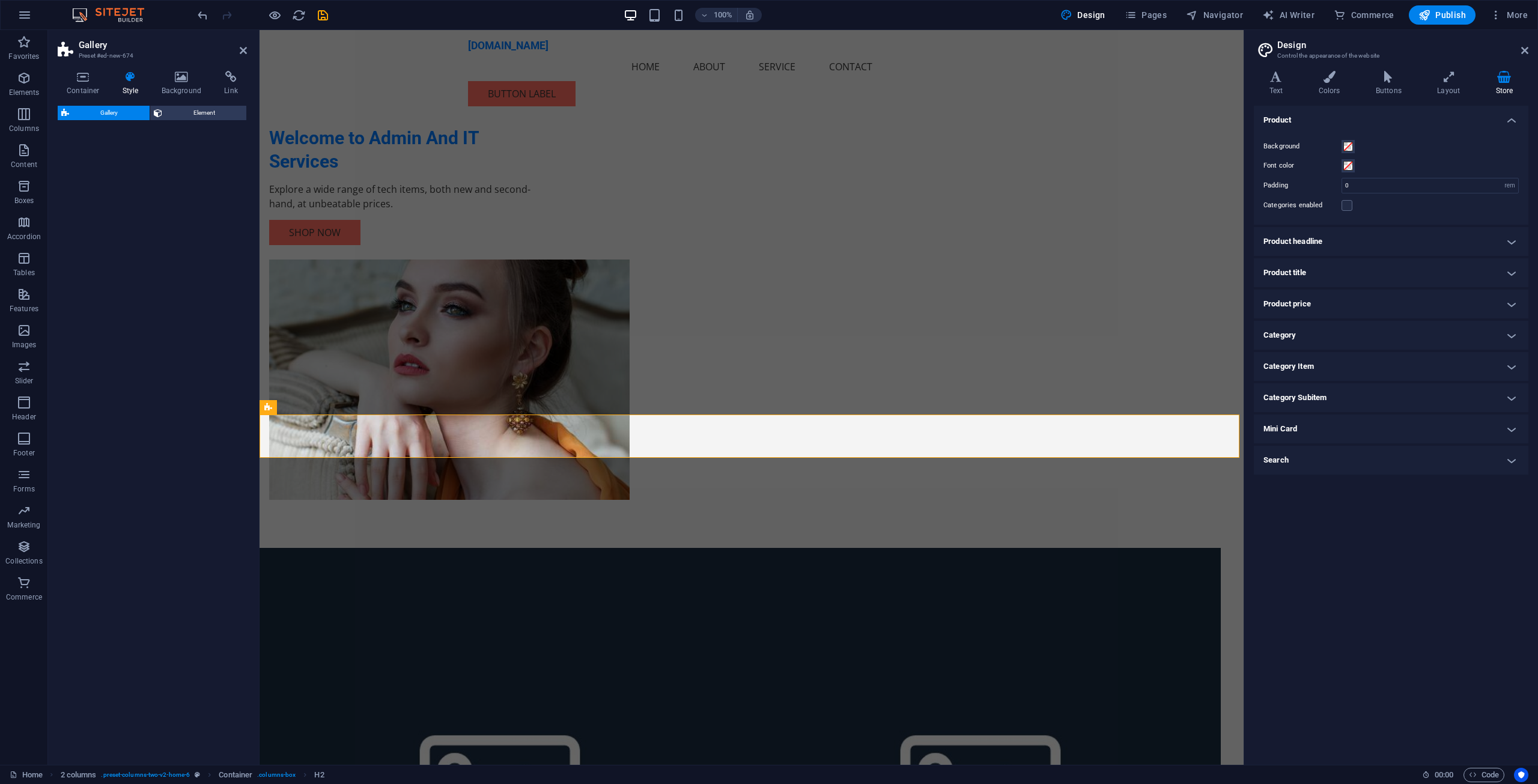
select select "rem"
select select "preset-gallery-v3-circle"
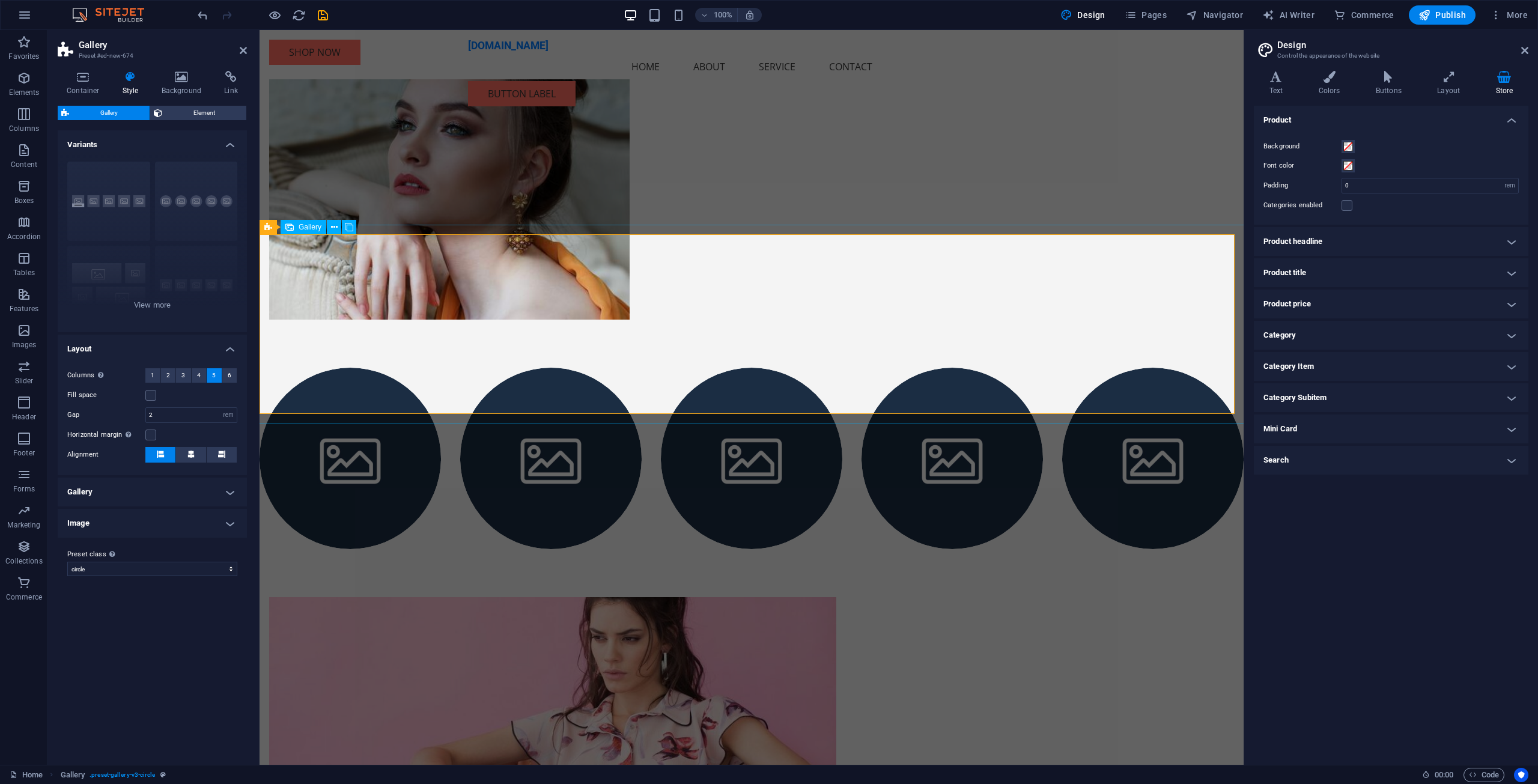
scroll to position [120, 0]
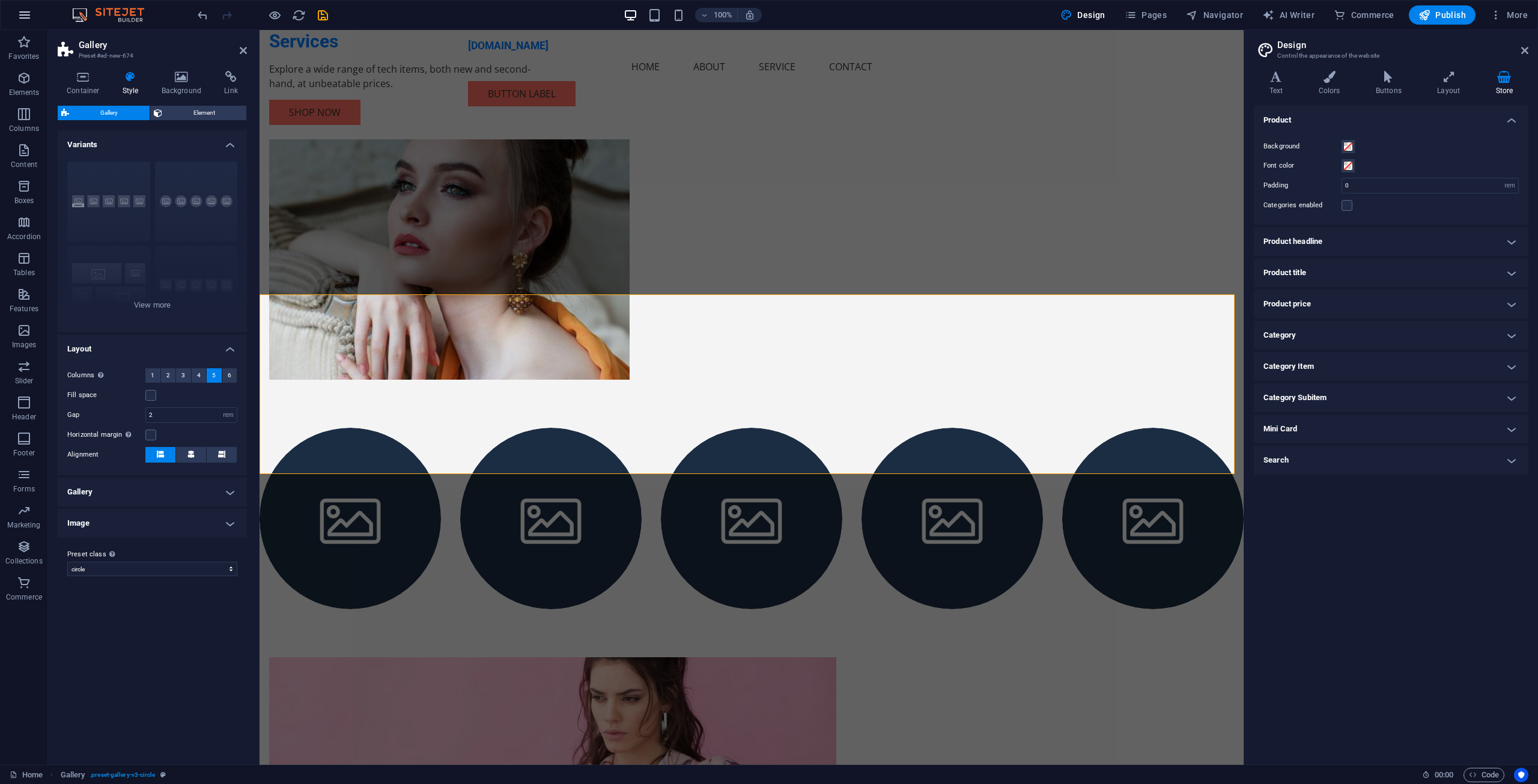
click at [24, 20] on icon "button" at bounding box center [24, 14] width 14 height 14
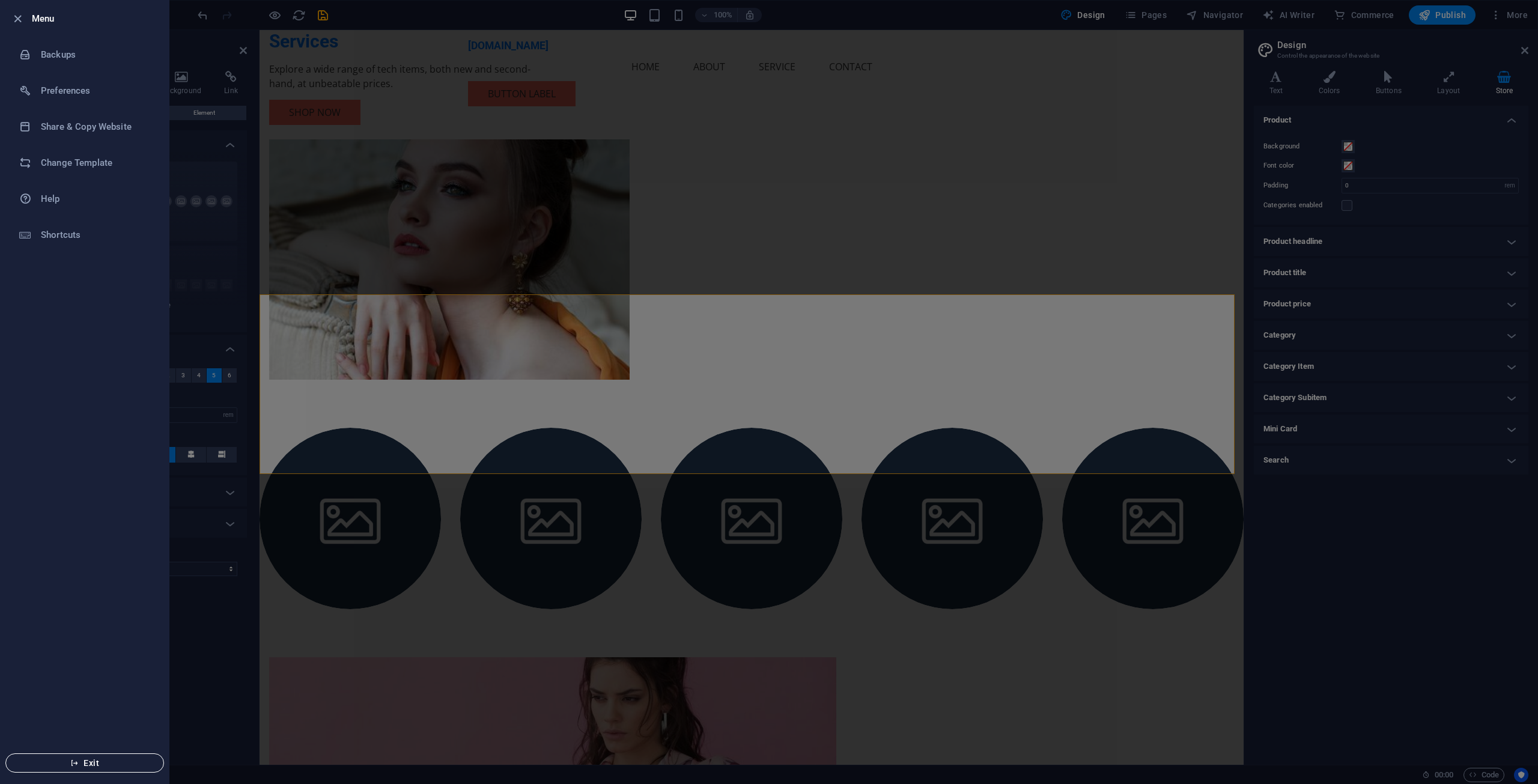
click at [79, 762] on span "Exit" at bounding box center [85, 763] width 138 height 10
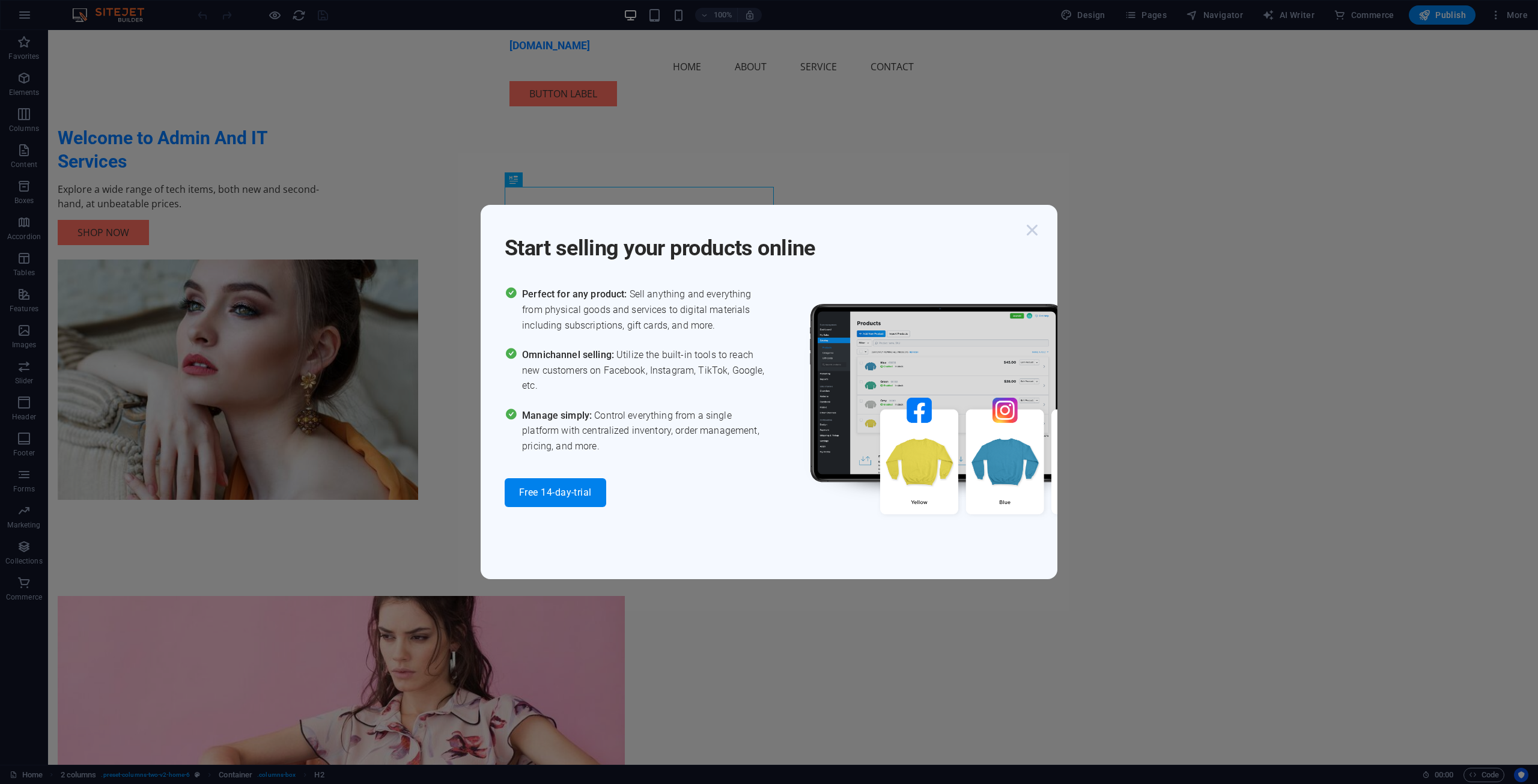
click at [1028, 228] on icon "button" at bounding box center [1032, 230] width 21 height 21
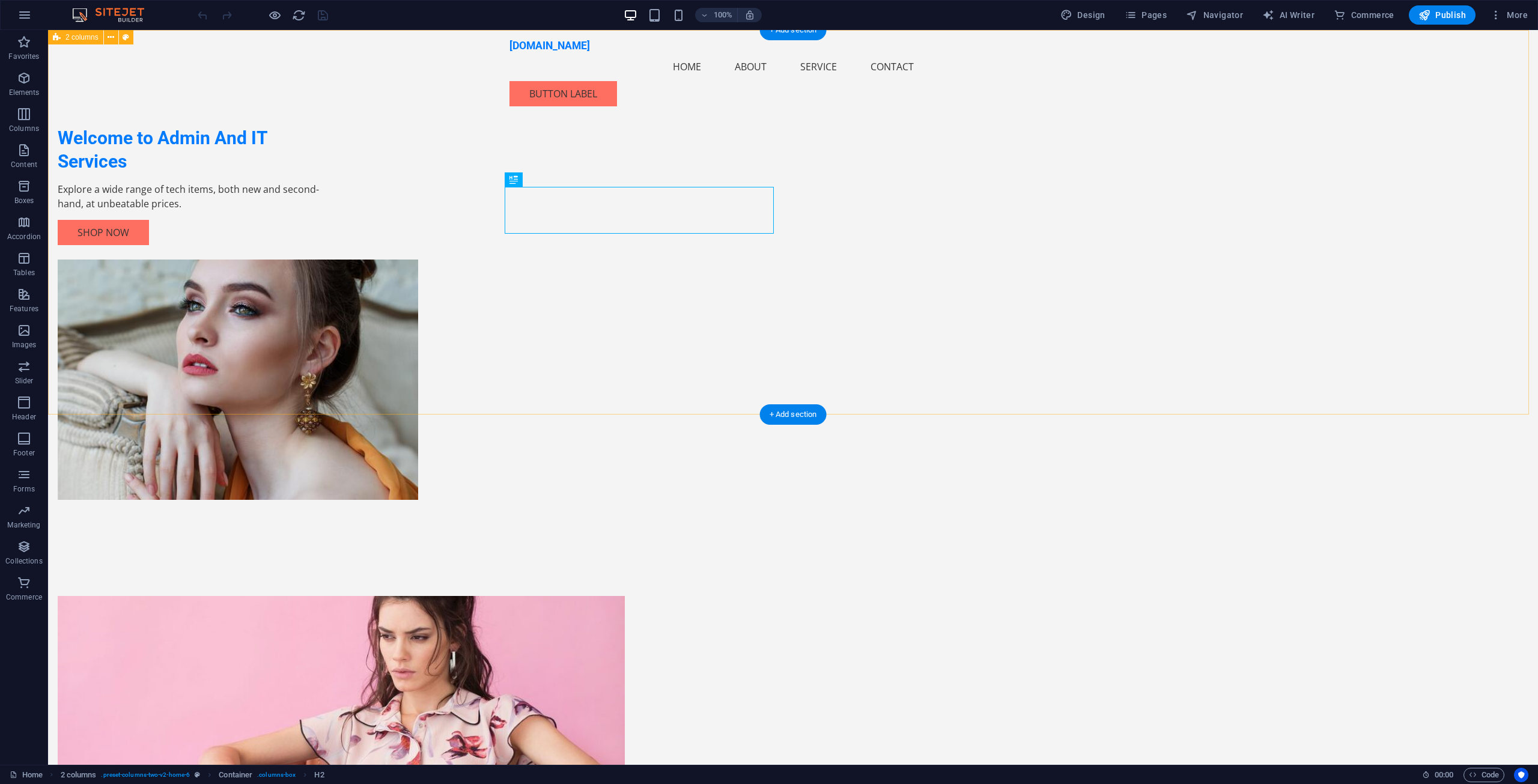
click at [1198, 327] on div "Welcome to Admin And IT Services Explore a wide range of tech items, both new a…" at bounding box center [793, 288] width 1490 height 518
click at [1301, 13] on span "AI Writer" at bounding box center [1288, 15] width 53 height 12
select select "English"
